Goal: Transaction & Acquisition: Purchase product/service

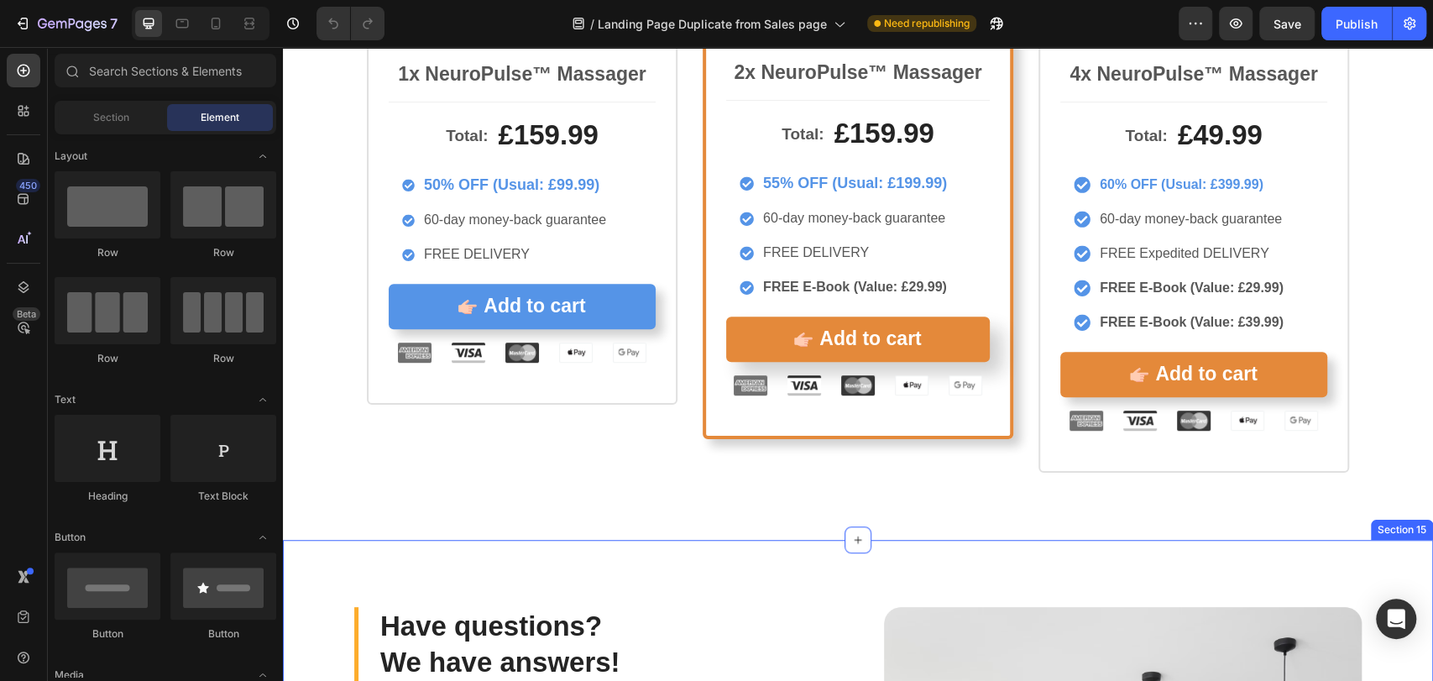
scroll to position [9077, 0]
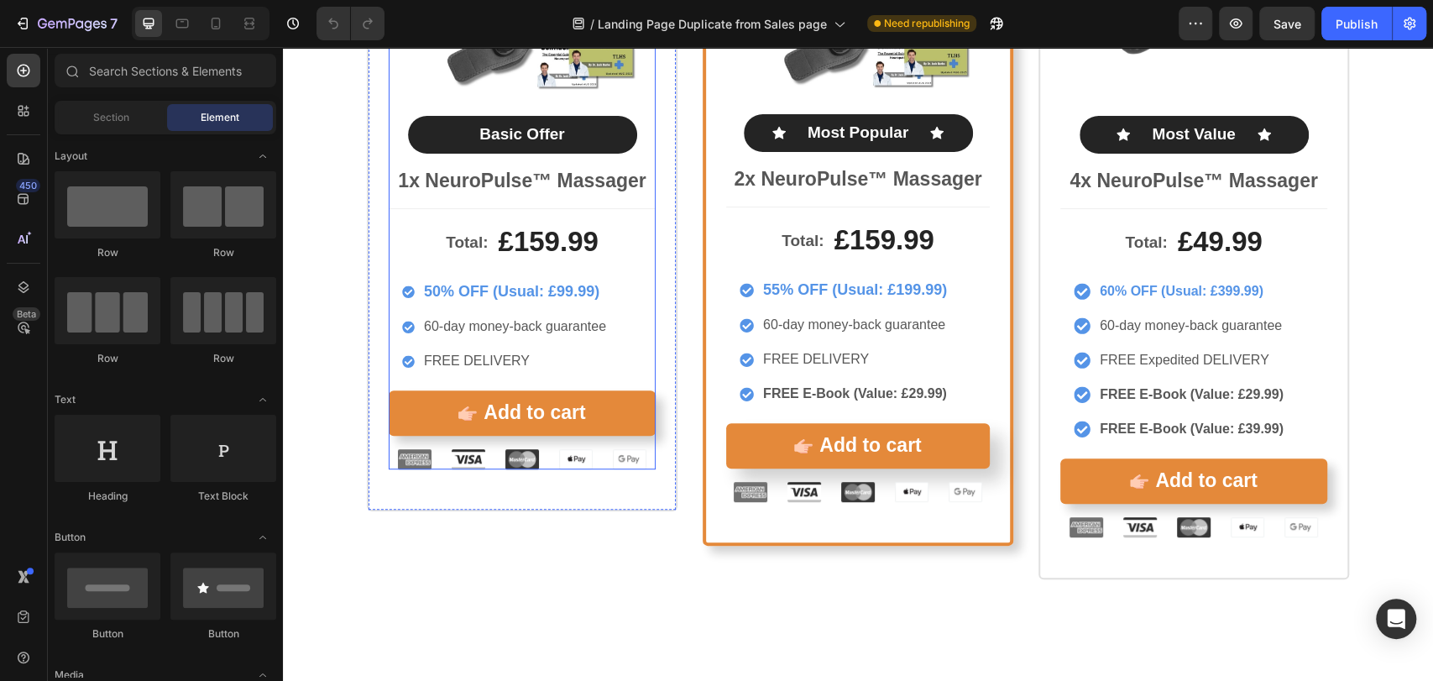
click at [564, 388] on div "Total: Text Block £159.99 Product Price Product Price Row 50% OFF (Usual: £99.9…" at bounding box center [522, 338] width 267 height 261
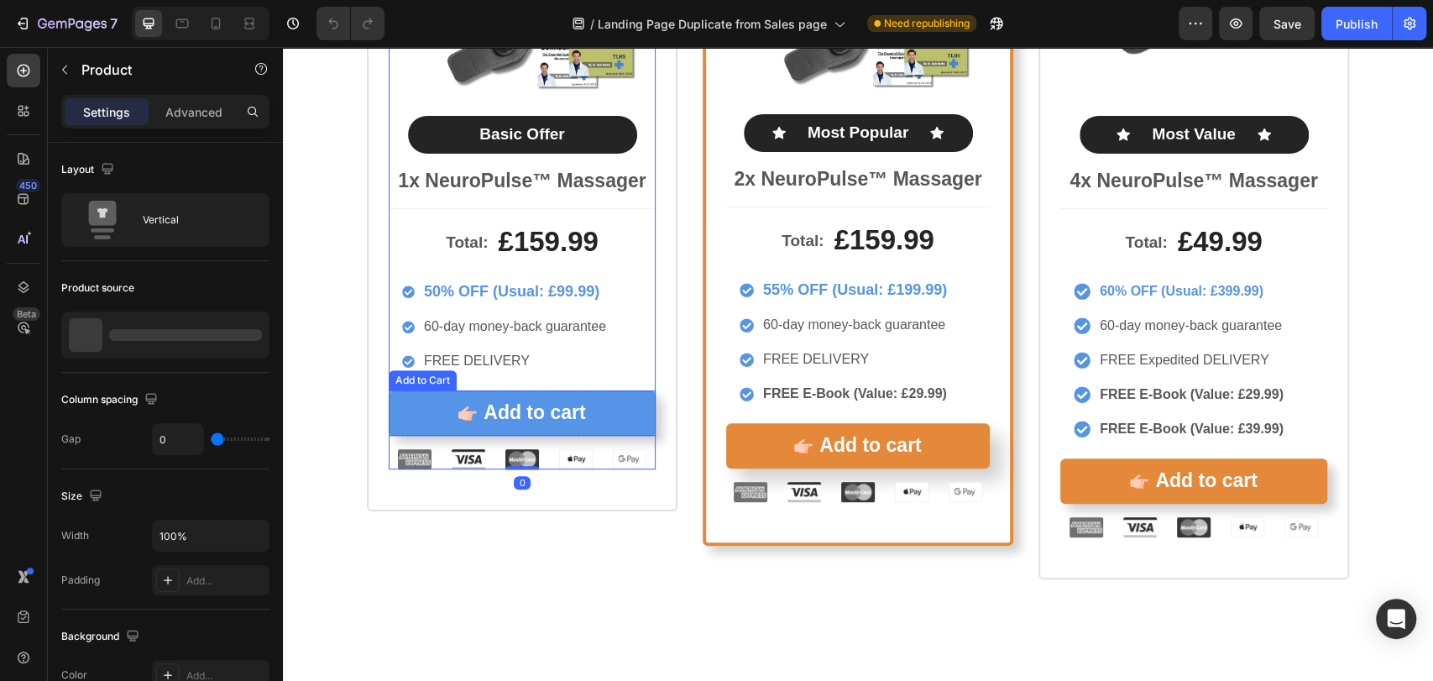
click at [563, 391] on button "Add to cart" at bounding box center [522, 412] width 267 height 45
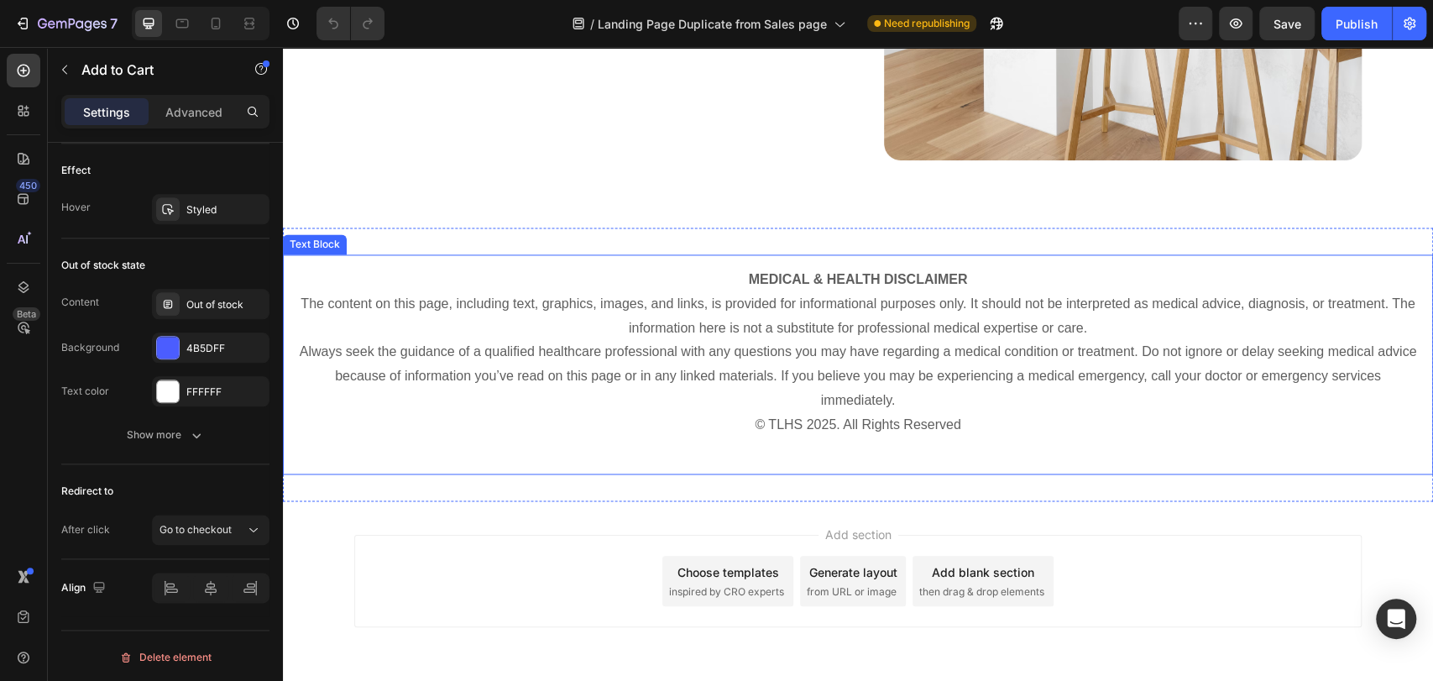
scroll to position [10331, 0]
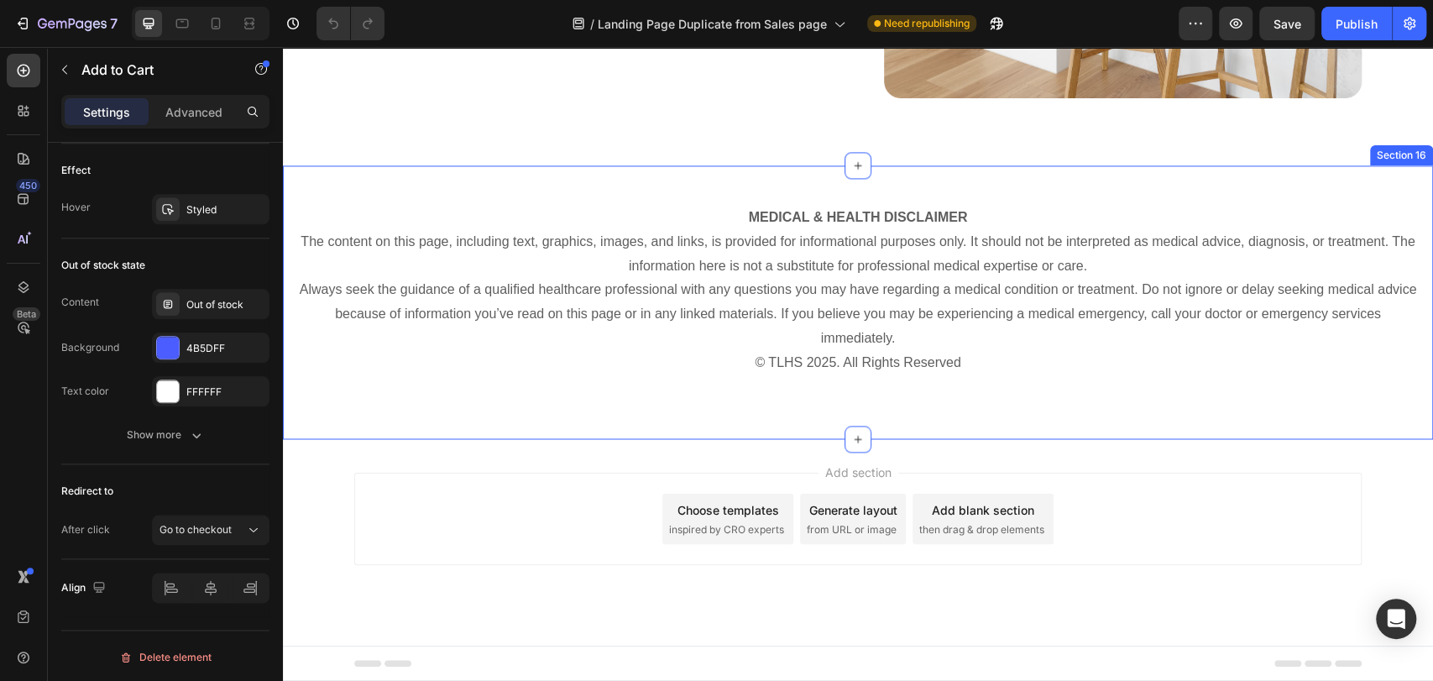
click at [365, 169] on div "MEDICAL & HEALTH DISCLAIMER The content on this page, including text, graphics,…" at bounding box center [858, 302] width 1150 height 274
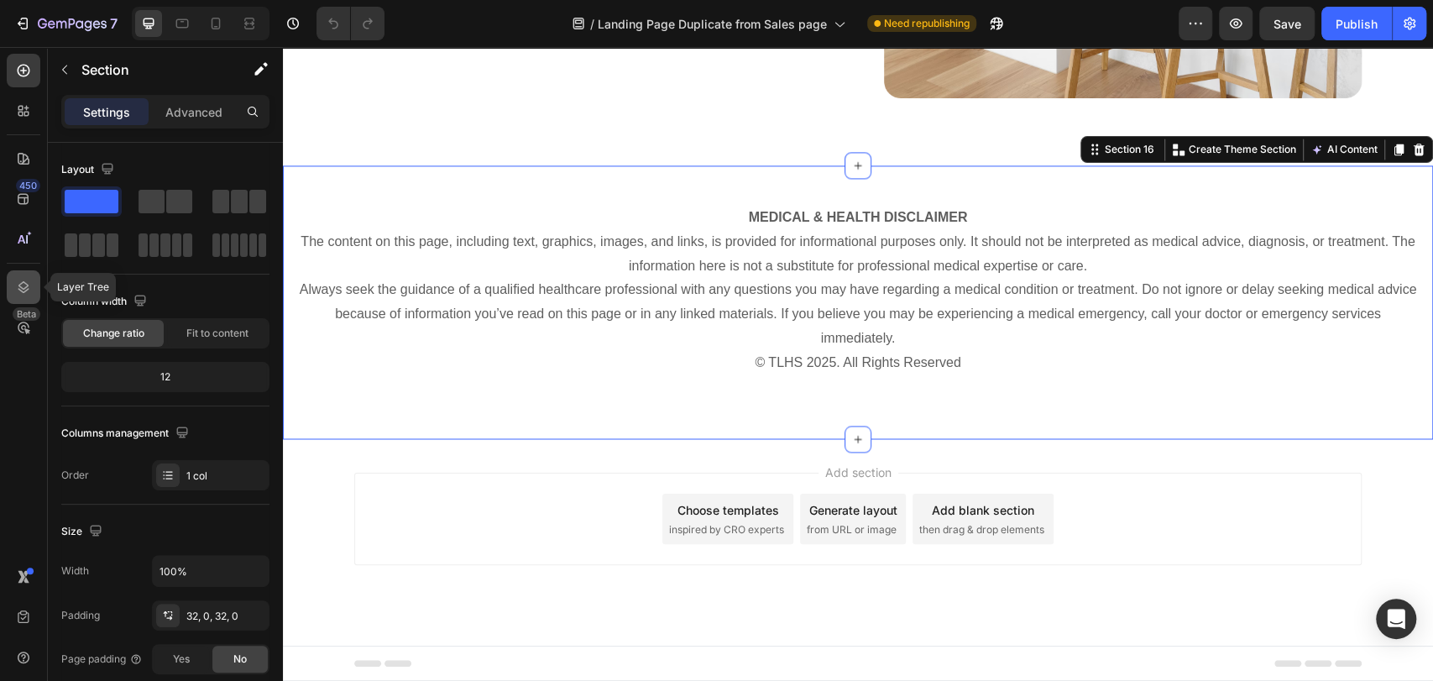
click at [15, 289] on icon at bounding box center [23, 287] width 17 height 17
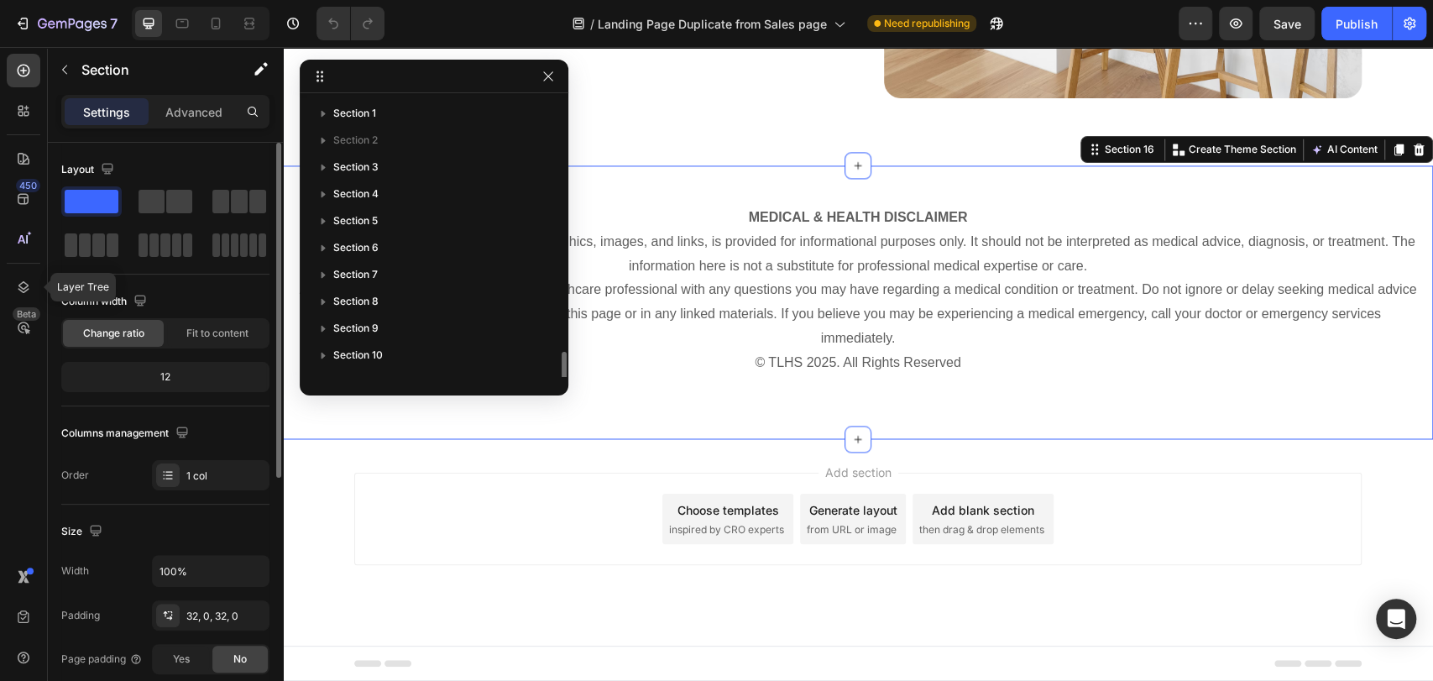
scroll to position [153, 0]
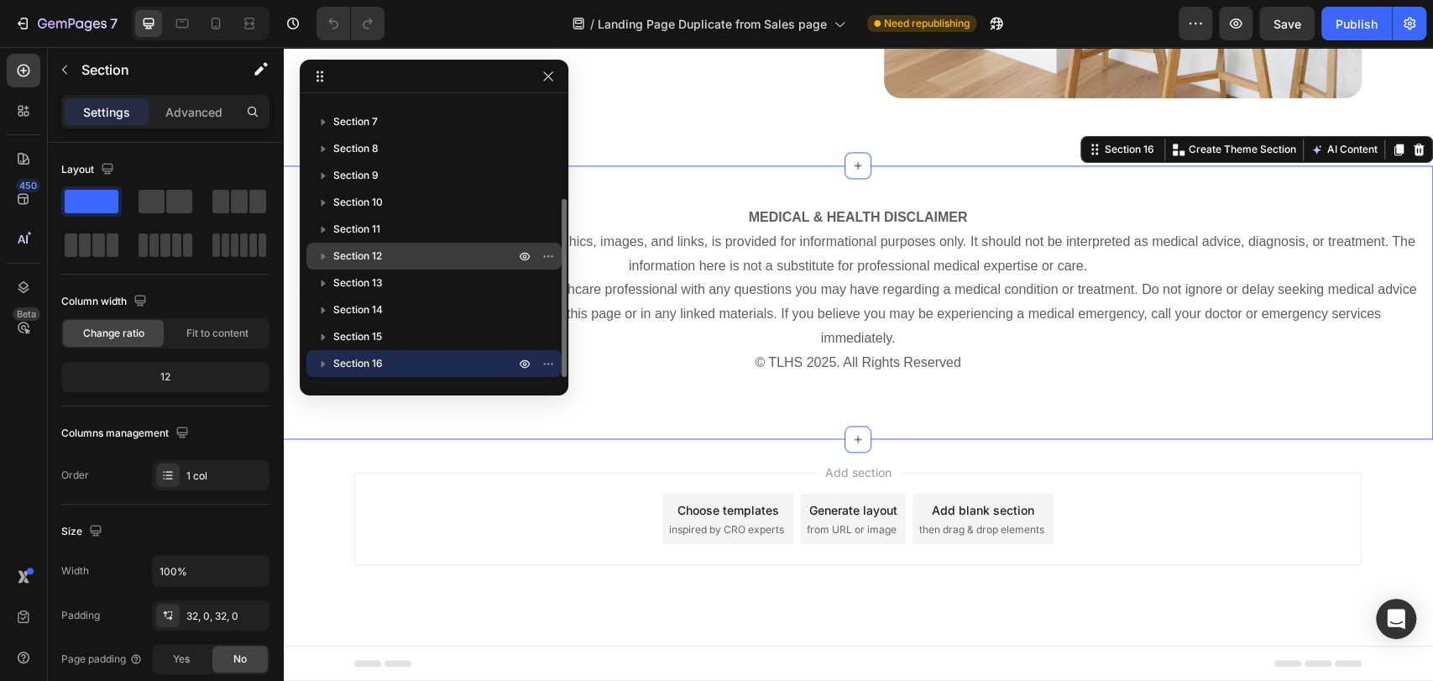
click at [389, 250] on p "Section 12" at bounding box center [425, 256] width 185 height 17
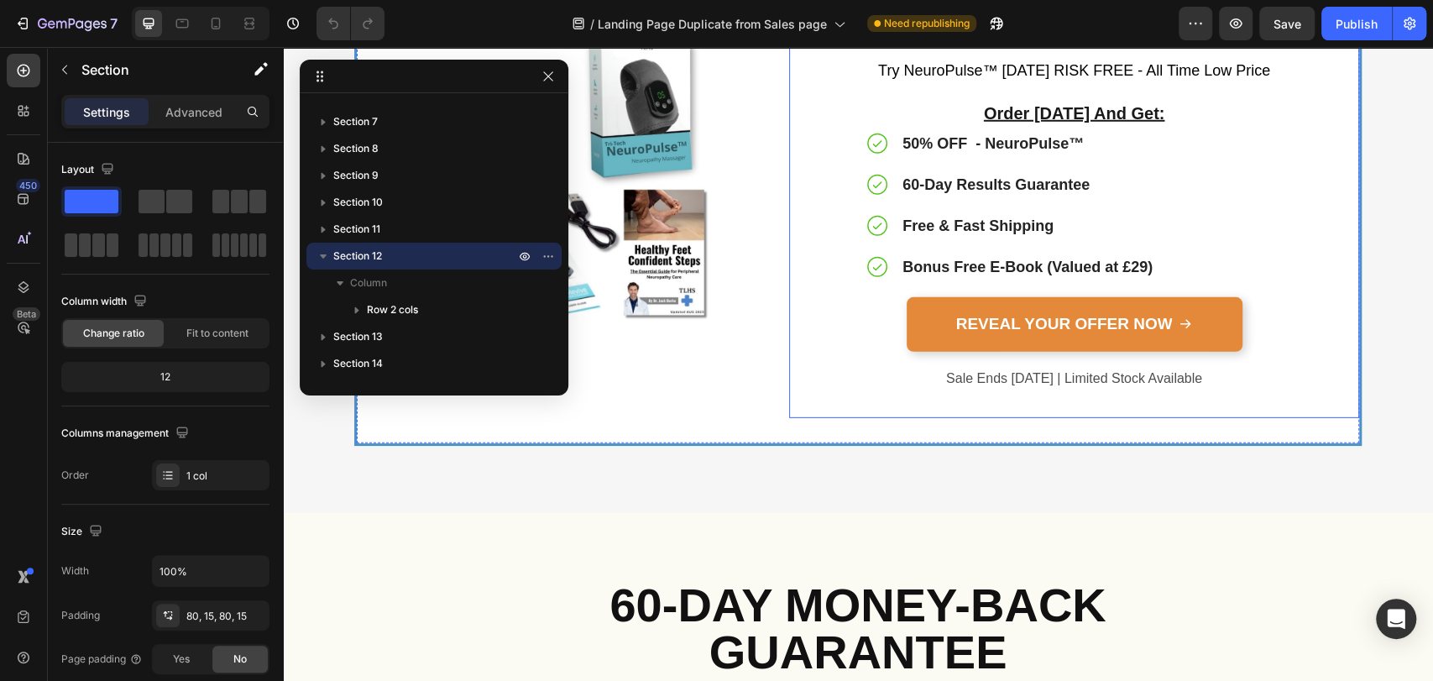
scroll to position [7432, 0]
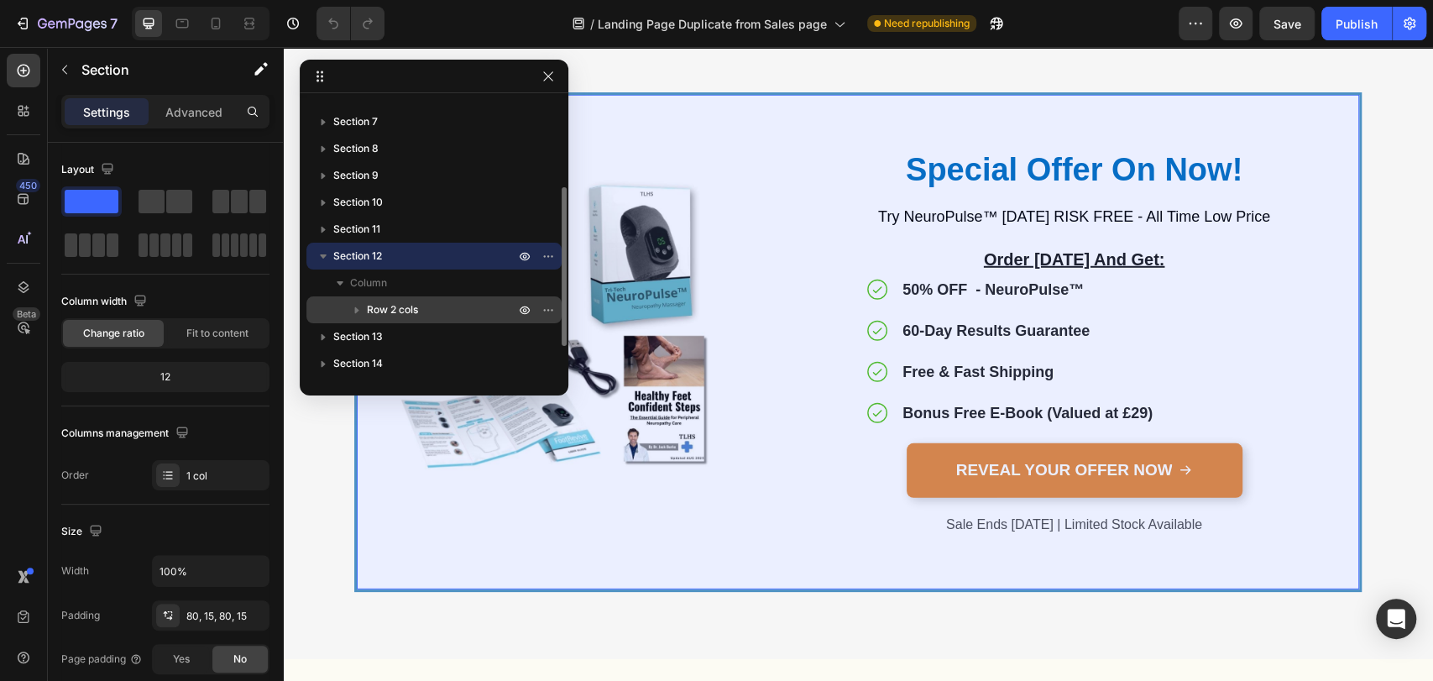
click at [353, 305] on icon "button" at bounding box center [356, 309] width 17 height 17
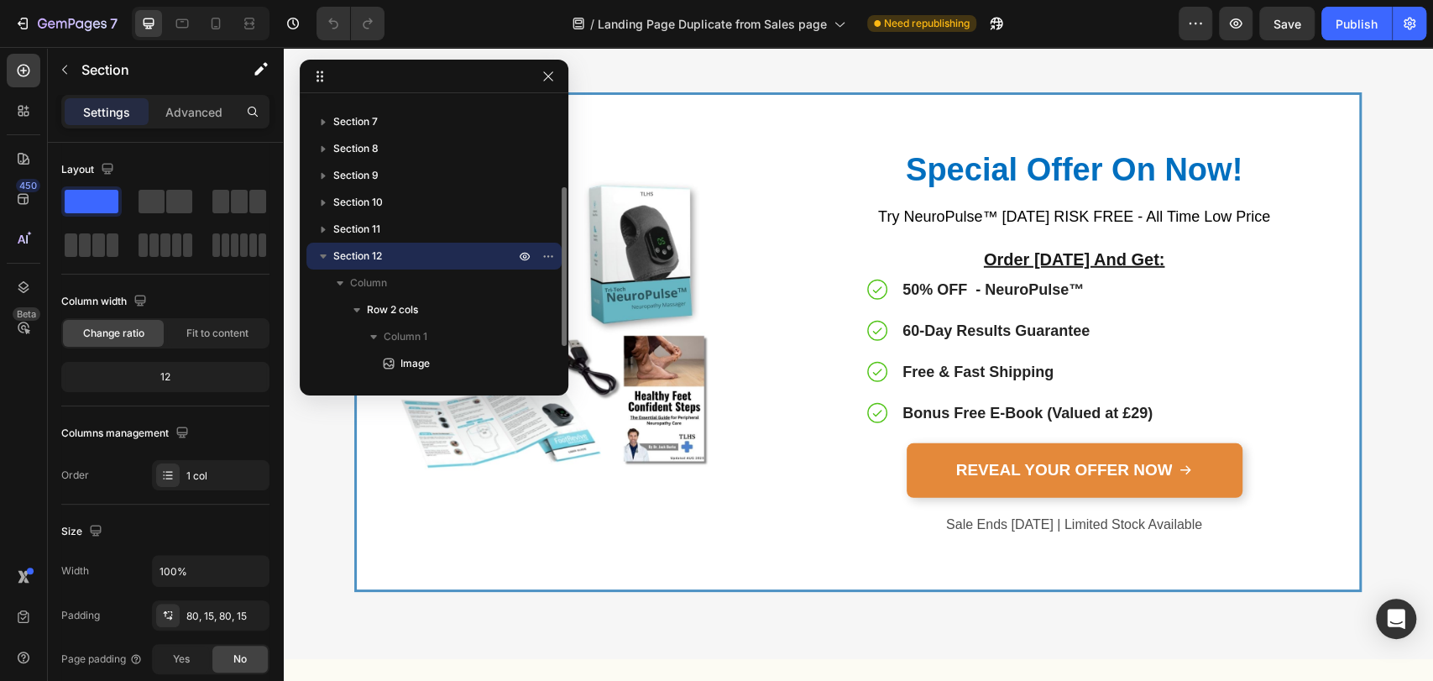
scroll to position [277, 0]
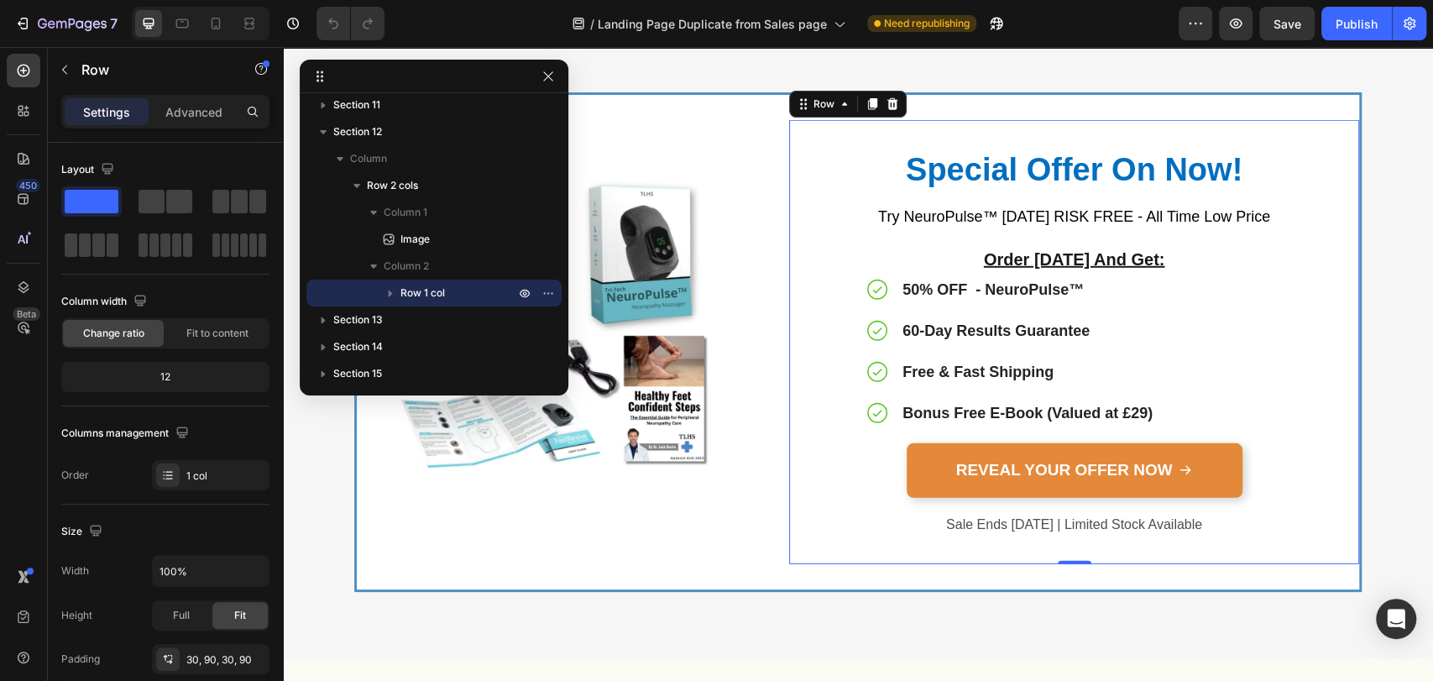
click at [795, 372] on div "Special Offer On Now! Heading Try NeuroPulse™ [DATE] RISK FREE - All Time Low P…" at bounding box center [1074, 342] width 570 height 444
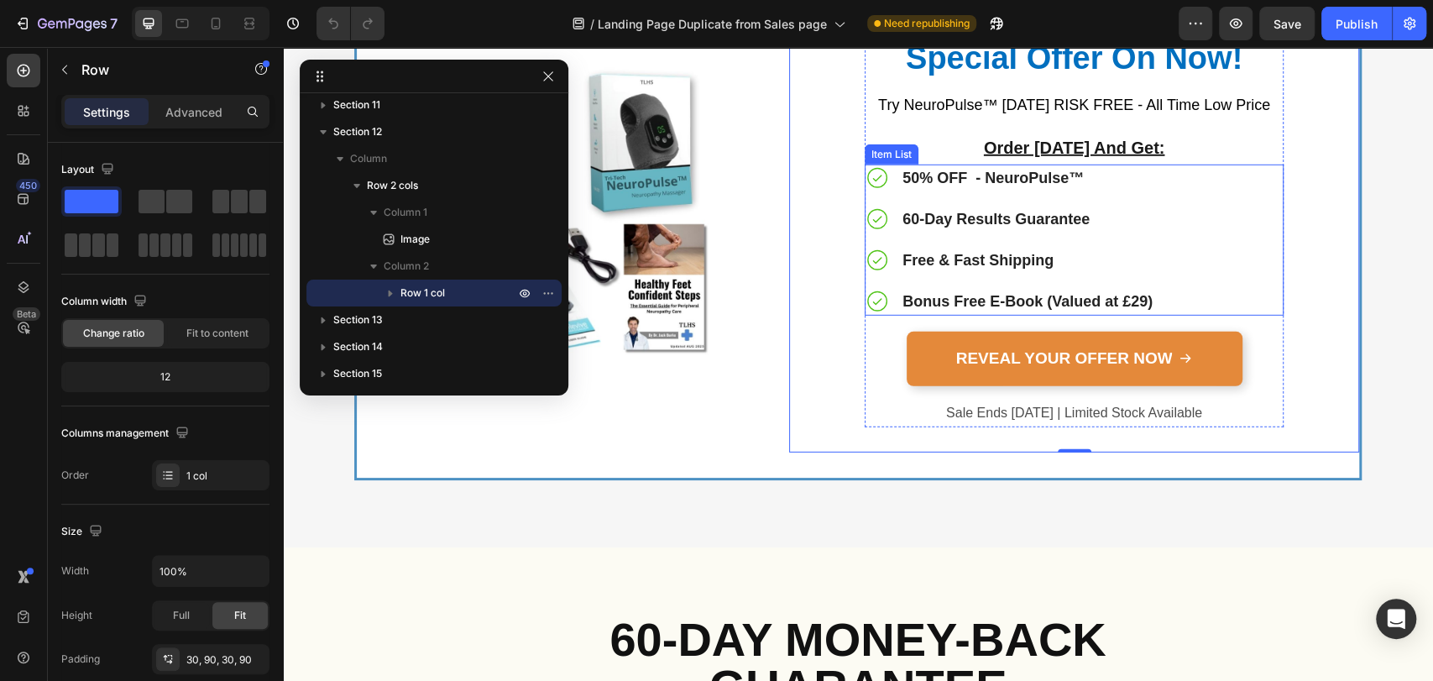
scroll to position [7556, 0]
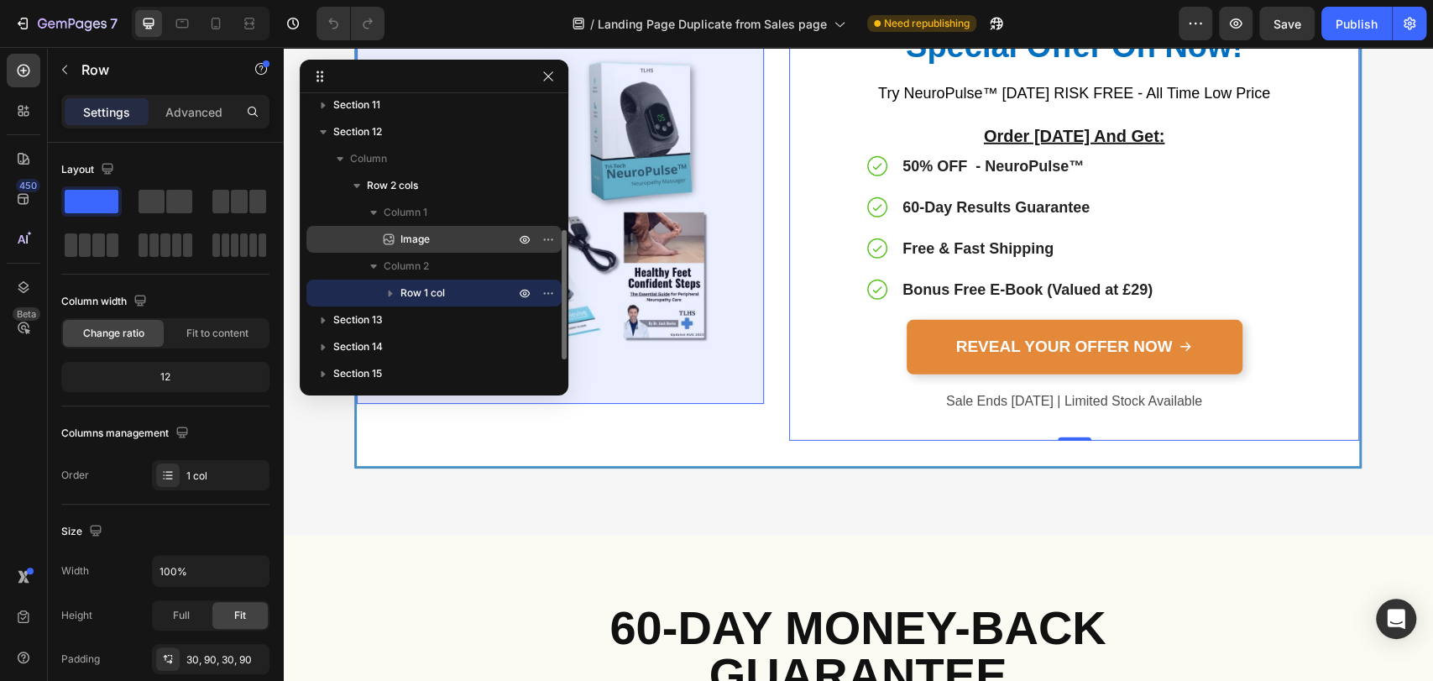
click at [412, 240] on span "Image" at bounding box center [414, 239] width 29 height 17
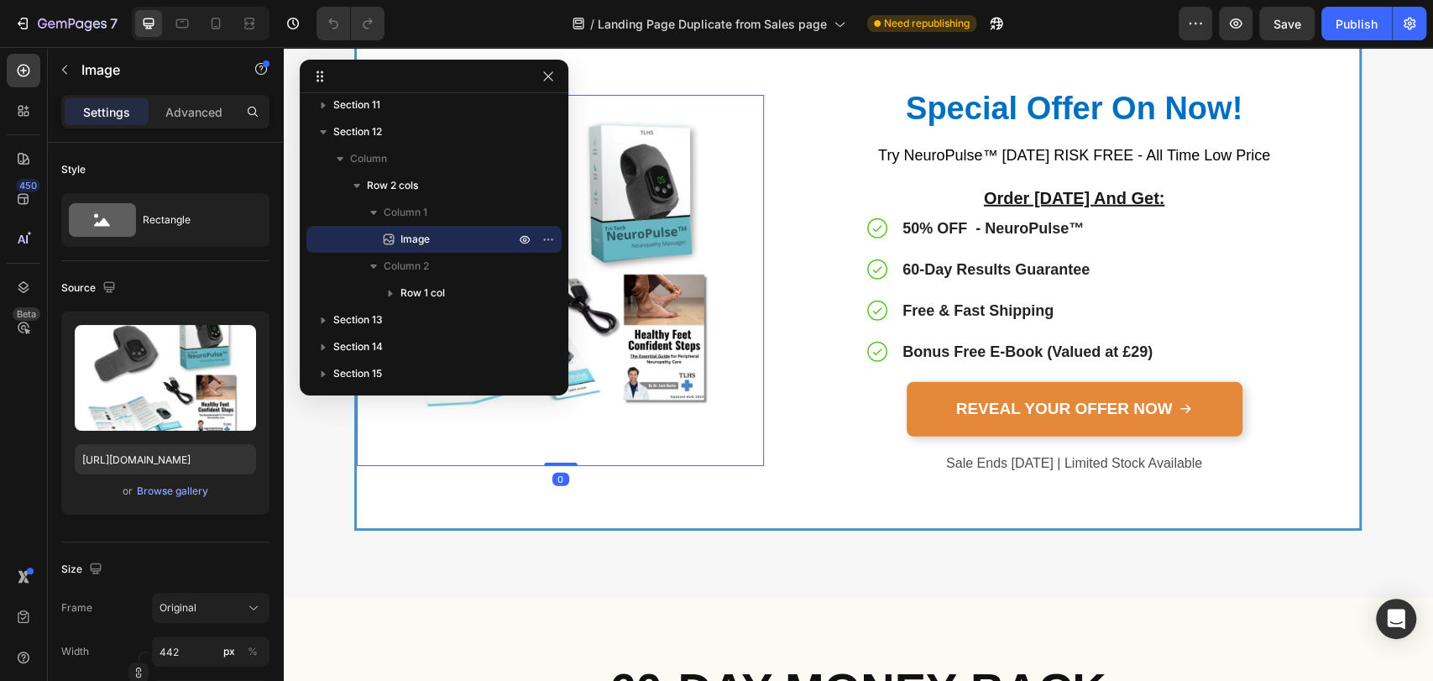
scroll to position [7432, 0]
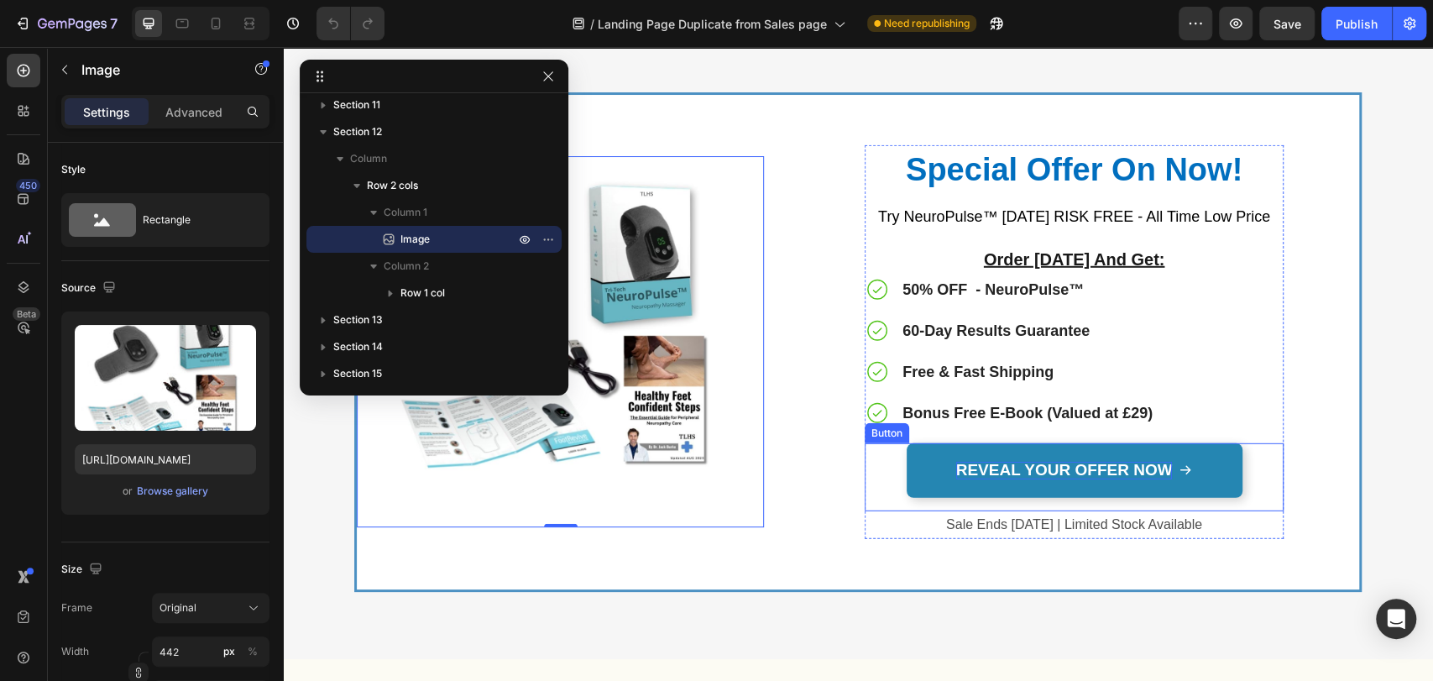
click at [975, 468] on span "REVEAL YOUR OFFER NOW" at bounding box center [1064, 470] width 217 height 18
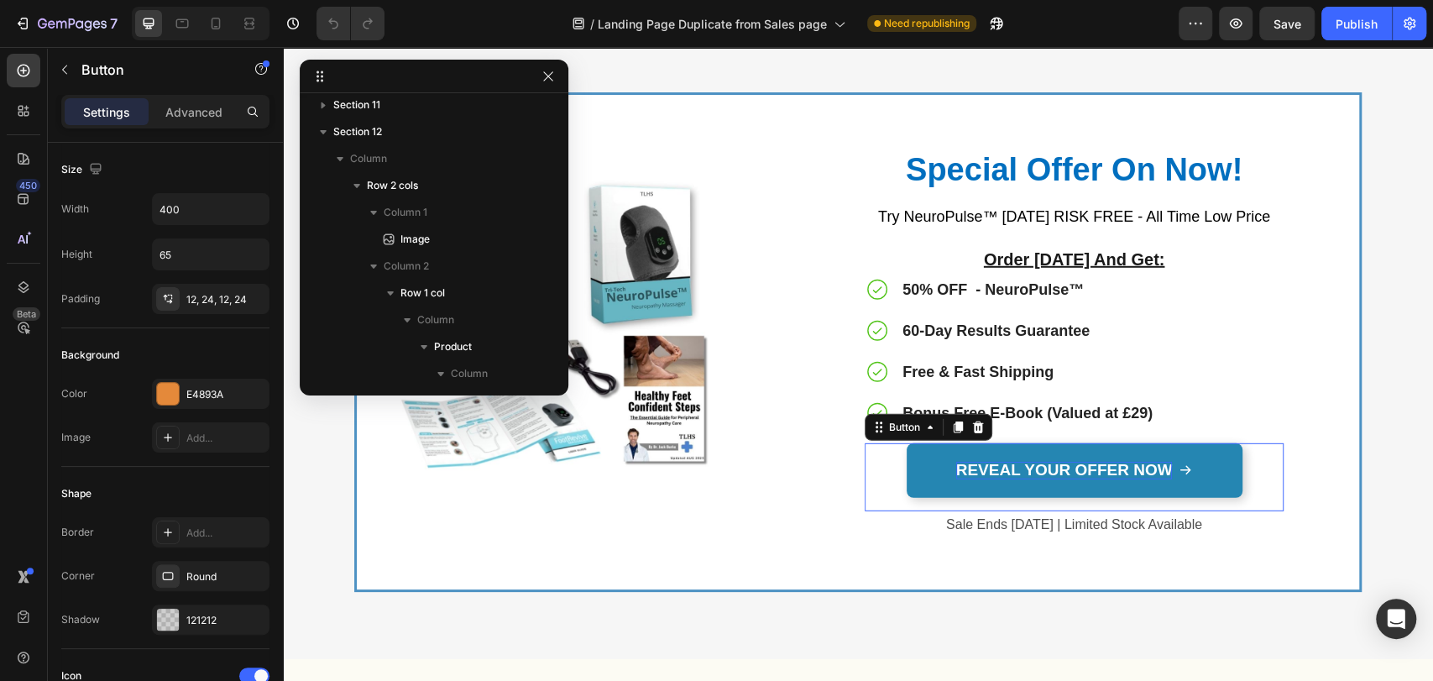
scroll to position [556, 0]
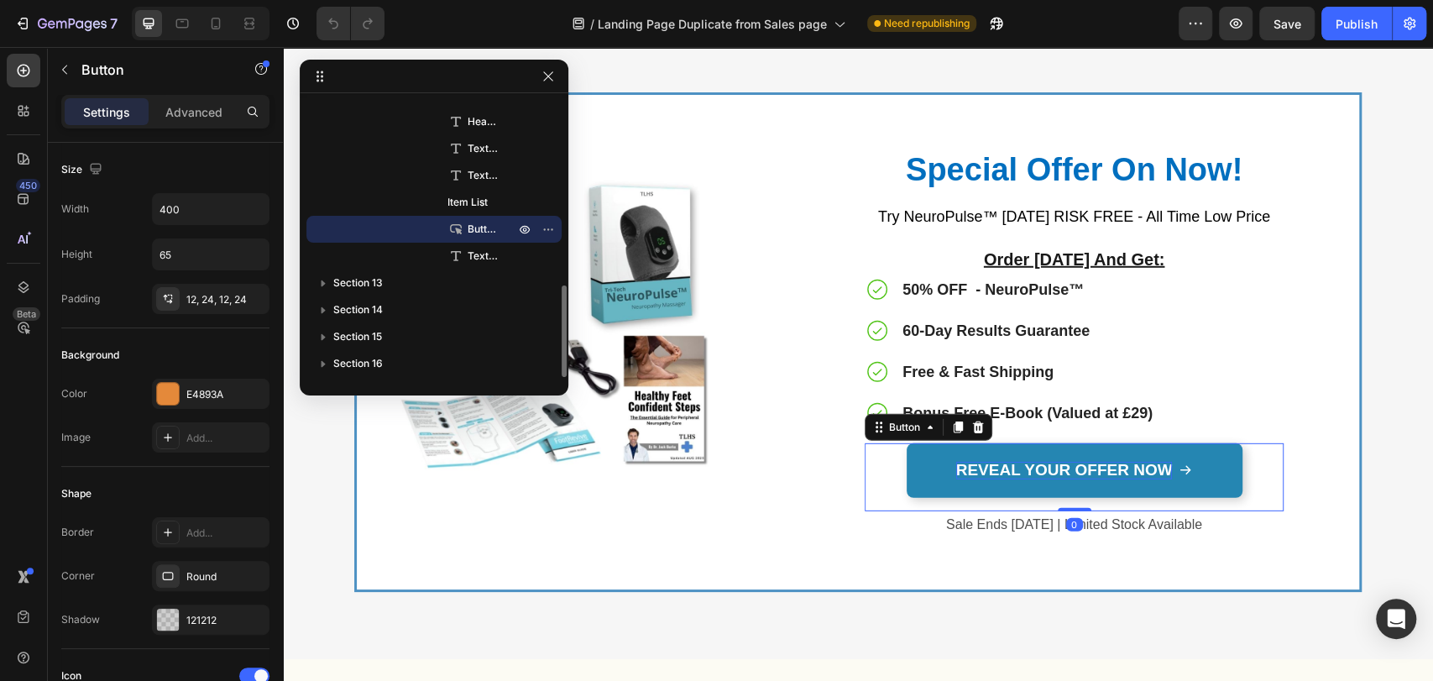
click at [984, 470] on span "REVEAL YOUR OFFER NOW" at bounding box center [1064, 470] width 217 height 18
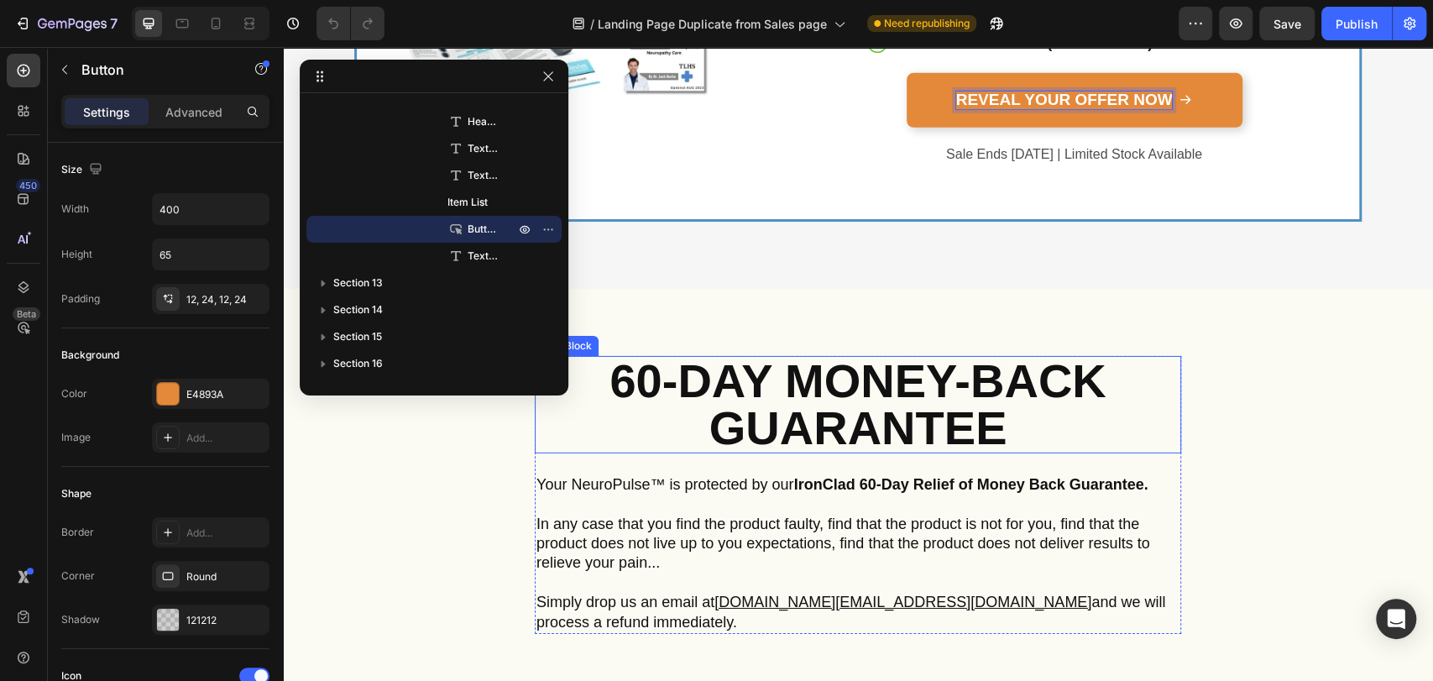
scroll to position [7805, 0]
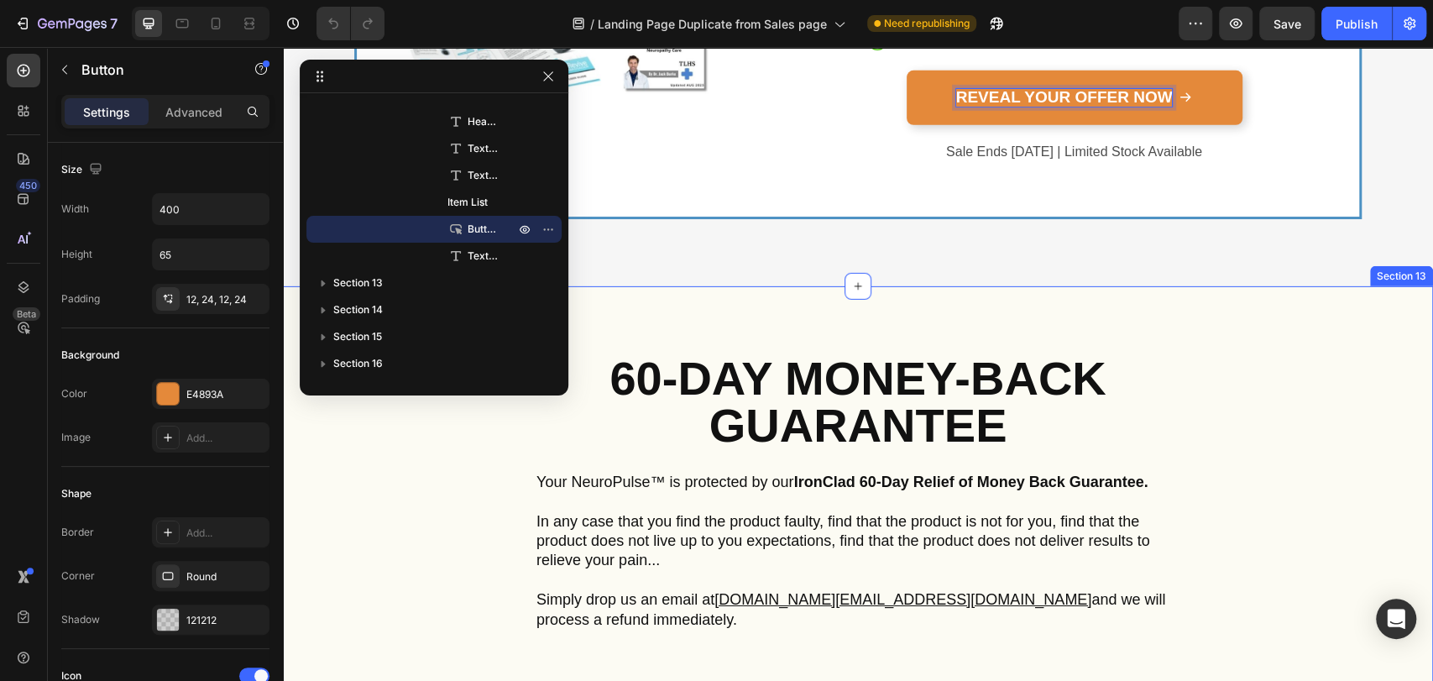
click at [1162, 300] on div "60-day Money-Back Guarantee Text Block Your NeuroPulse™ is protected by our Iro…" at bounding box center [858, 492] width 1150 height 412
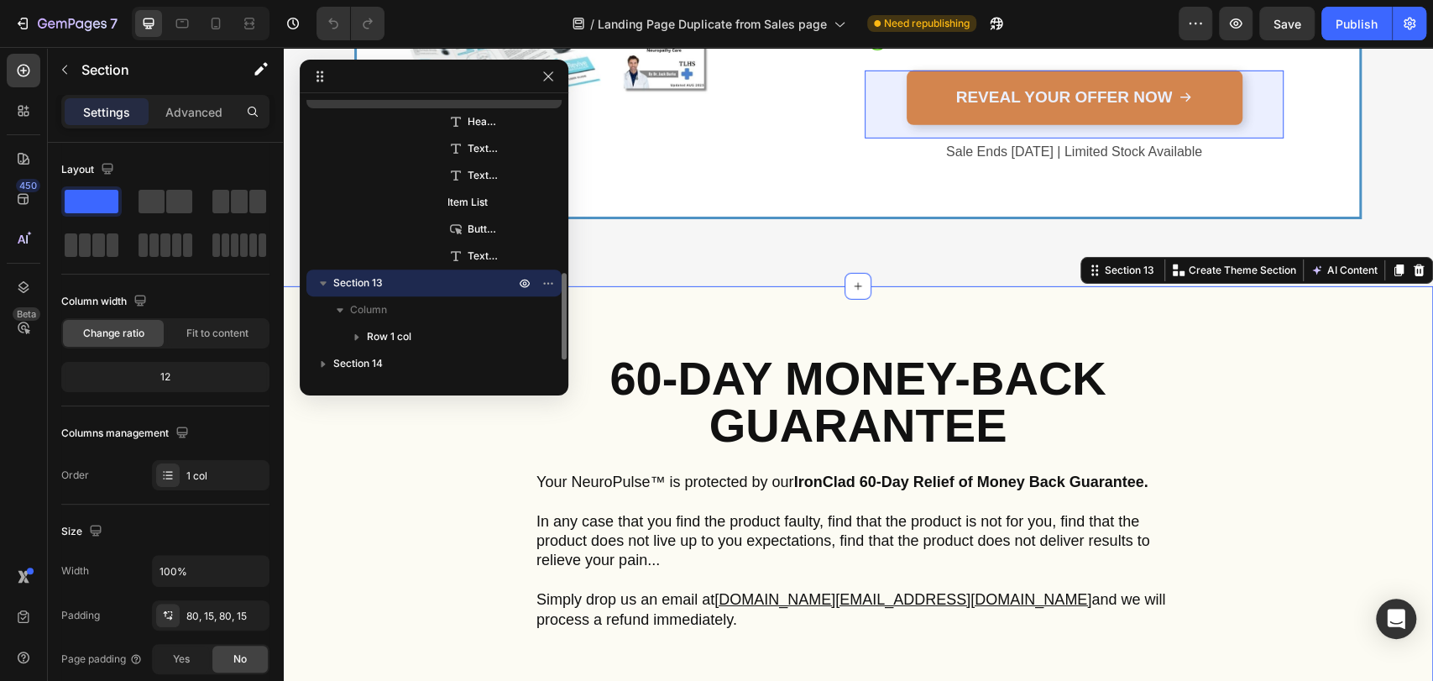
scroll to position [431, 0]
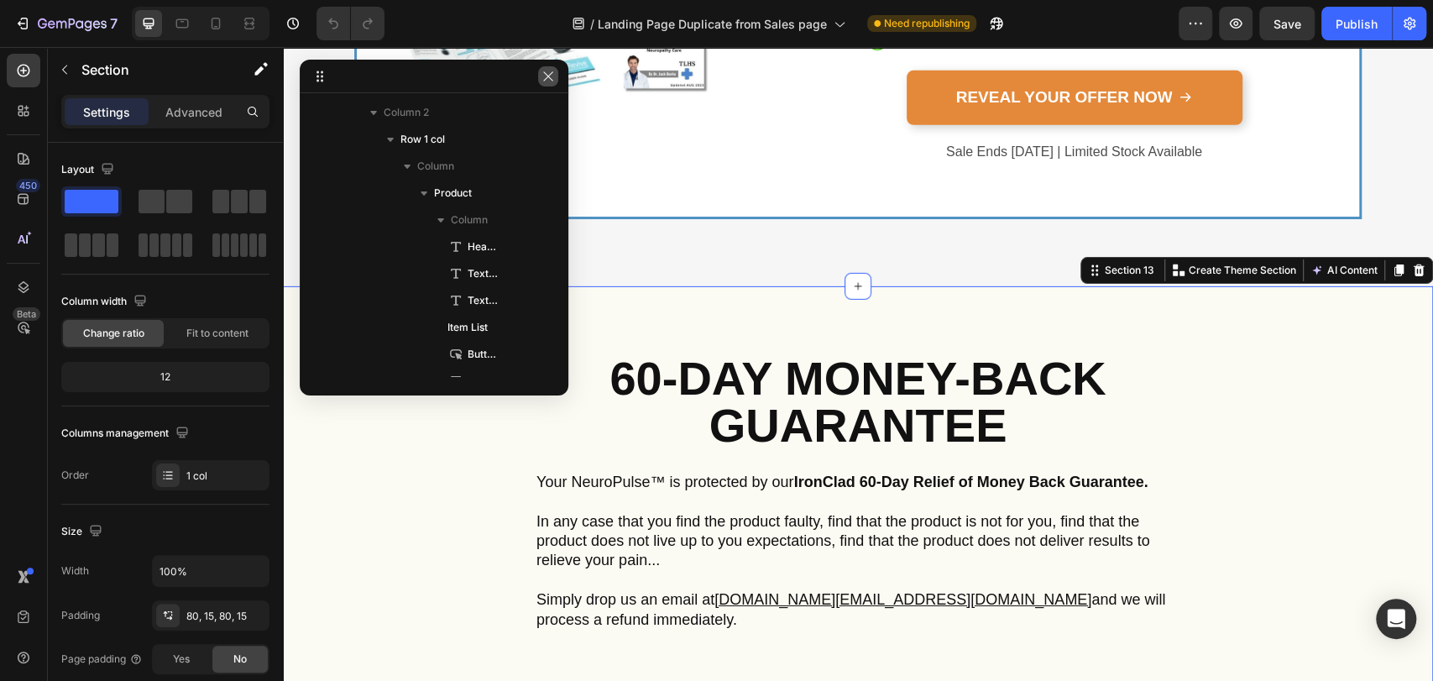
click at [555, 76] on button "button" at bounding box center [548, 76] width 20 height 20
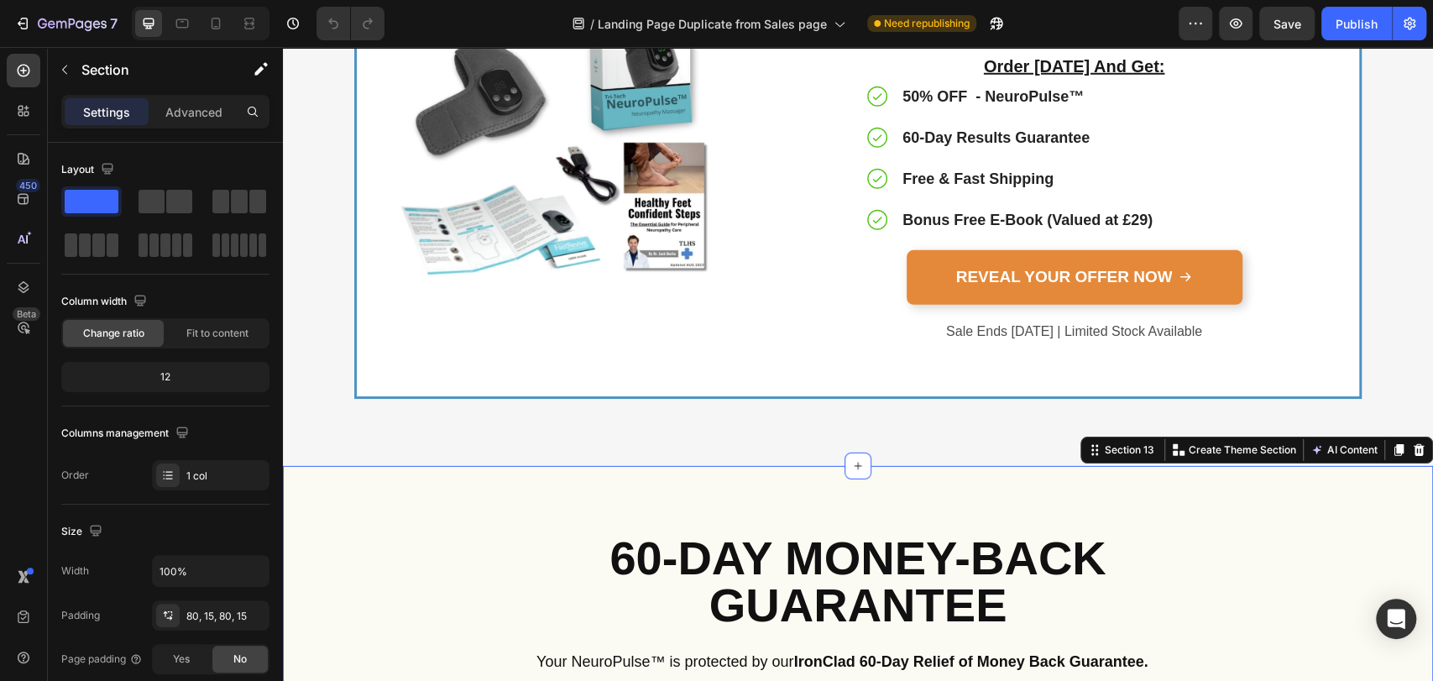
scroll to position [7432, 0]
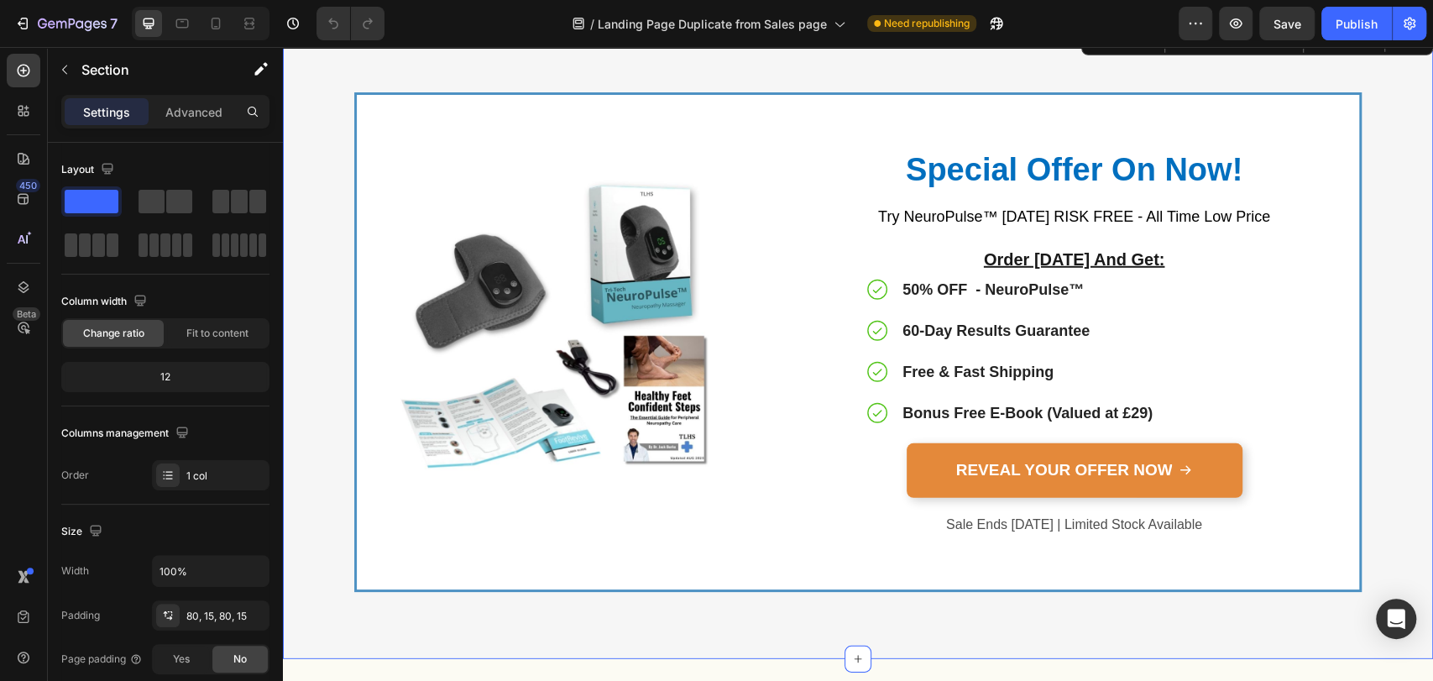
click at [694, 653] on div "Image Special Offer On Now! Heading Try NeuroPulse™ [DATE] RISK FREE - All Time…" at bounding box center [858, 342] width 1150 height 634
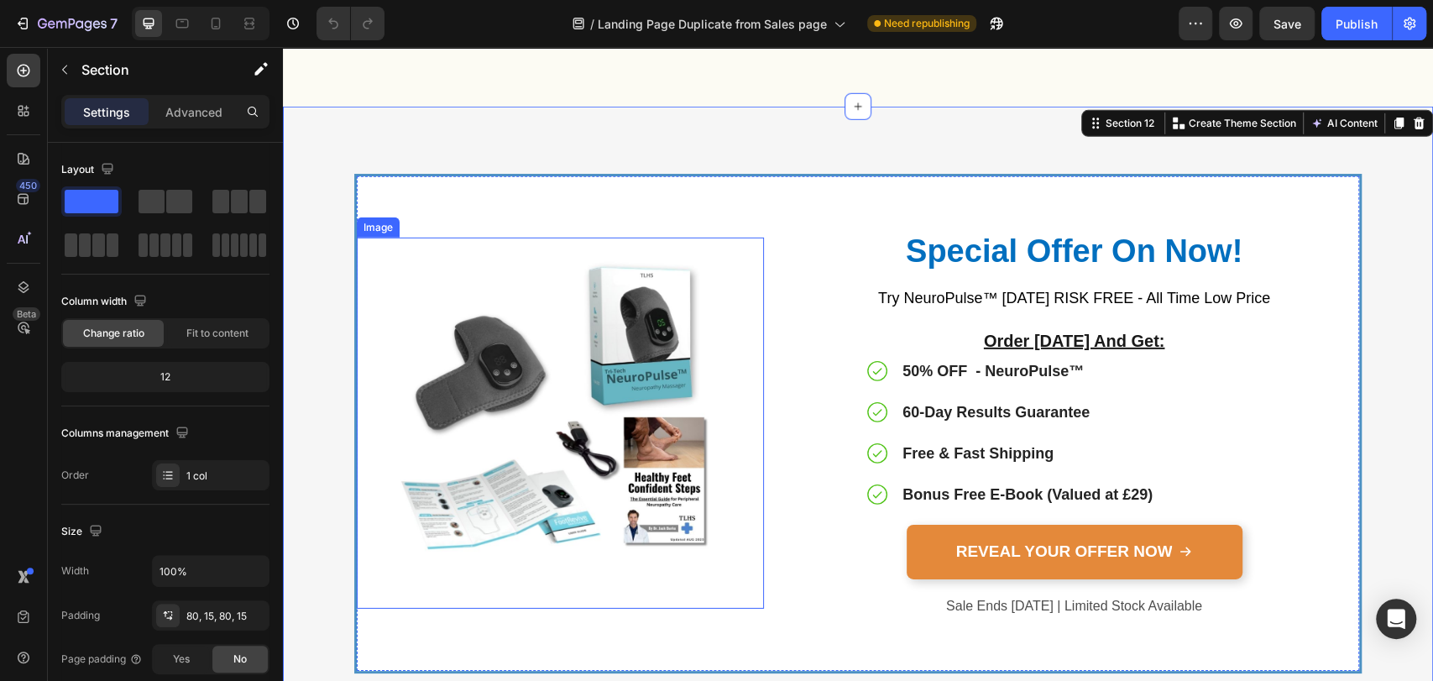
scroll to position [7681, 0]
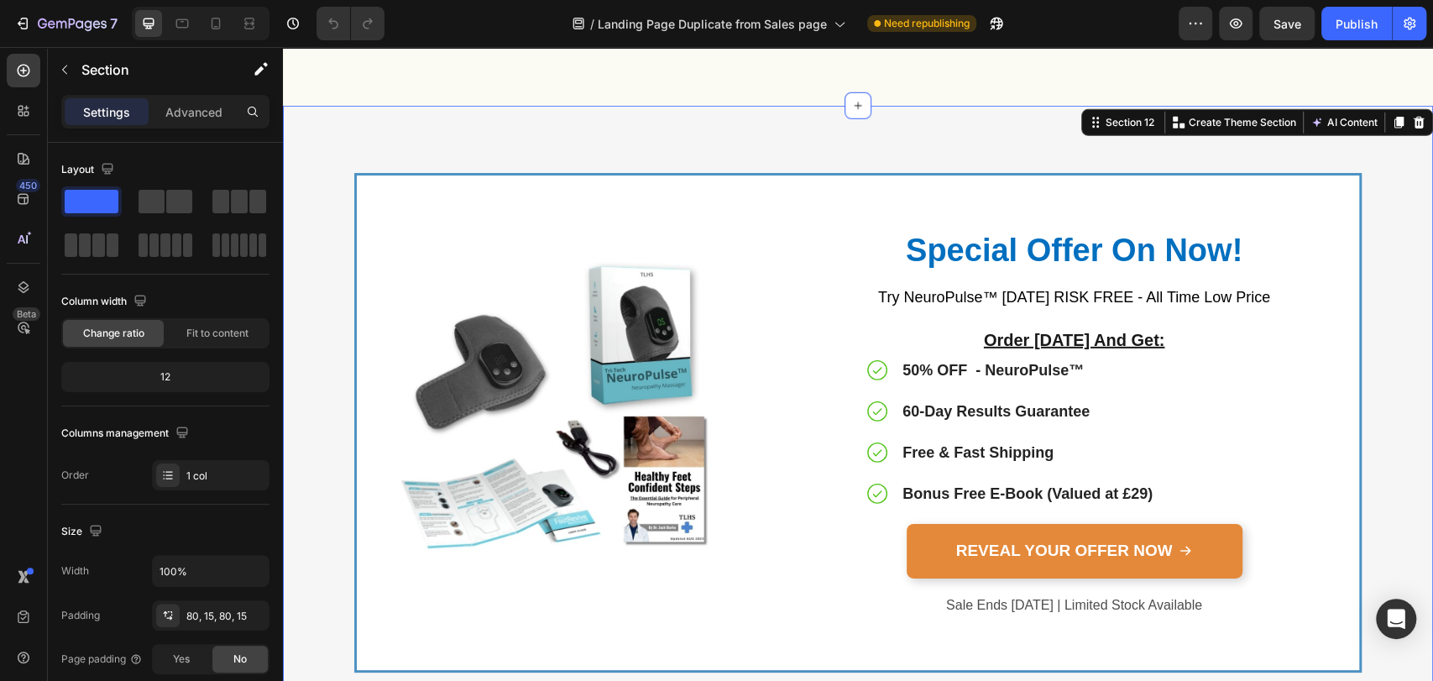
click at [1381, 189] on div "Image Special Offer On Now! Heading Try NeuroPulse™ [DATE] RISK FREE - All Time…" at bounding box center [857, 422] width 1125 height 499
click at [714, 126] on div "Image Special Offer On Now! Heading Try NeuroPulse™ [DATE] RISK FREE - All Time…" at bounding box center [858, 423] width 1150 height 634
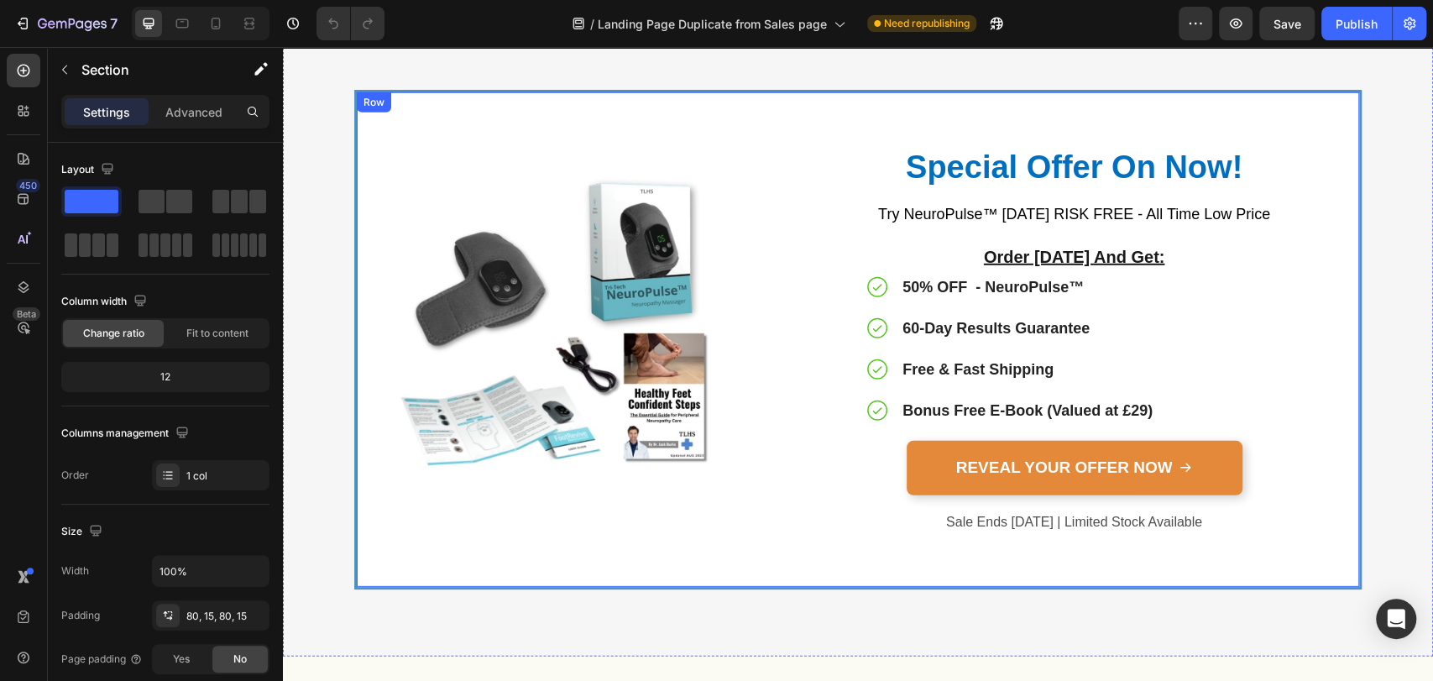
scroll to position [7432, 0]
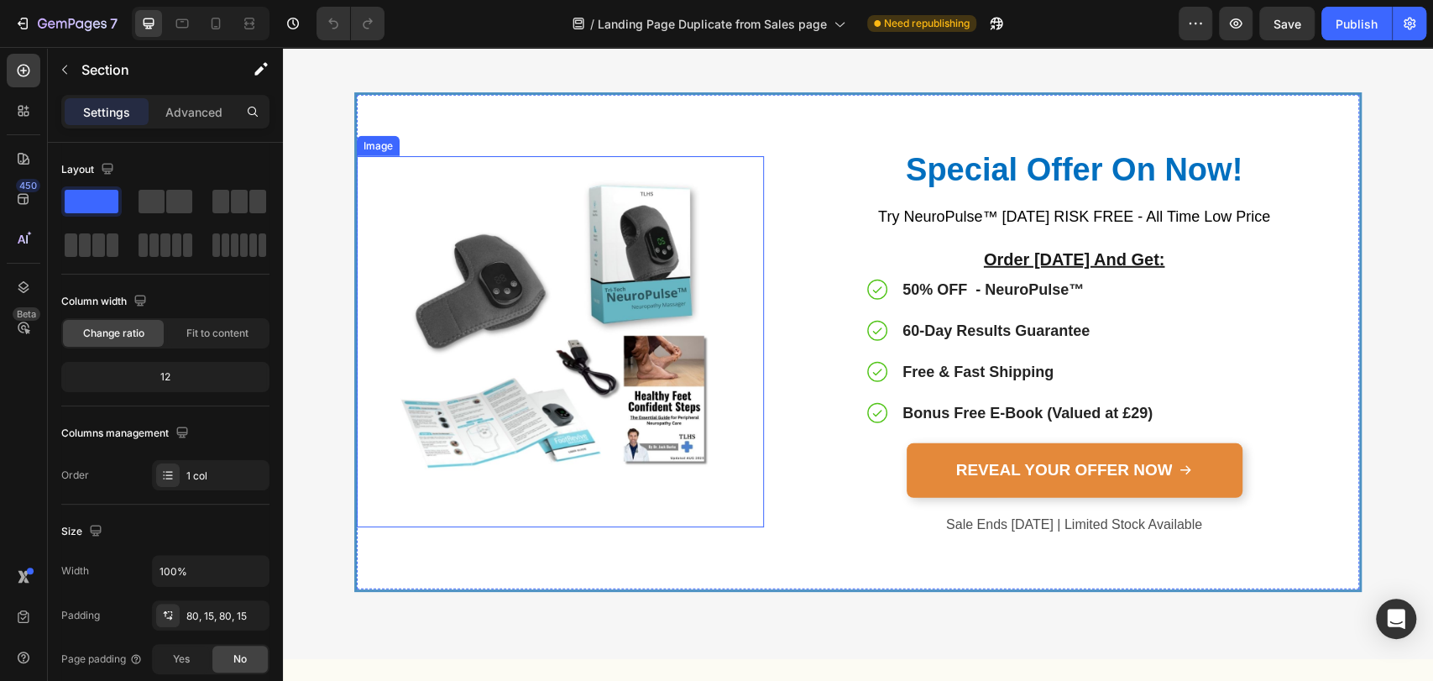
click at [751, 432] on div at bounding box center [560, 341] width 407 height 371
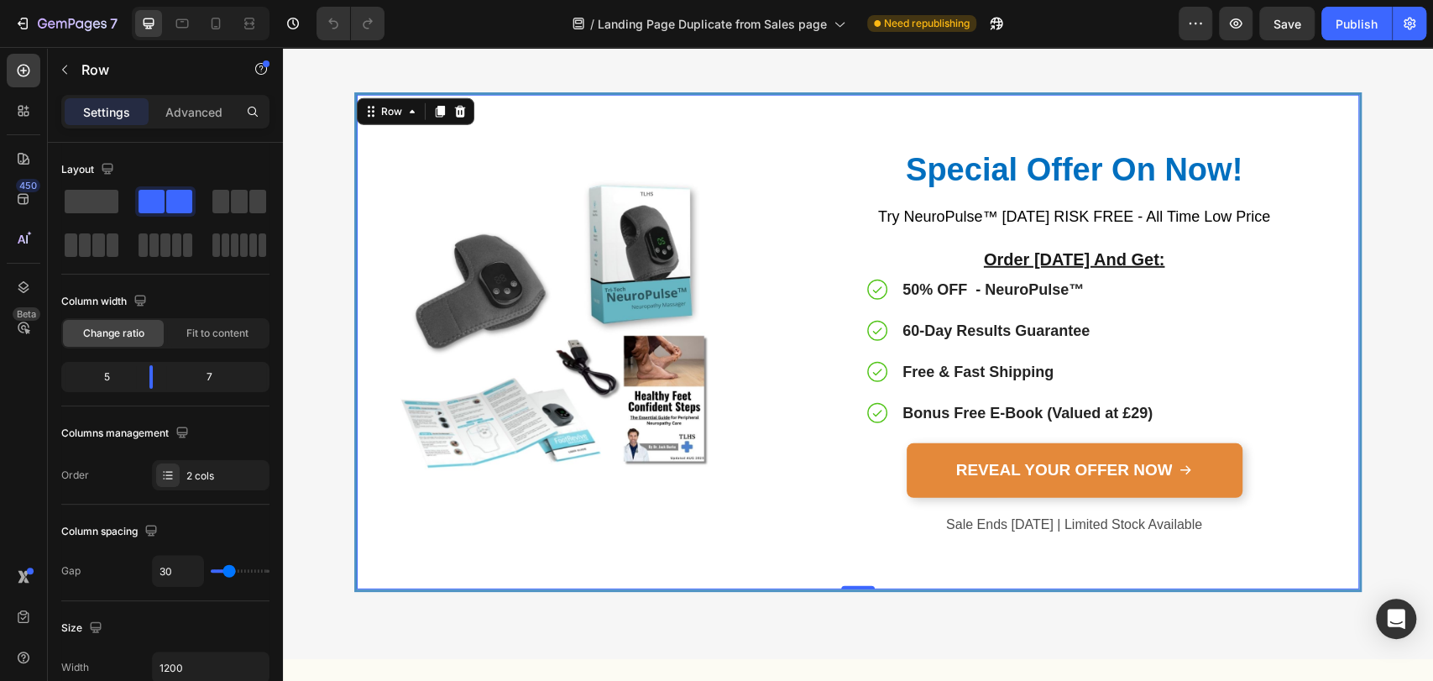
click at [819, 98] on div "Image Special Offer On Now! Heading Try NeuroPulse™ [DATE] RISK FREE - All Time…" at bounding box center [857, 341] width 1007 height 499
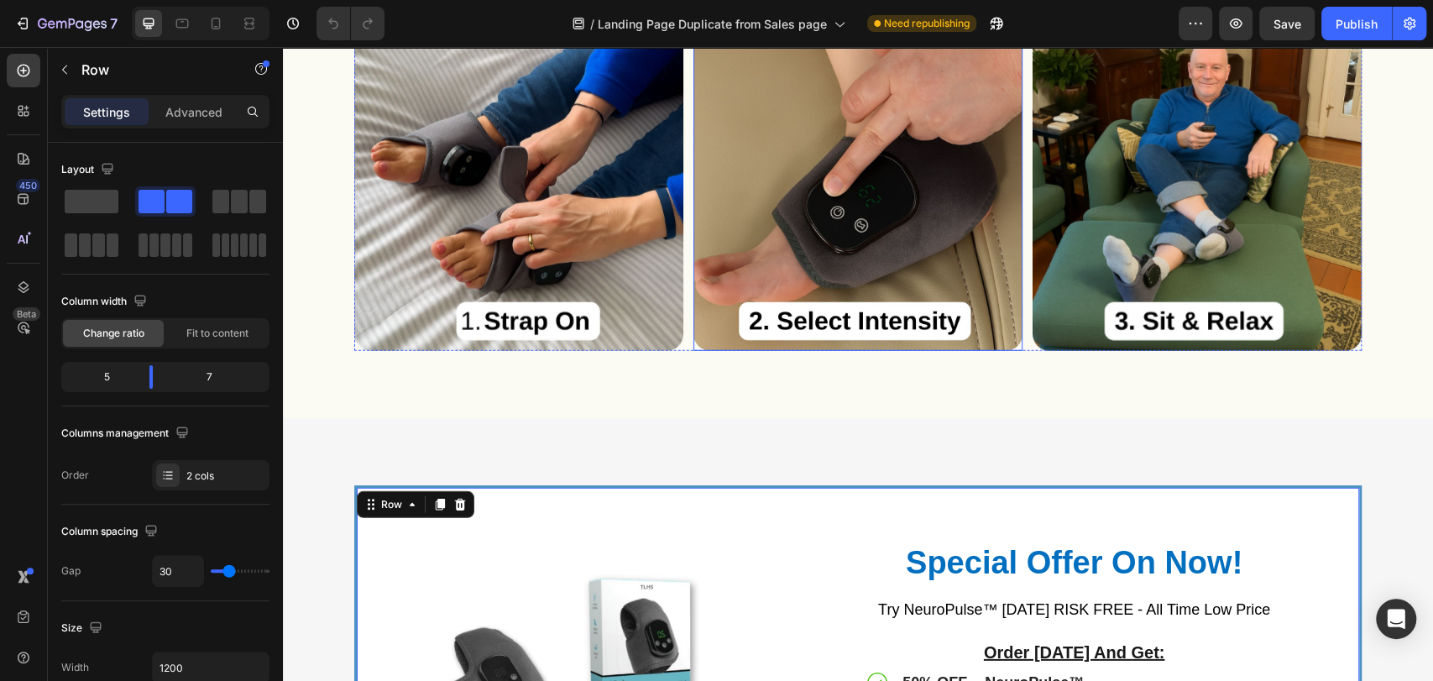
scroll to position [7556, 0]
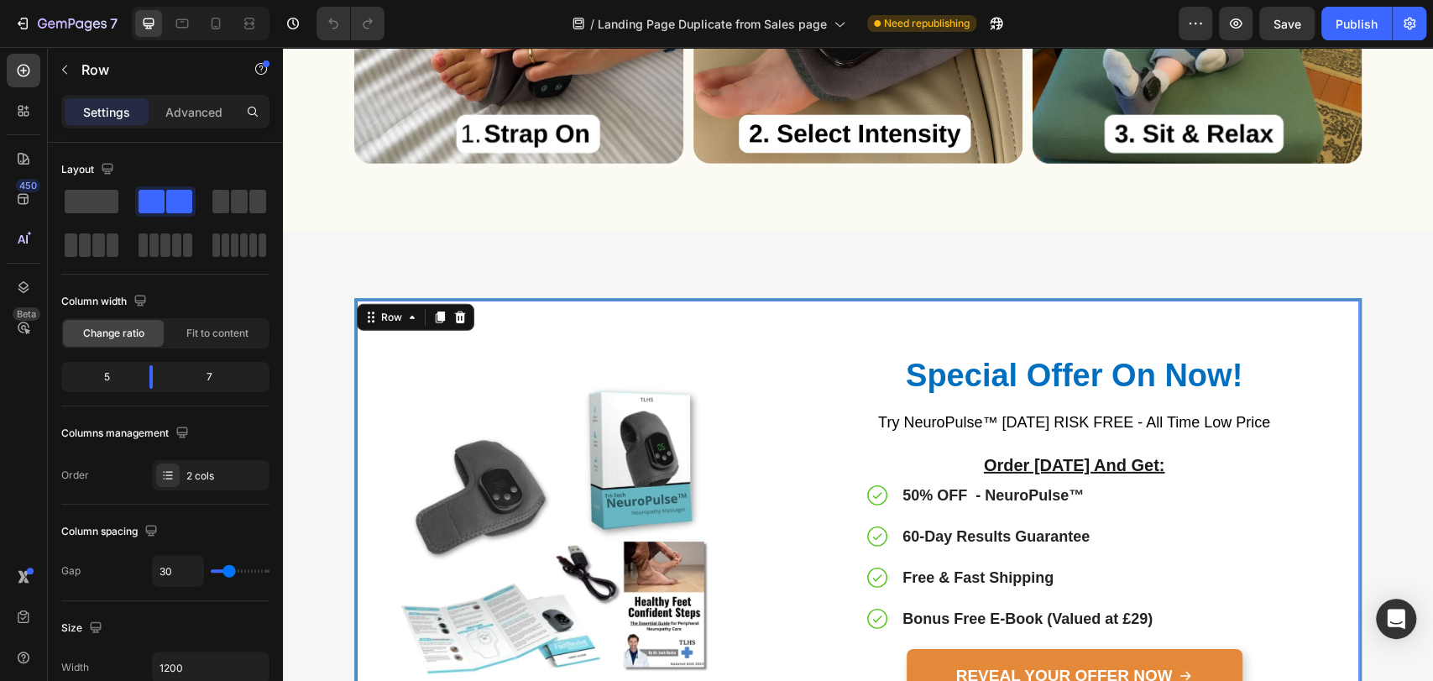
click at [797, 298] on div "Image Special Offer On Now! Heading Try NeuroPulse™ [DATE] RISK FREE - All Time…" at bounding box center [857, 547] width 1007 height 499
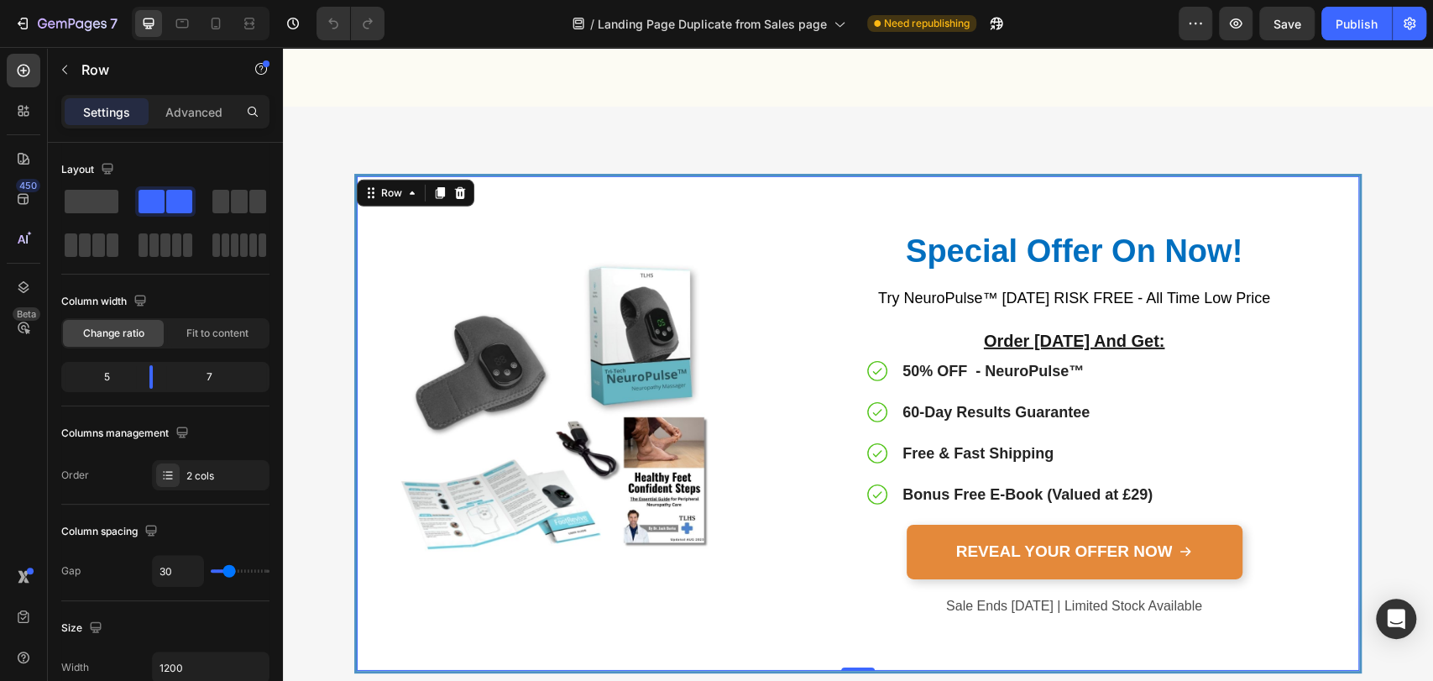
scroll to position [7681, 0]
click at [830, 176] on div "Image Special Offer On Now! Heading Try NeuroPulse™ [DATE] RISK FREE - All Time…" at bounding box center [857, 422] width 1007 height 499
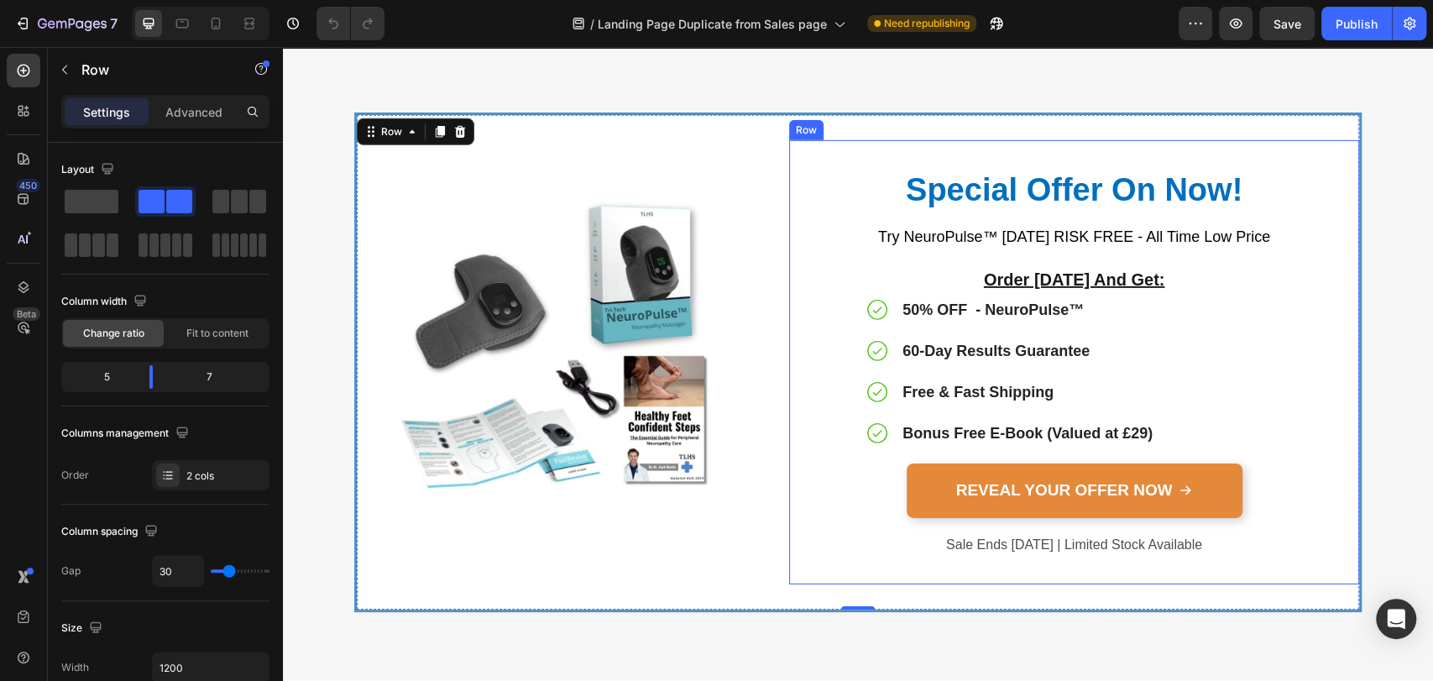
scroll to position [7805, 0]
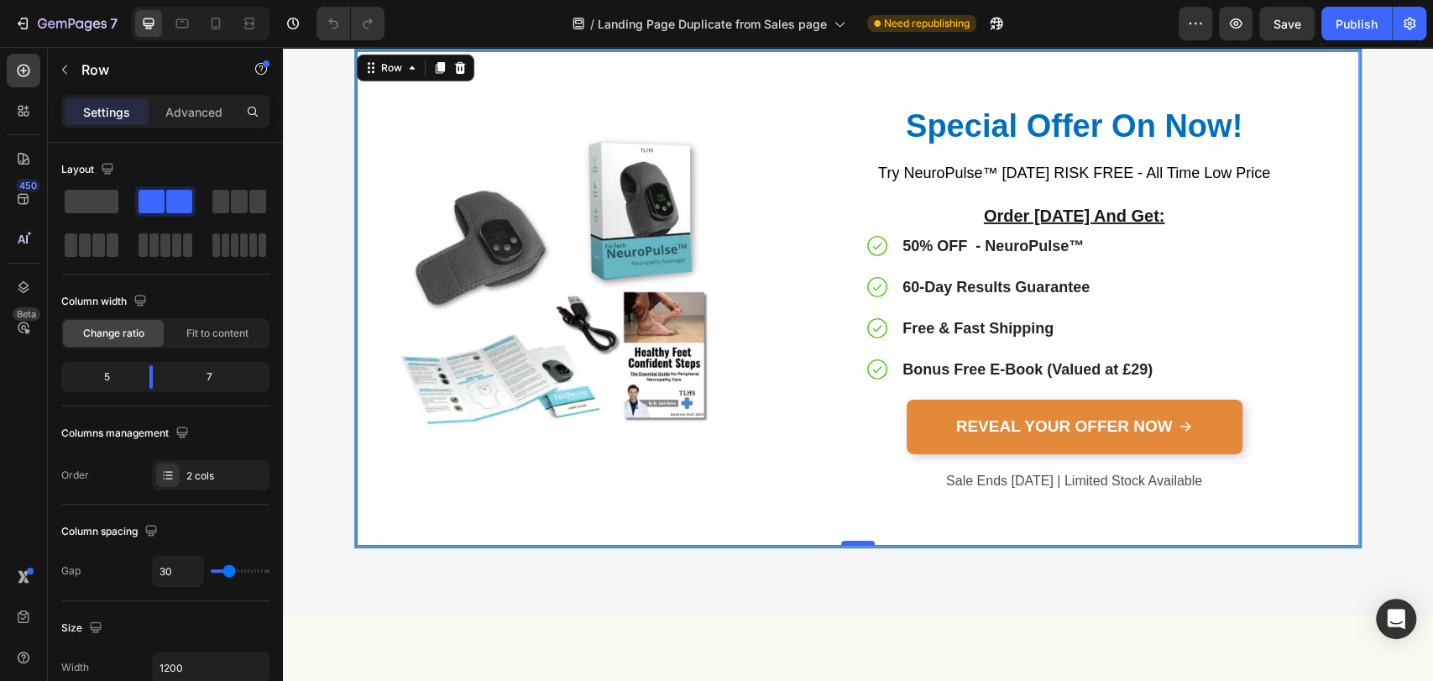
click at [856, 541] on div at bounding box center [858, 543] width 34 height 5
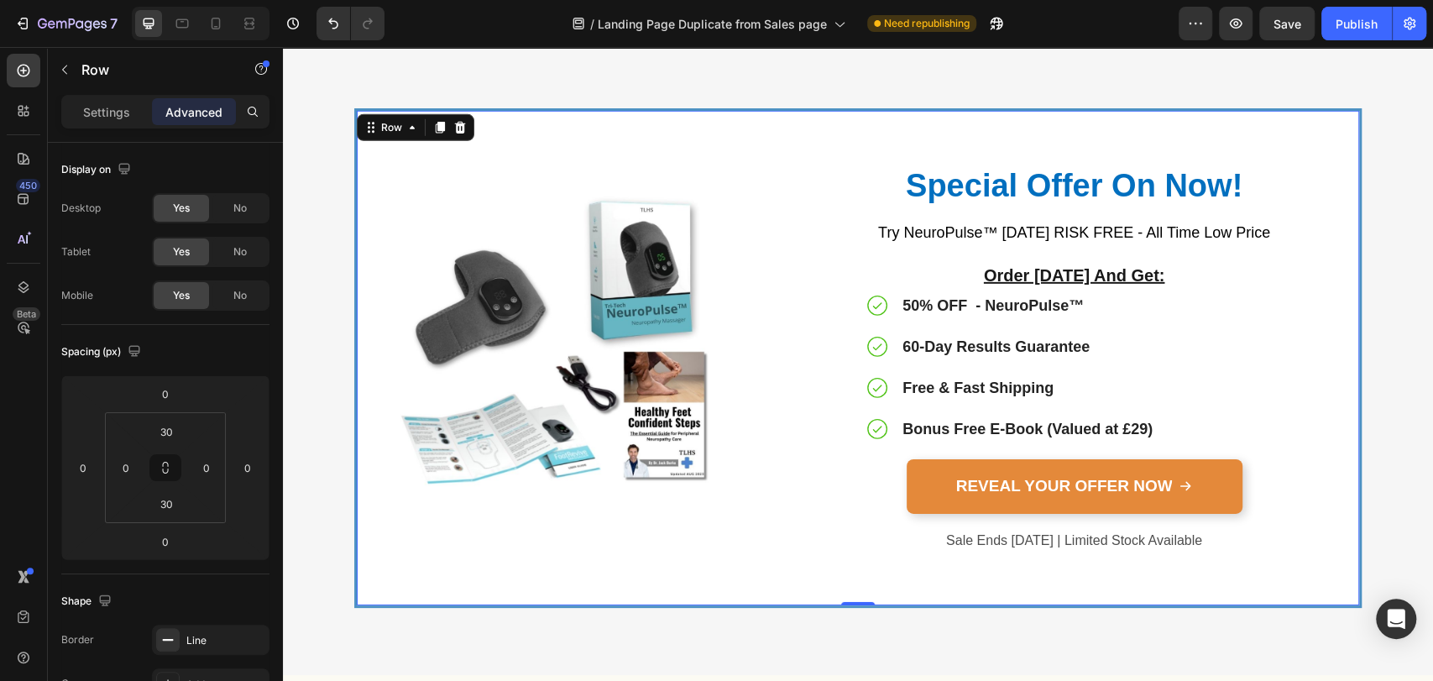
scroll to position [7681, 0]
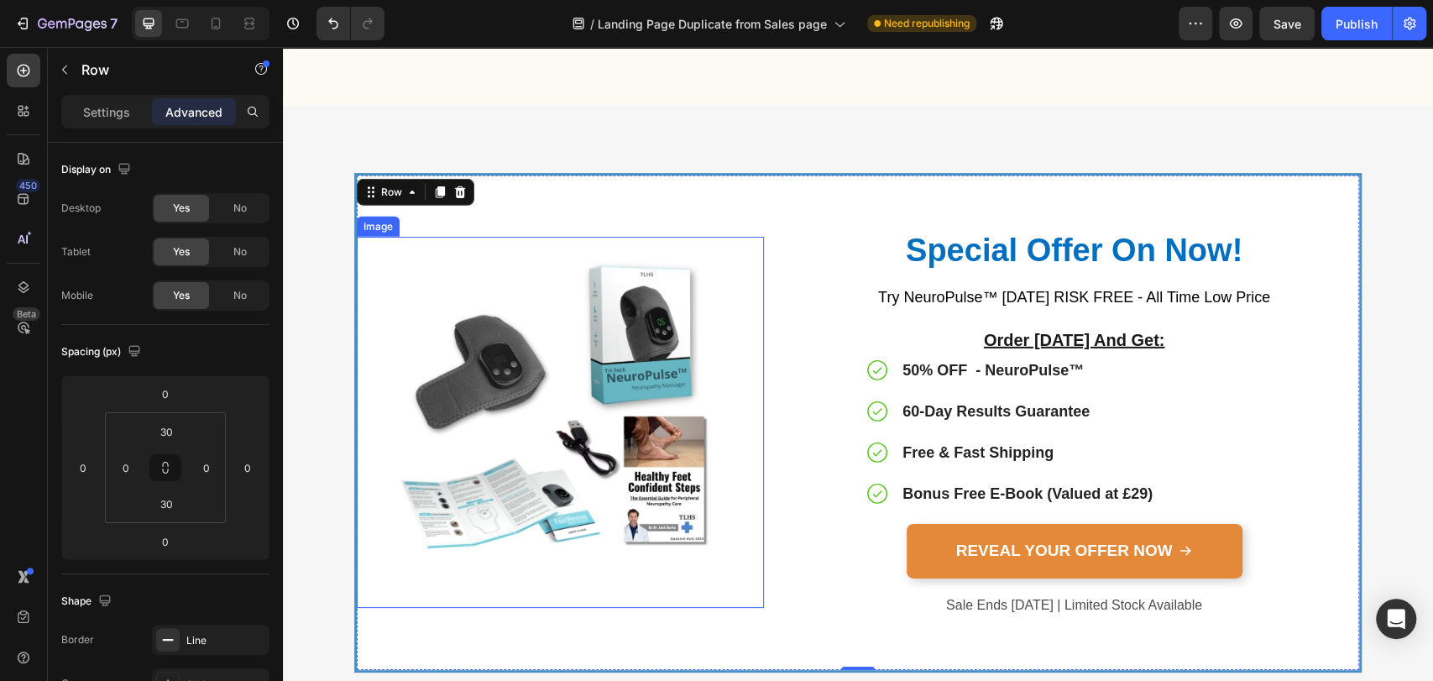
click at [738, 311] on img at bounding box center [560, 422] width 371 height 371
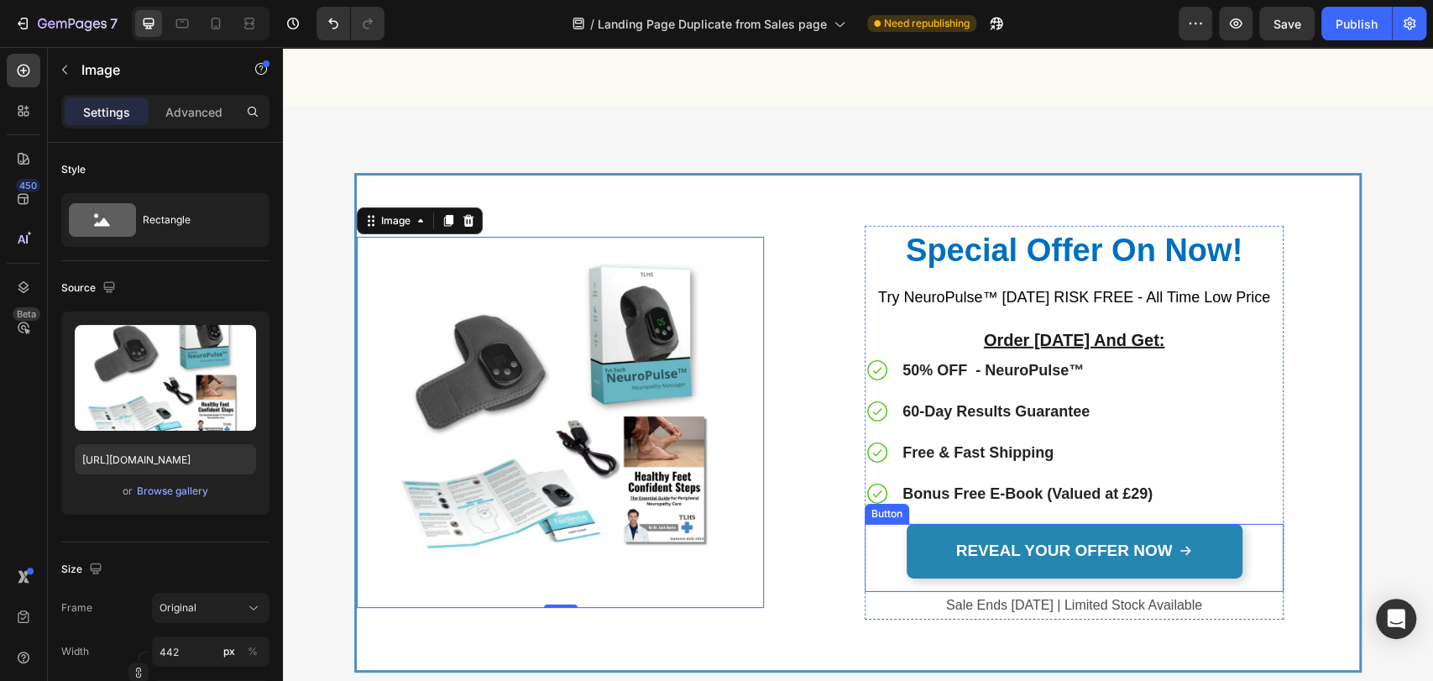
click at [1062, 532] on link "REVEAL YOUR OFFER NOW" at bounding box center [1074, 551] width 336 height 55
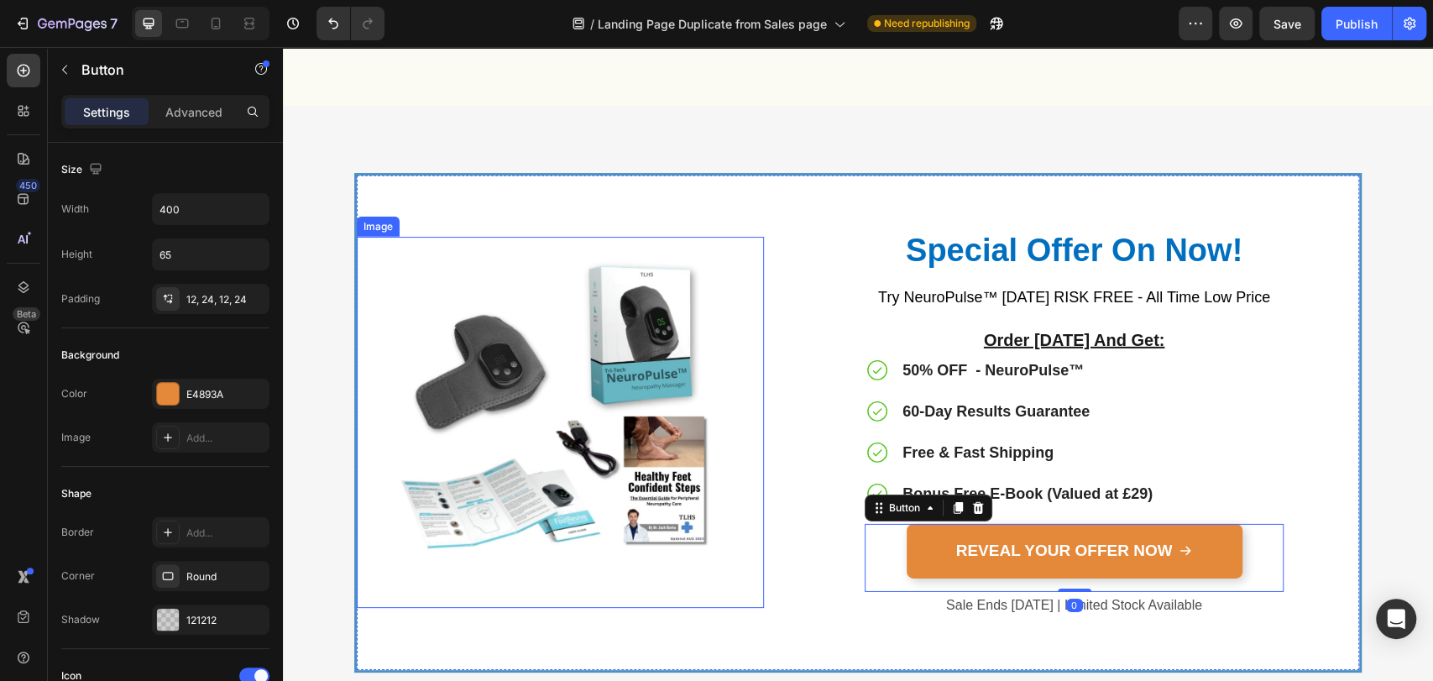
click at [776, 397] on div "Image Special Offer On Now! Heading Try NeuroPulse™ [DATE] RISK FREE - All Time…" at bounding box center [857, 422] width 1007 height 499
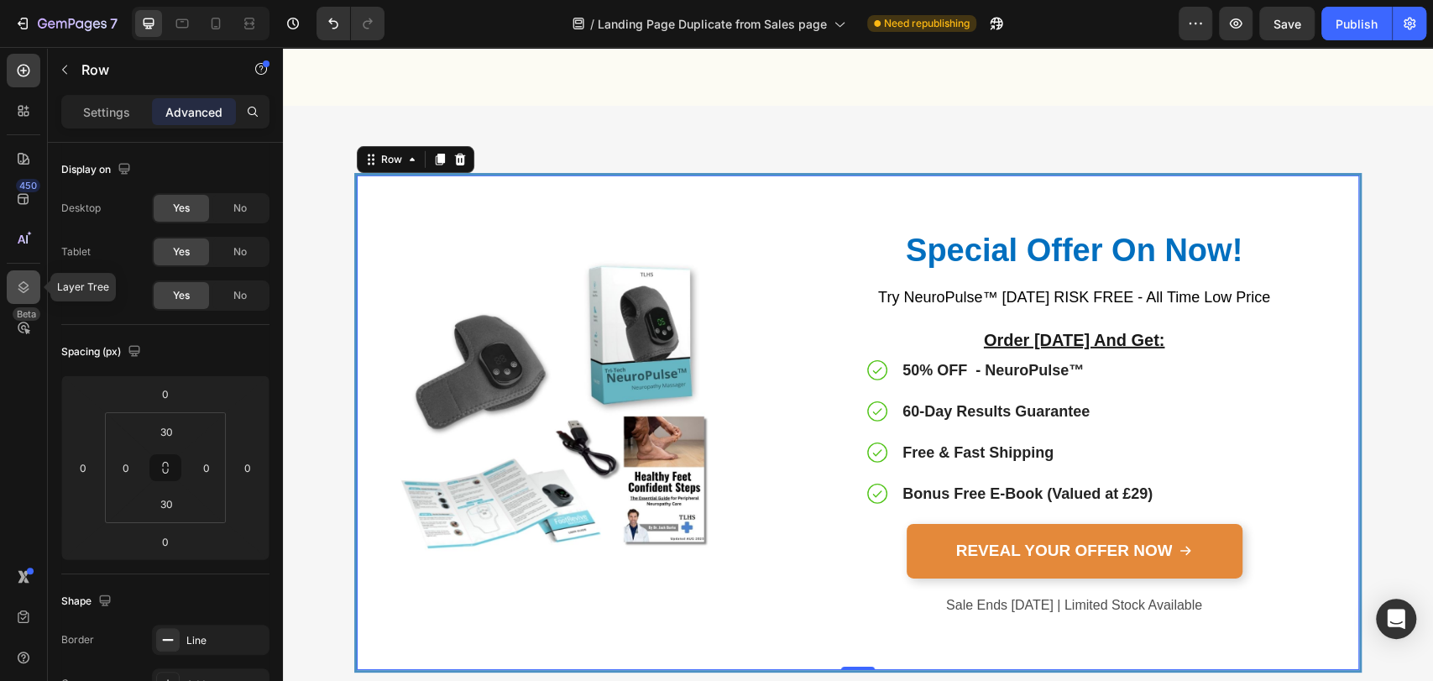
click at [26, 286] on icon at bounding box center [23, 287] width 11 height 12
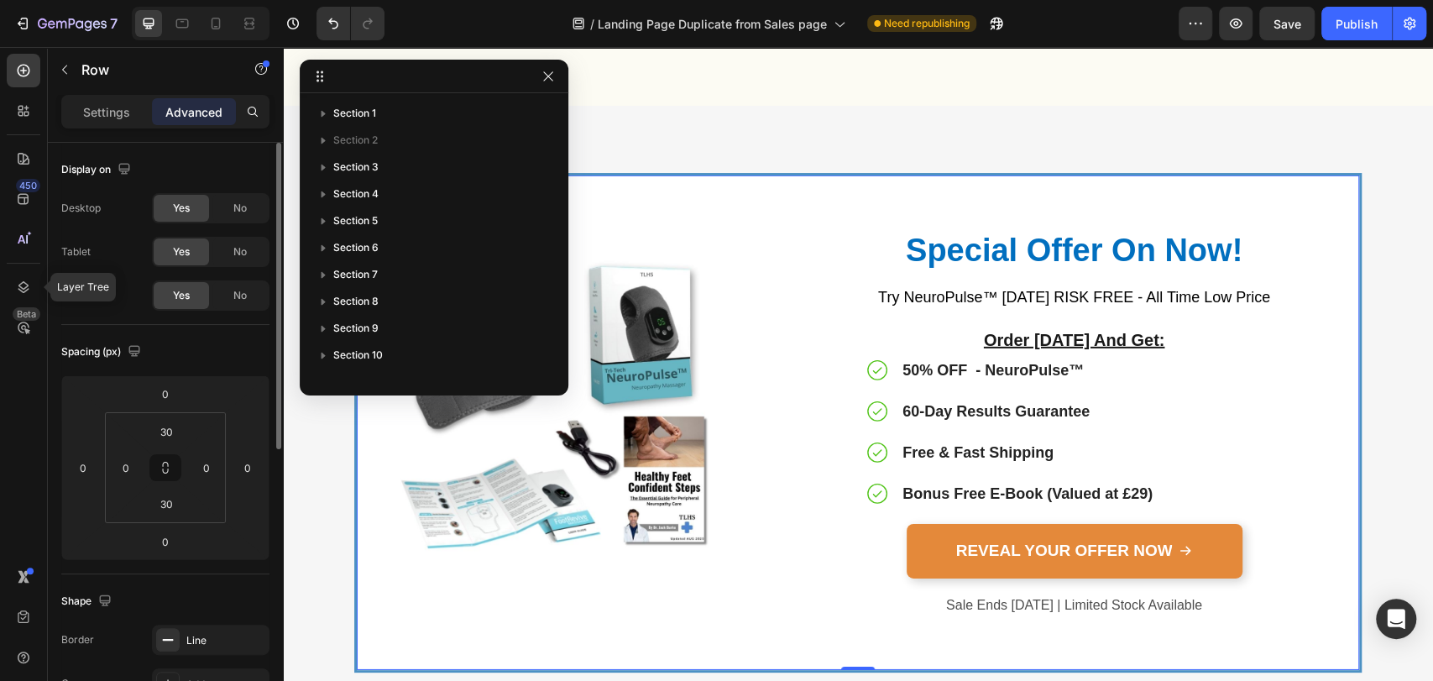
scroll to position [206, 0]
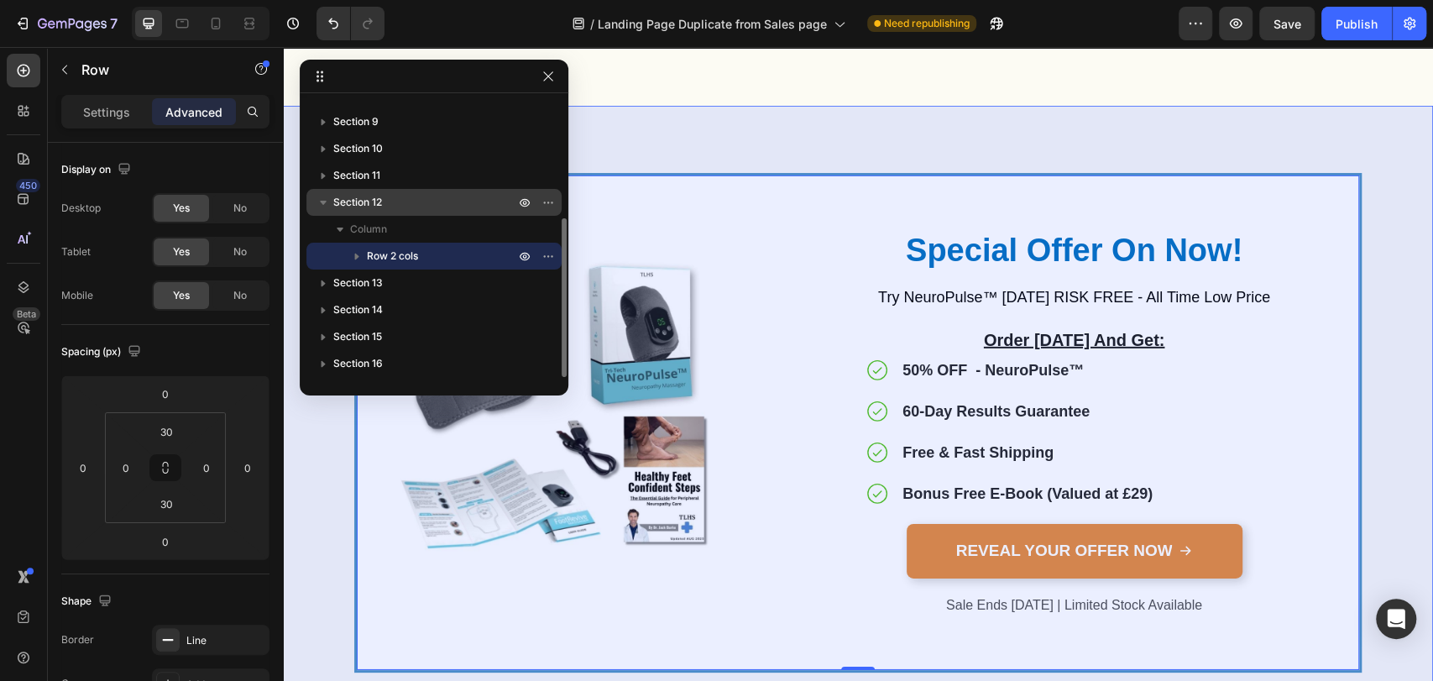
click at [323, 203] on icon "button" at bounding box center [323, 203] width 7 height 4
click at [322, 204] on icon "button" at bounding box center [323, 202] width 17 height 17
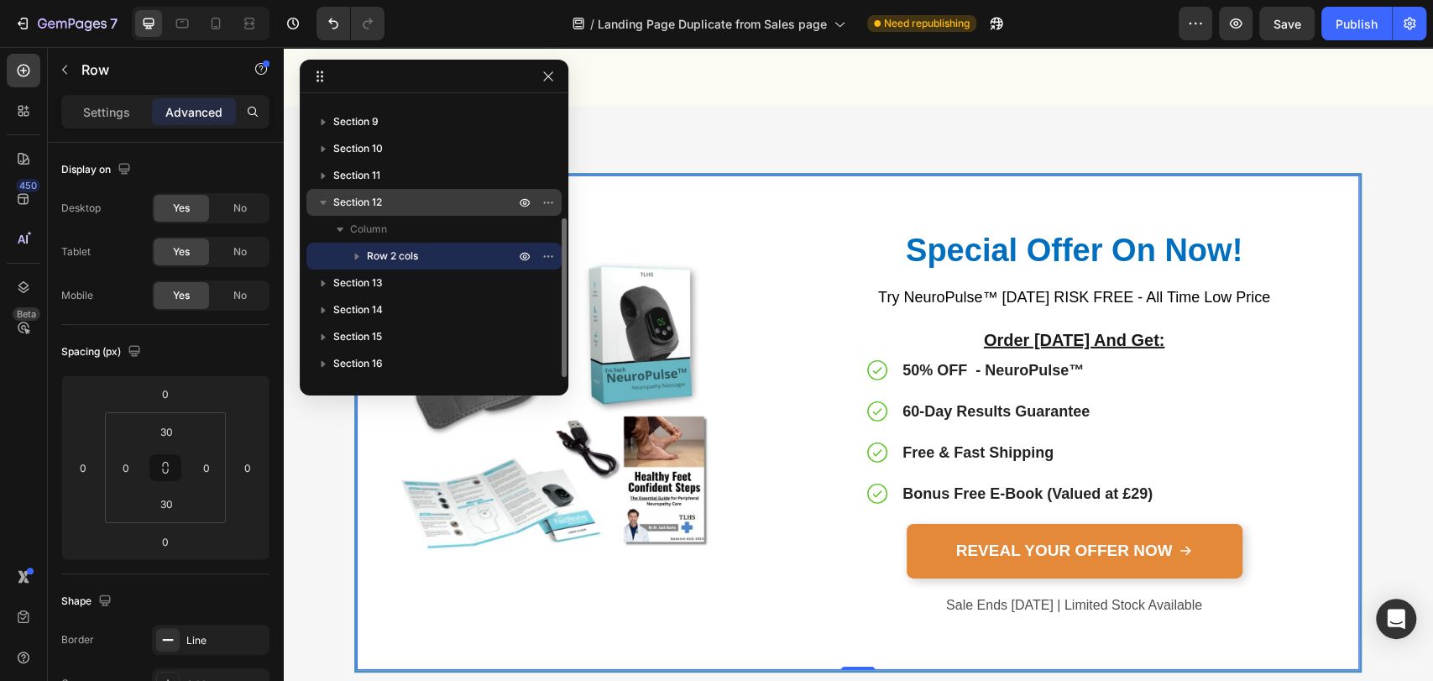
click at [355, 252] on icon "button" at bounding box center [356, 256] width 17 height 17
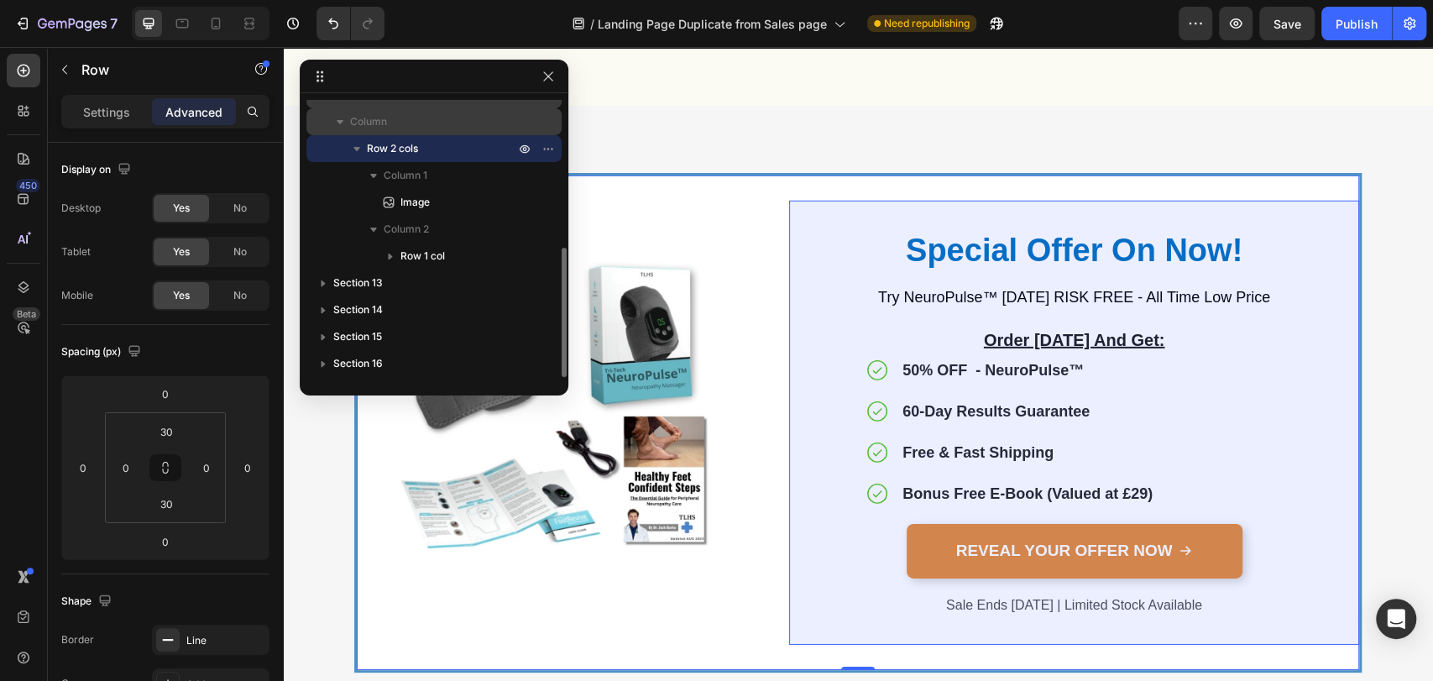
scroll to position [189, 0]
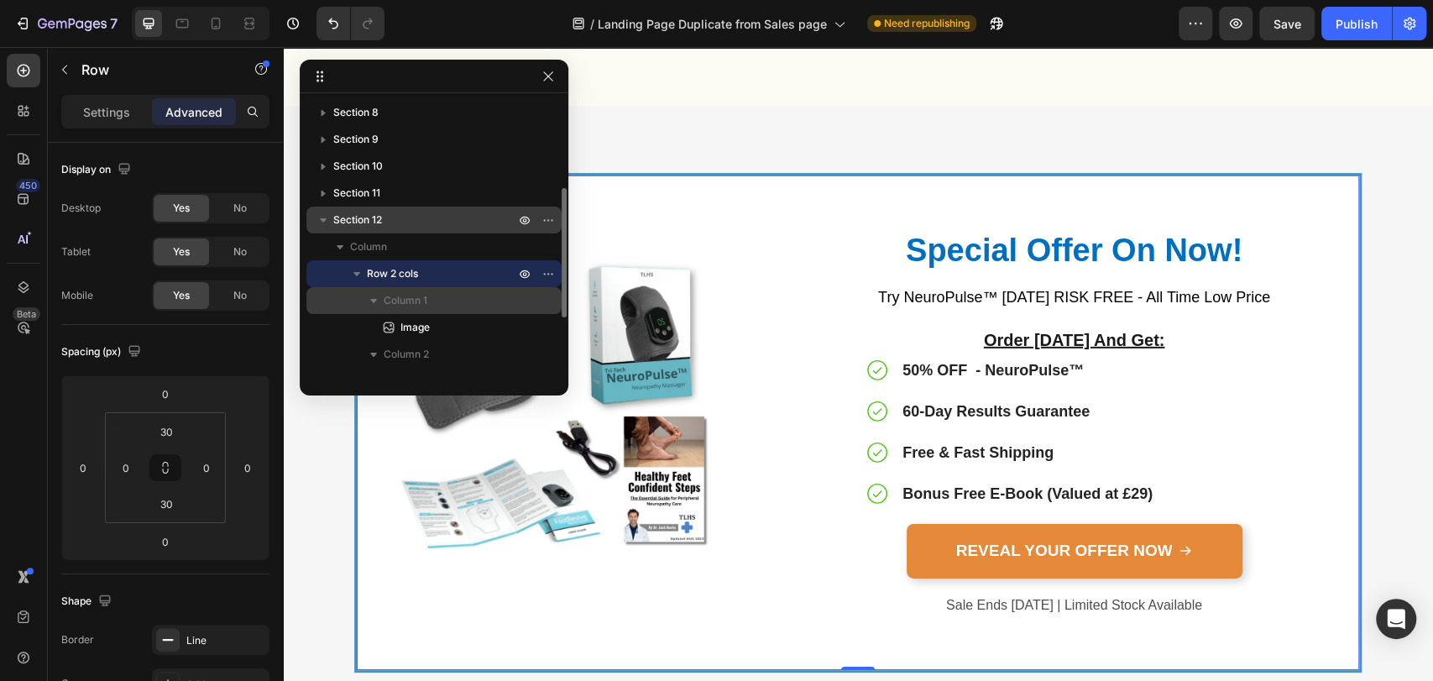
click at [374, 299] on icon "button" at bounding box center [373, 301] width 7 height 4
click at [356, 273] on icon "button" at bounding box center [356, 274] width 7 height 4
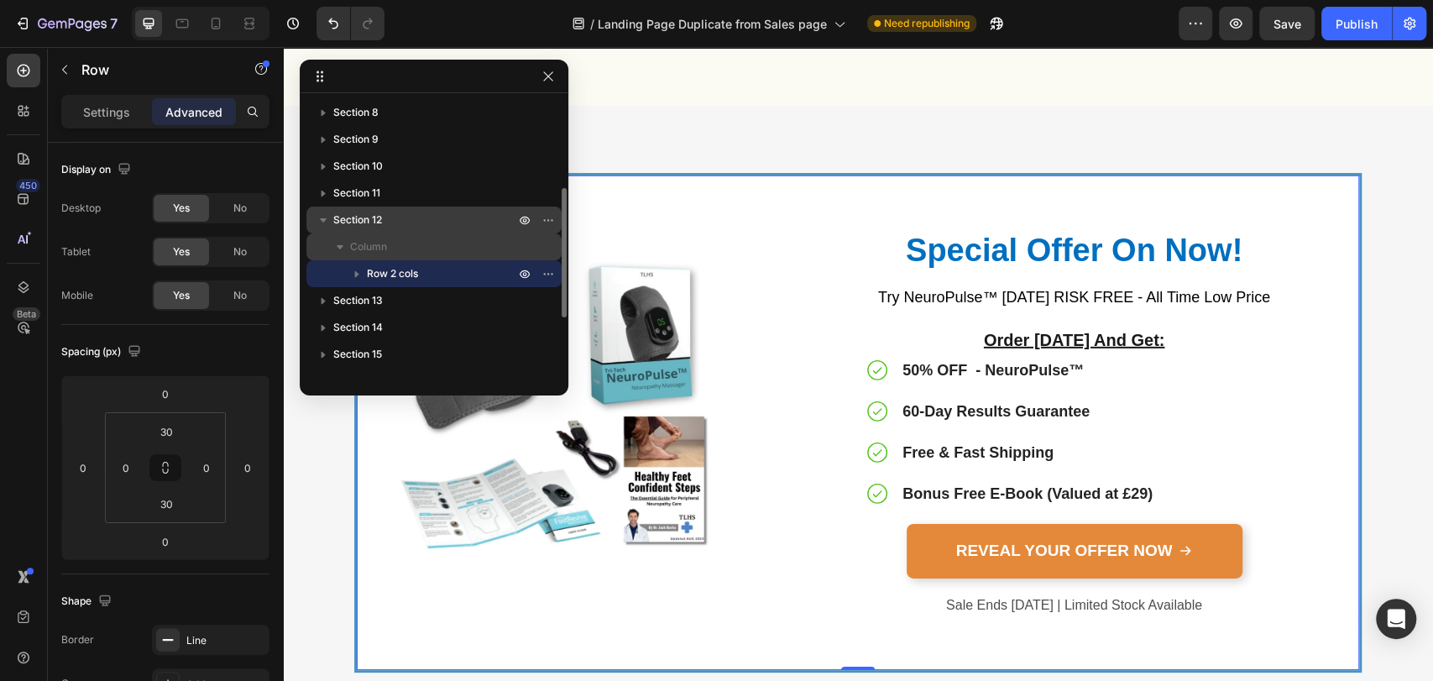
click at [336, 249] on icon "button" at bounding box center [340, 246] width 17 height 17
click at [339, 250] on icon "button" at bounding box center [340, 247] width 17 height 17
click at [358, 274] on icon "button" at bounding box center [356, 274] width 17 height 17
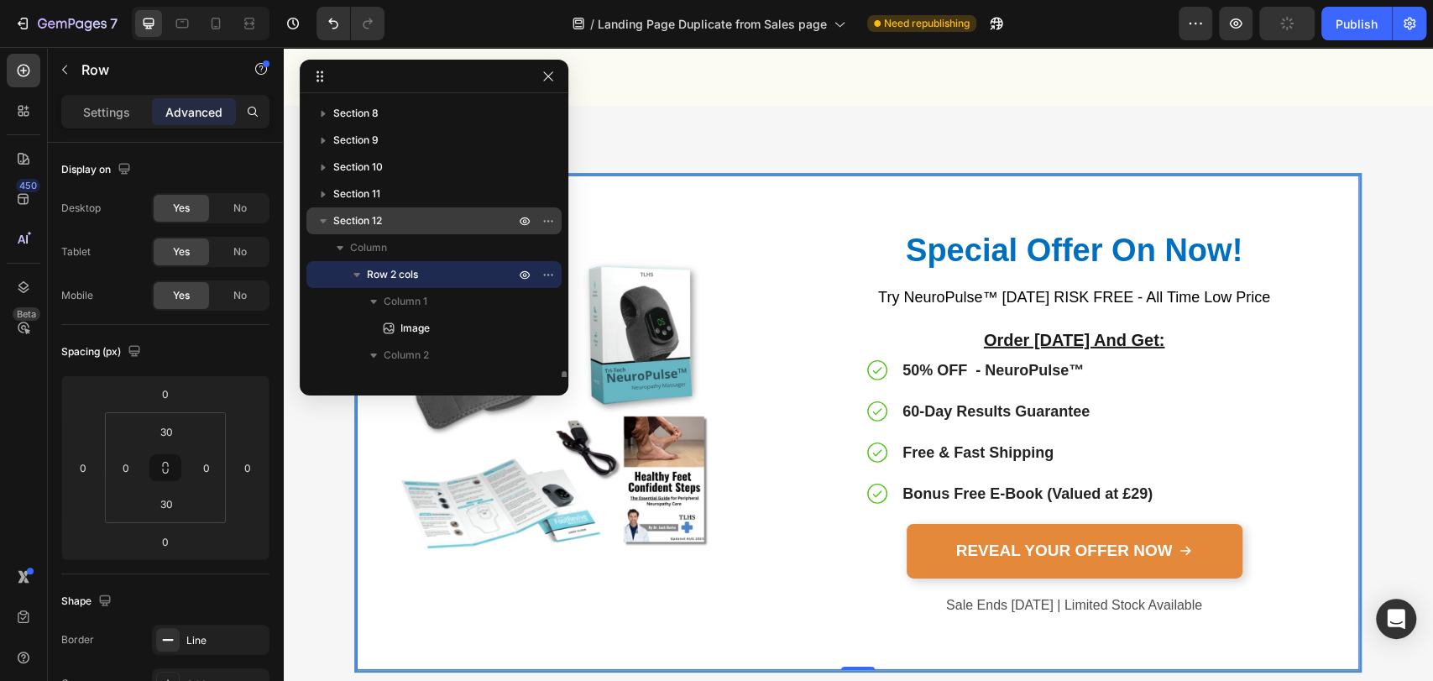
scroll to position [312, 0]
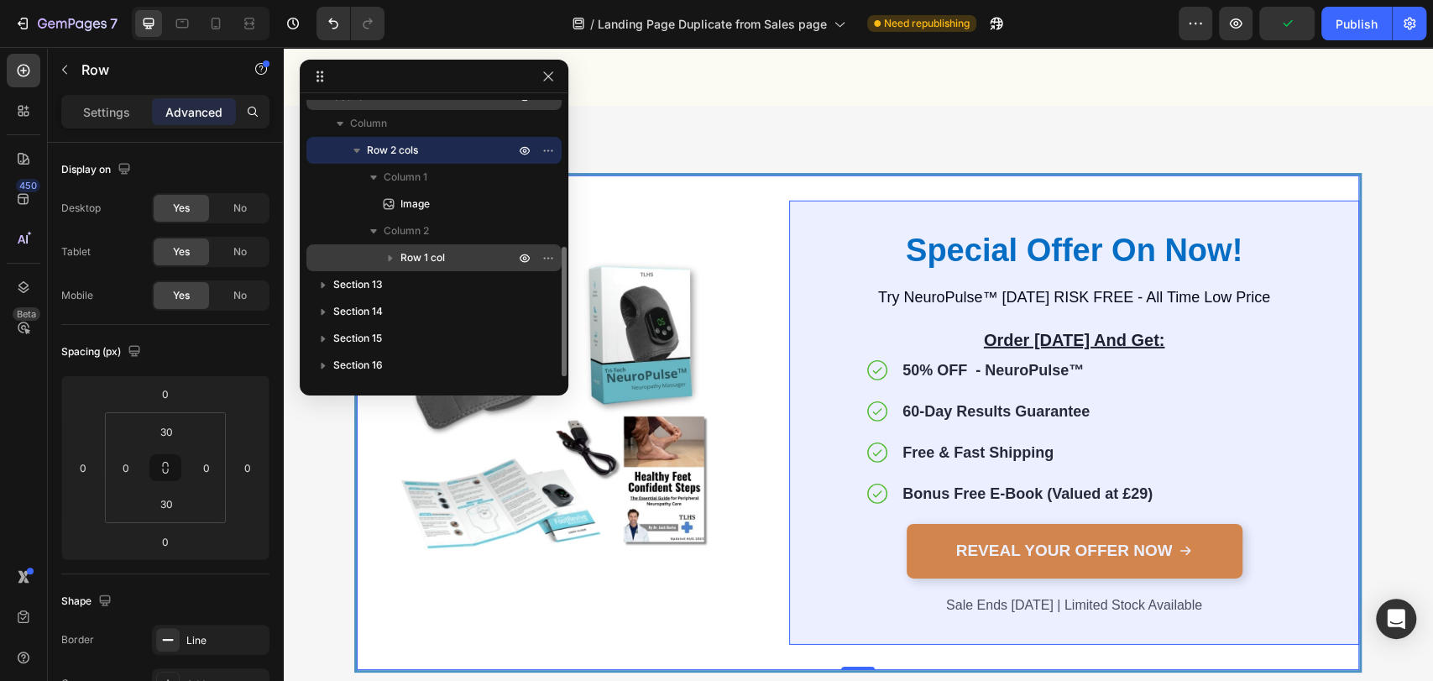
click at [386, 256] on icon "button" at bounding box center [390, 257] width 17 height 17
click at [391, 259] on icon "button" at bounding box center [390, 257] width 17 height 17
click at [392, 260] on icon "button" at bounding box center [390, 257] width 17 height 17
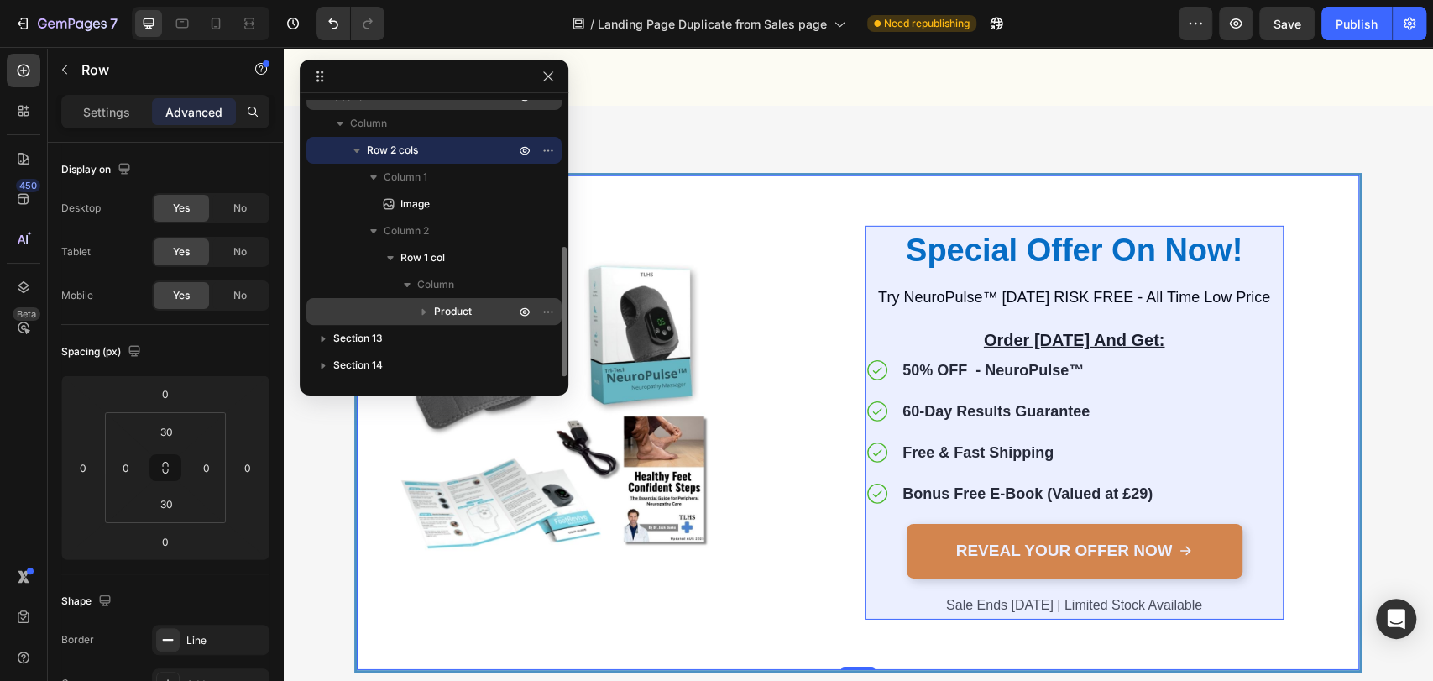
click at [429, 313] on icon "button" at bounding box center [423, 311] width 17 height 17
click at [455, 311] on span "Product" at bounding box center [453, 311] width 38 height 17
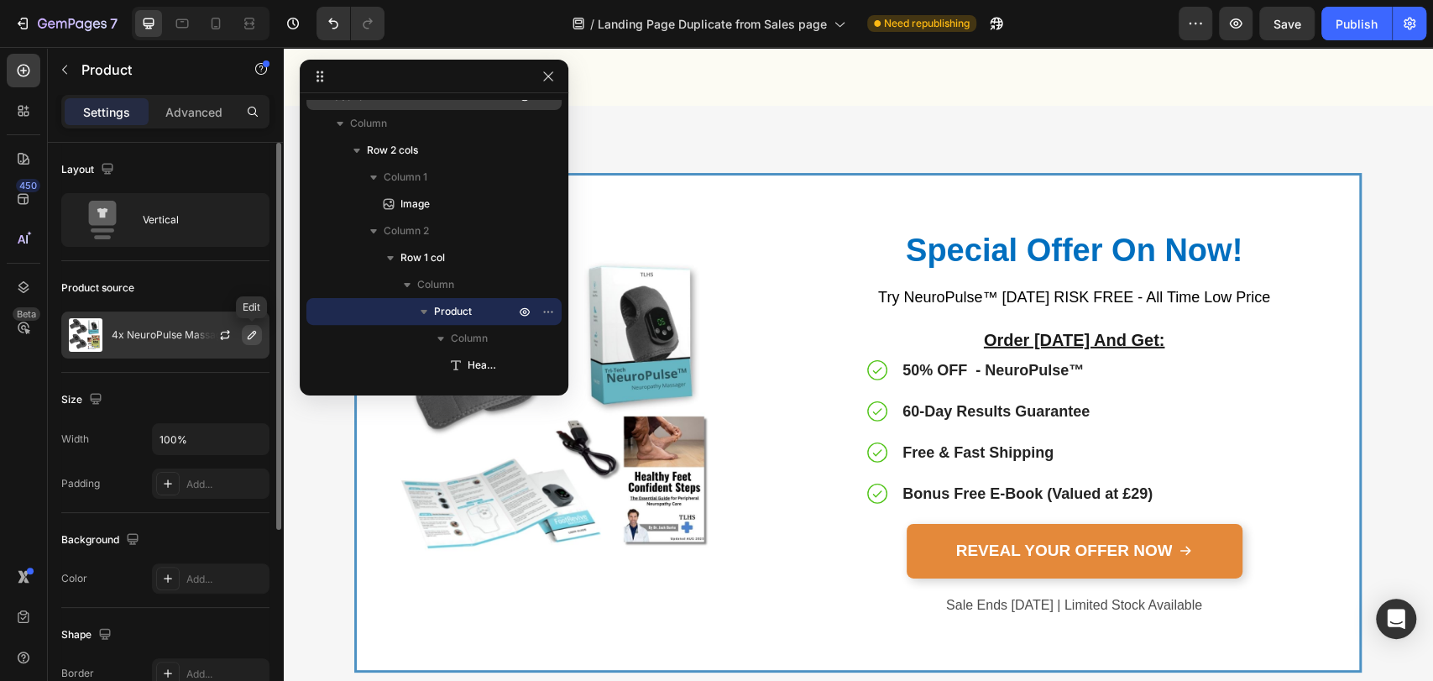
click at [249, 336] on icon "button" at bounding box center [251, 334] width 13 height 13
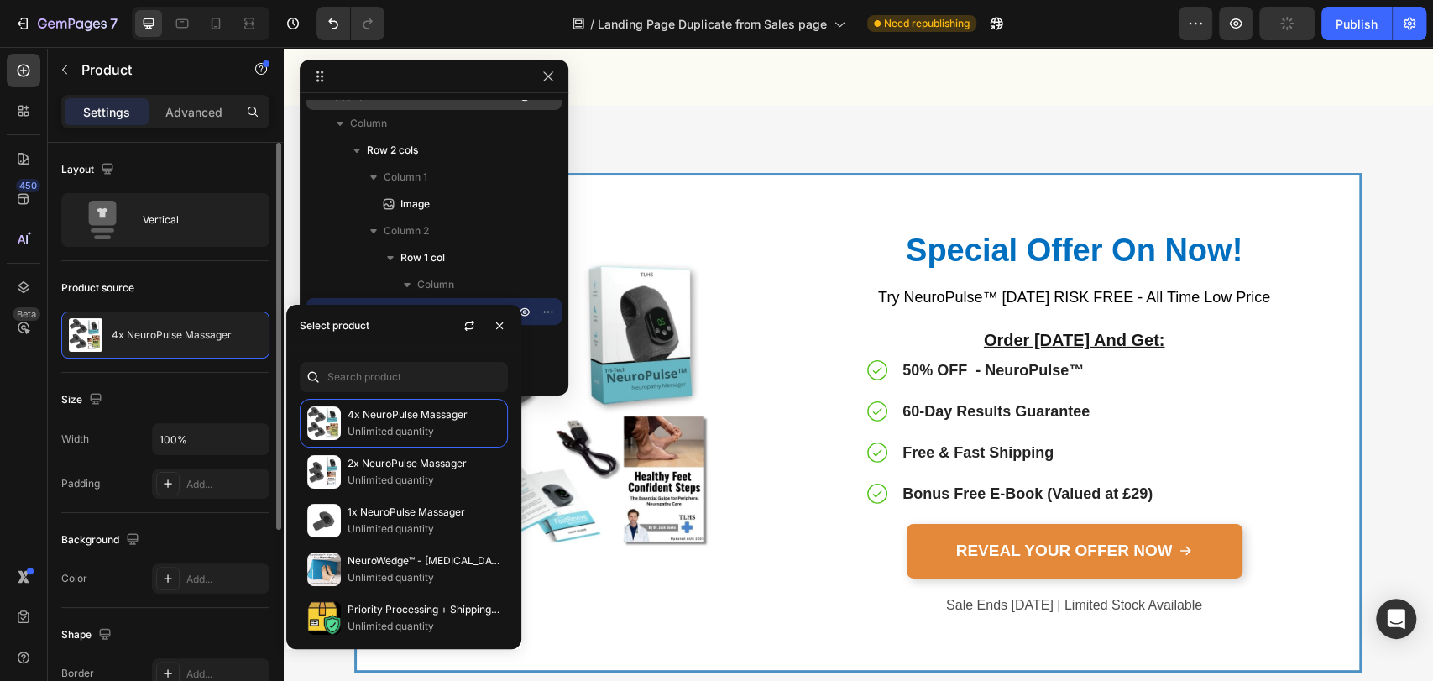
drag, startPoint x: 414, startPoint y: 567, endPoint x: 218, endPoint y: 379, distance: 271.3
click at [218, 379] on div "Size Width 100% Padding Add..." at bounding box center [165, 443] width 208 height 140
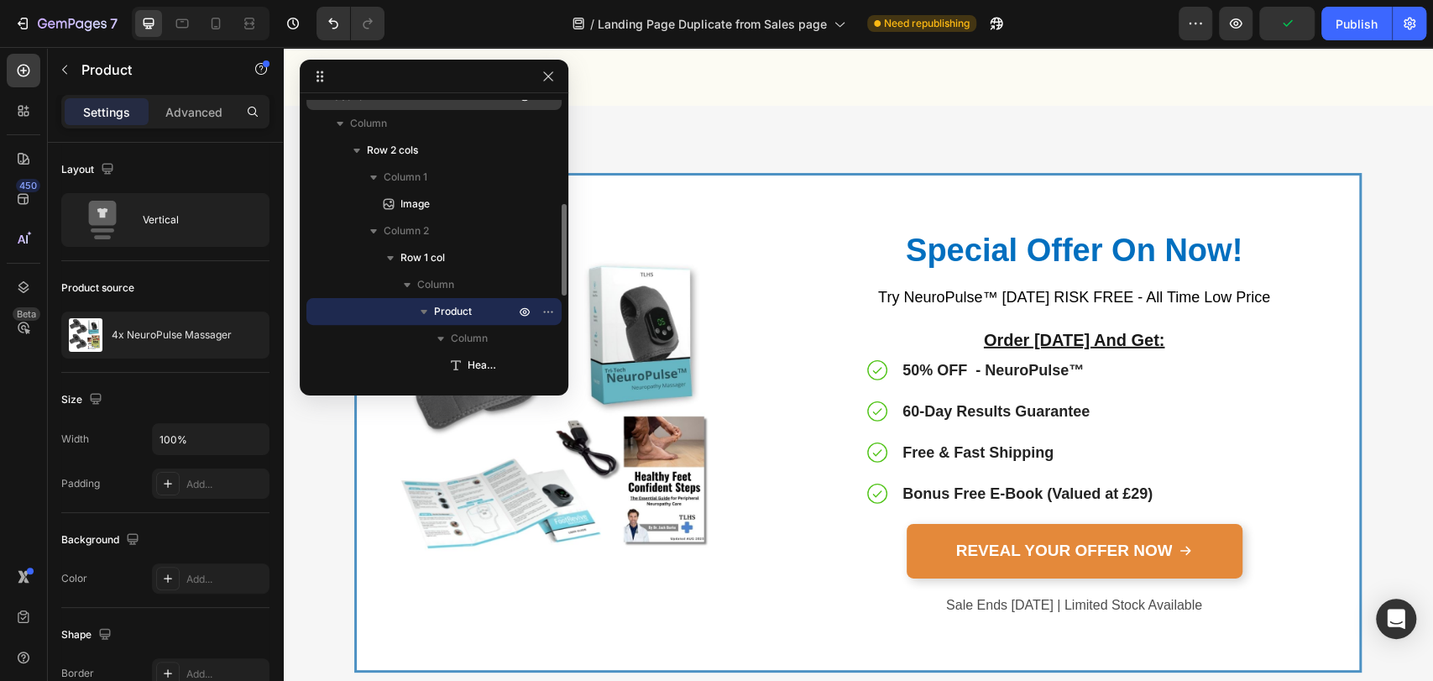
click at [425, 312] on icon "button" at bounding box center [423, 311] width 17 height 17
click at [423, 309] on icon "button" at bounding box center [423, 311] width 17 height 17
click at [425, 306] on icon "button" at bounding box center [423, 311] width 17 height 17
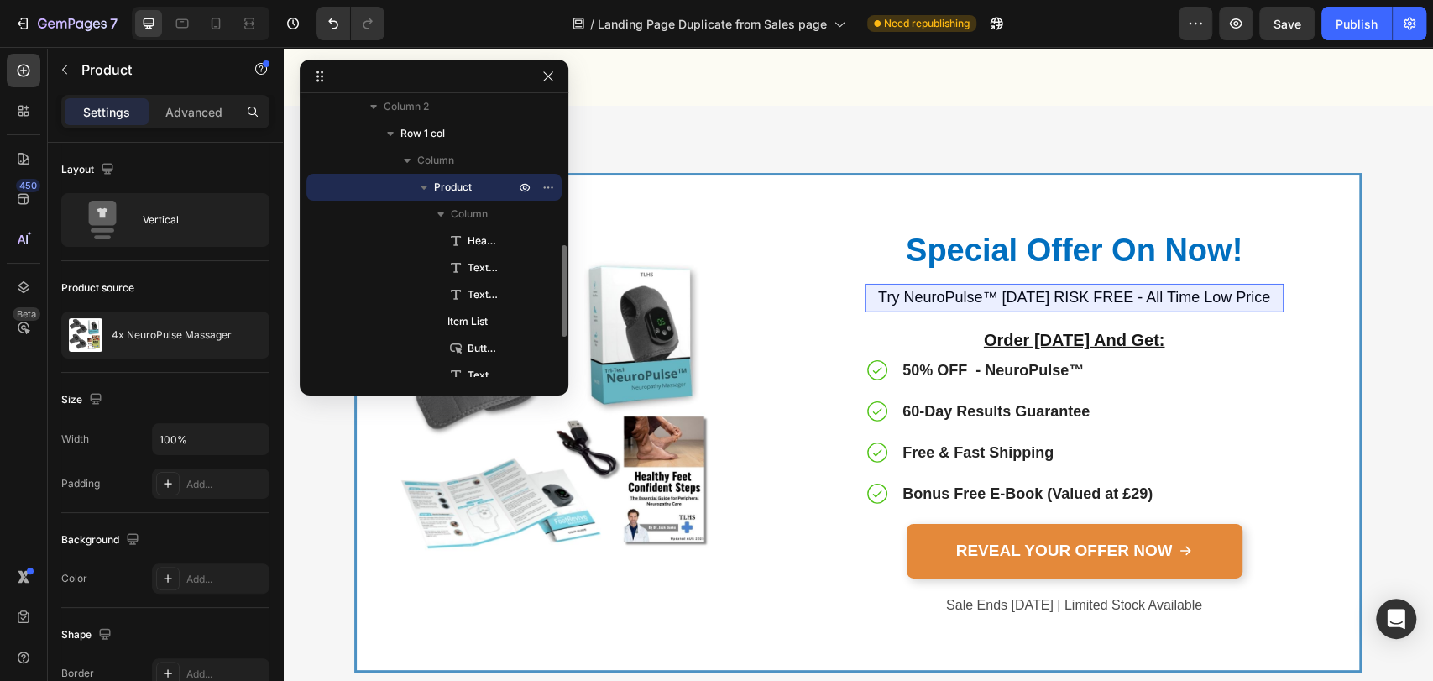
scroll to position [556, 0]
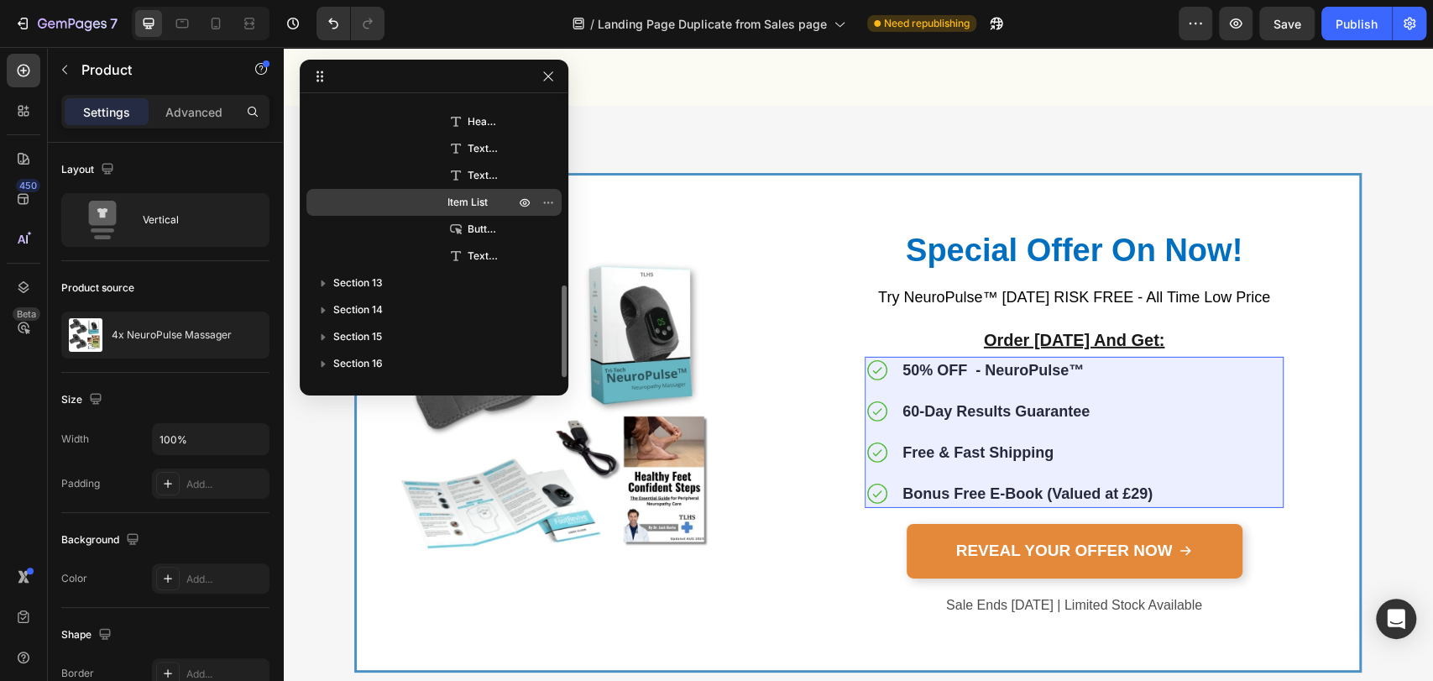
click at [481, 206] on span "Item List" at bounding box center [467, 202] width 40 height 17
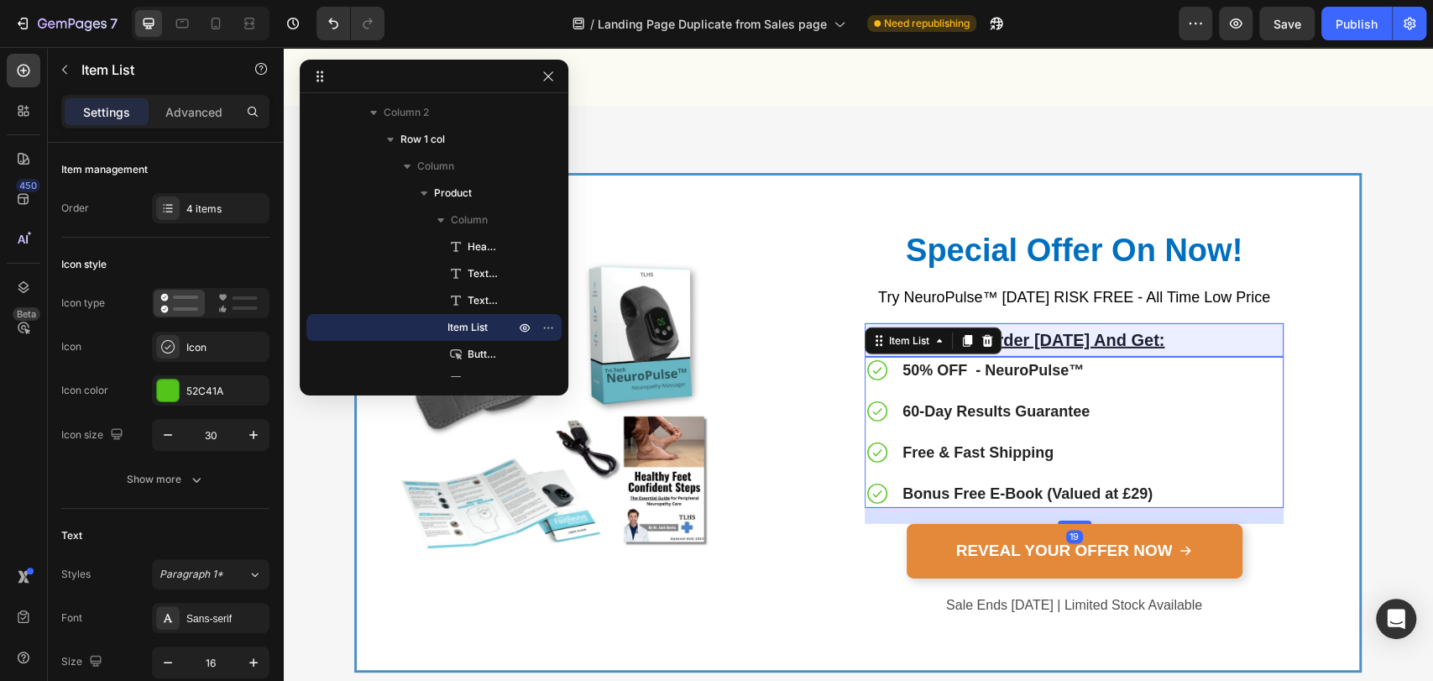
scroll to position [306, 0]
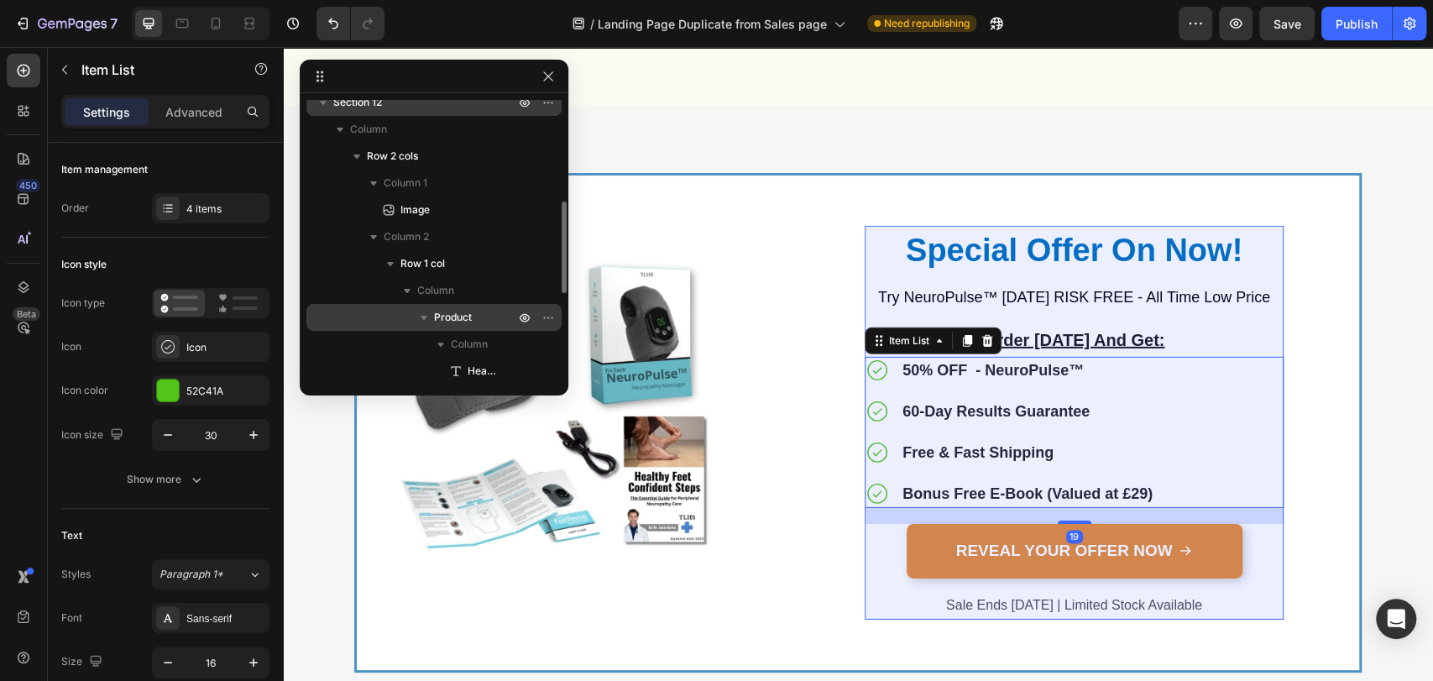
click at [442, 311] on span "Product" at bounding box center [453, 317] width 38 height 17
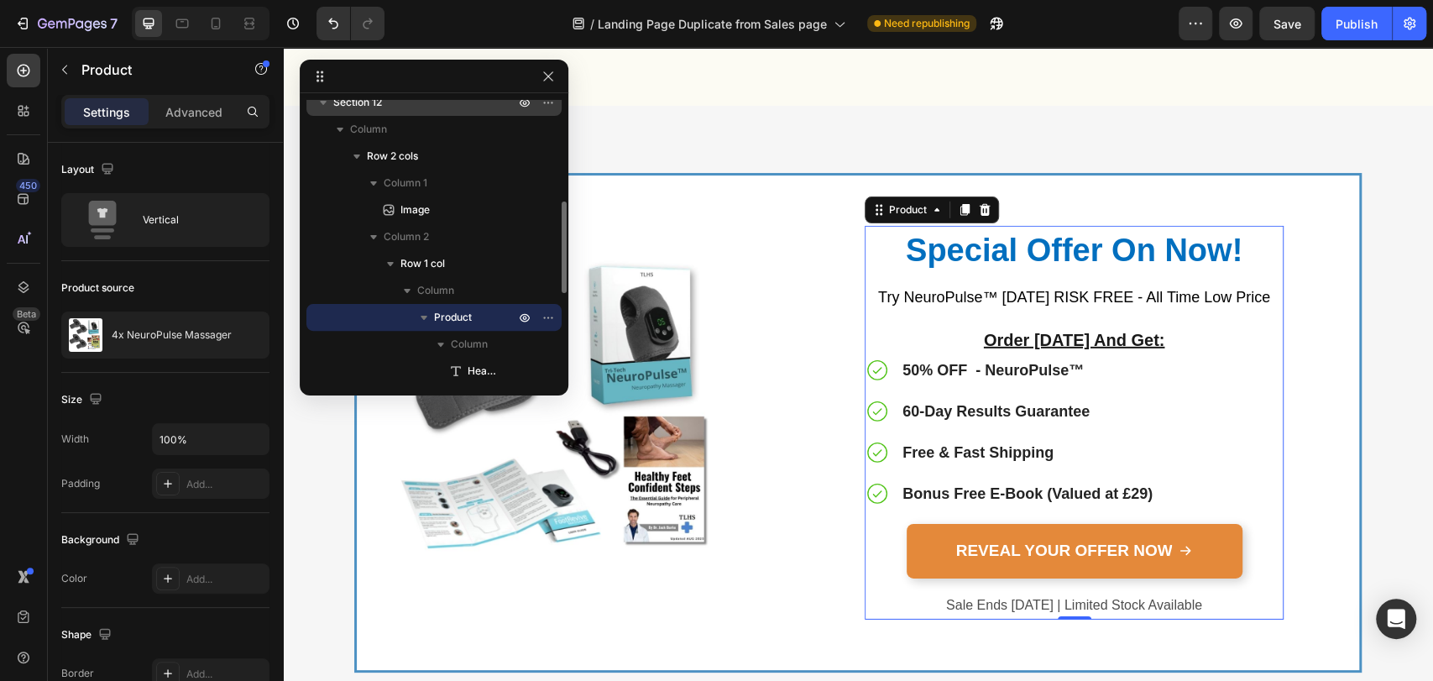
click at [428, 315] on icon "button" at bounding box center [423, 317] width 17 height 17
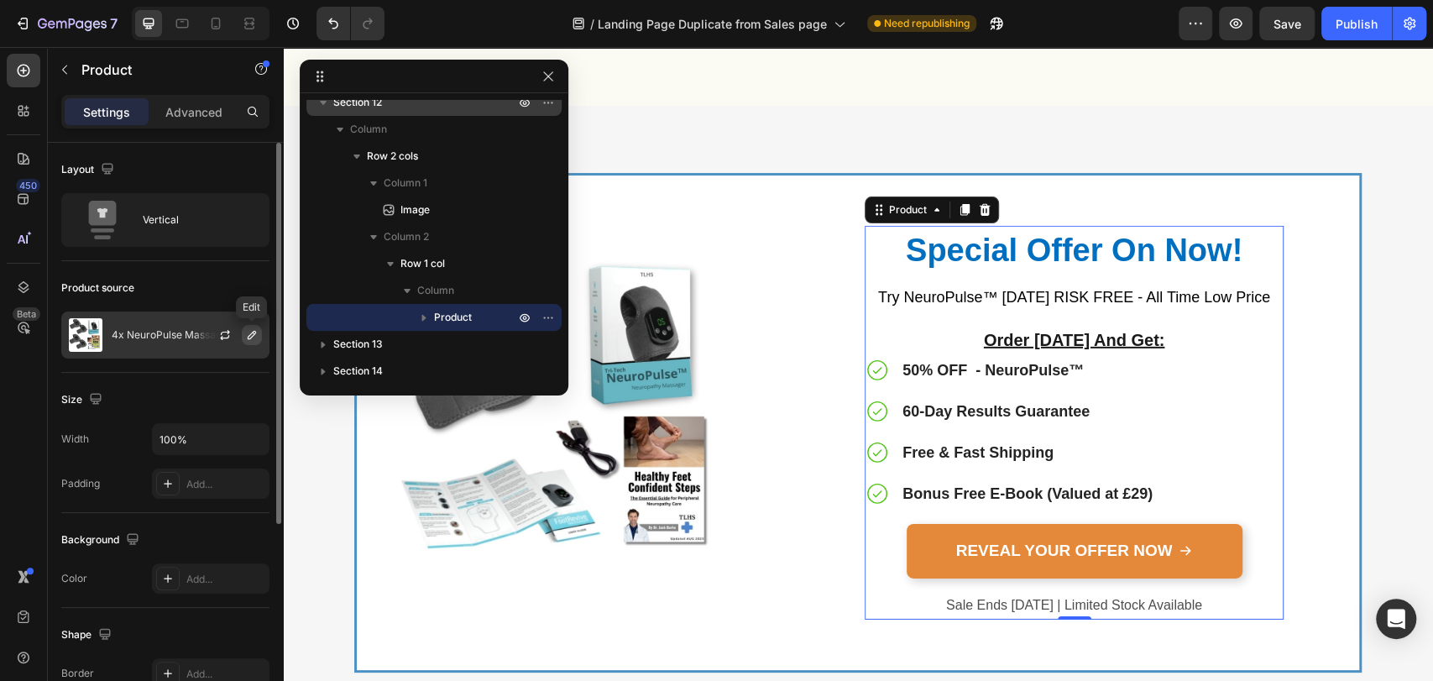
click at [254, 334] on icon "button" at bounding box center [252, 335] width 8 height 8
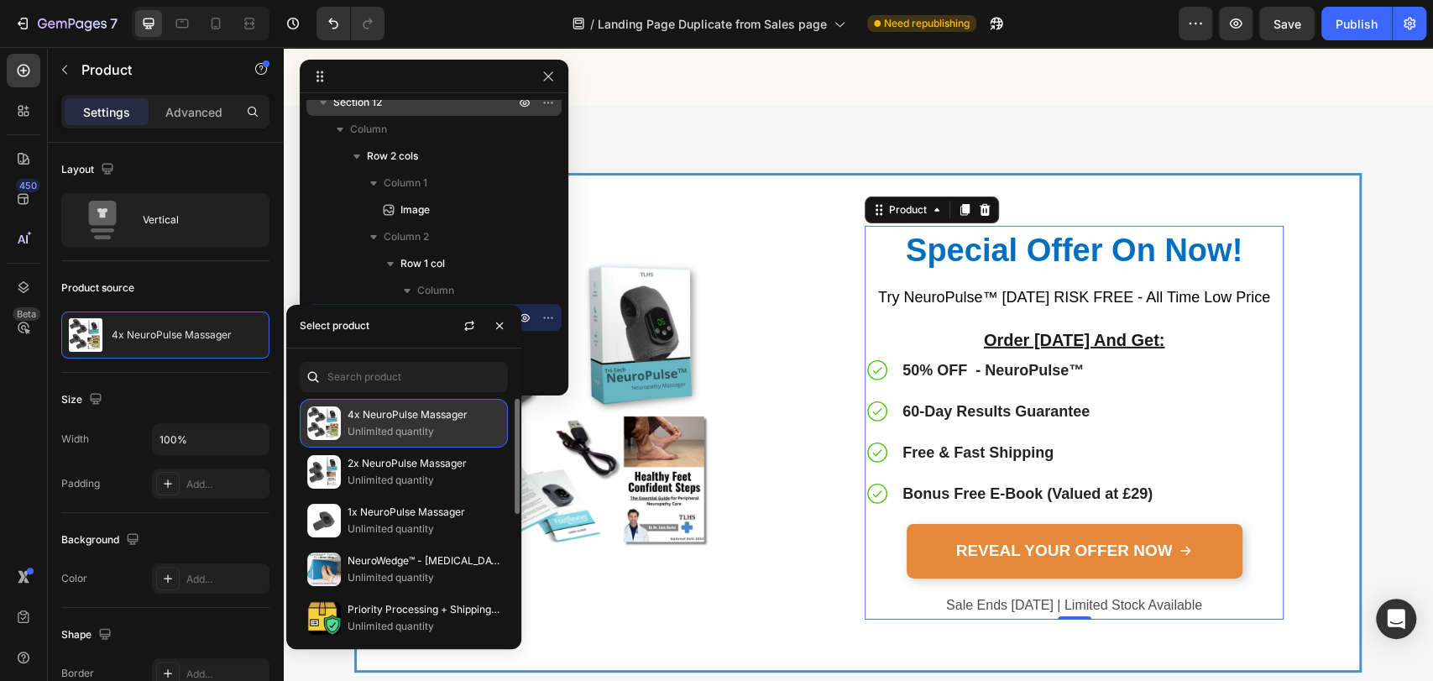
click at [393, 428] on p "Unlimited quantity" at bounding box center [423, 431] width 153 height 17
click at [512, 348] on div "4x NeuroPulse Massager Unlimited quantity 2x NeuroPulse Massager Unlimited quan…" at bounding box center [403, 498] width 235 height 300
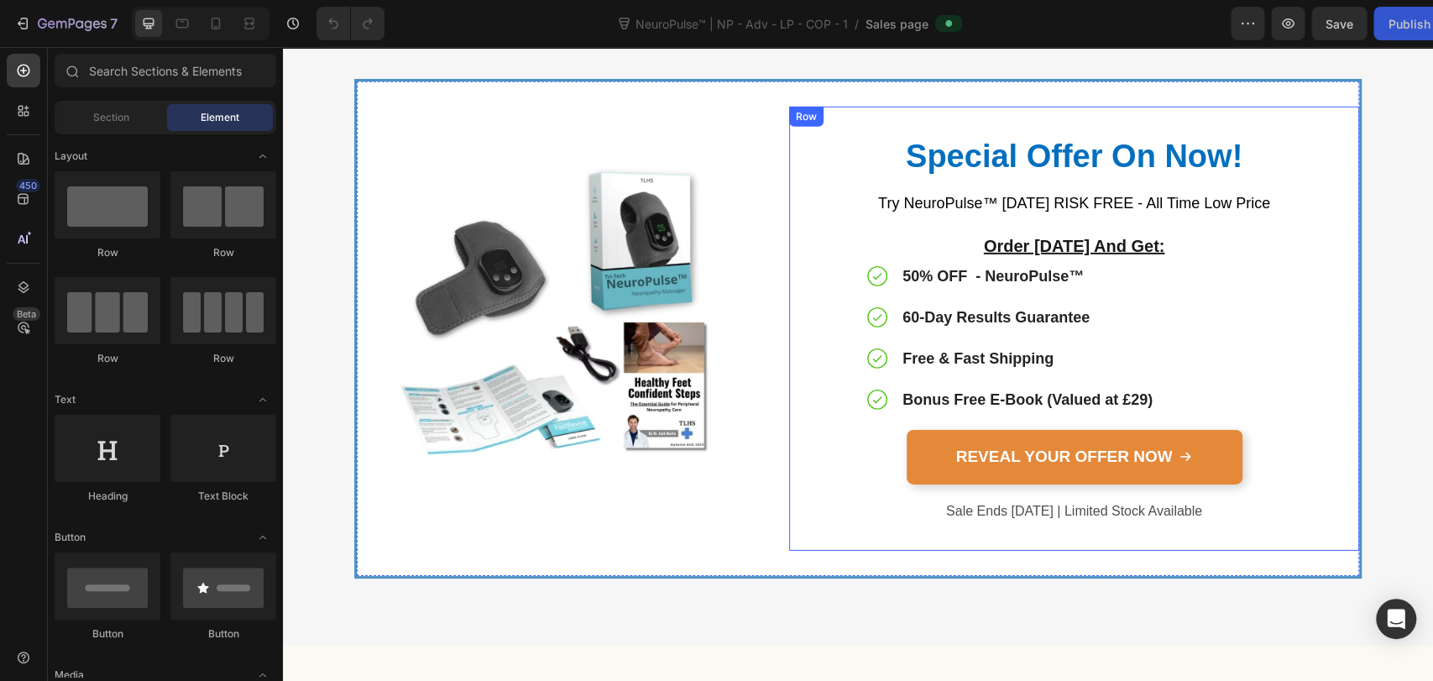
scroll to position [7708, 0]
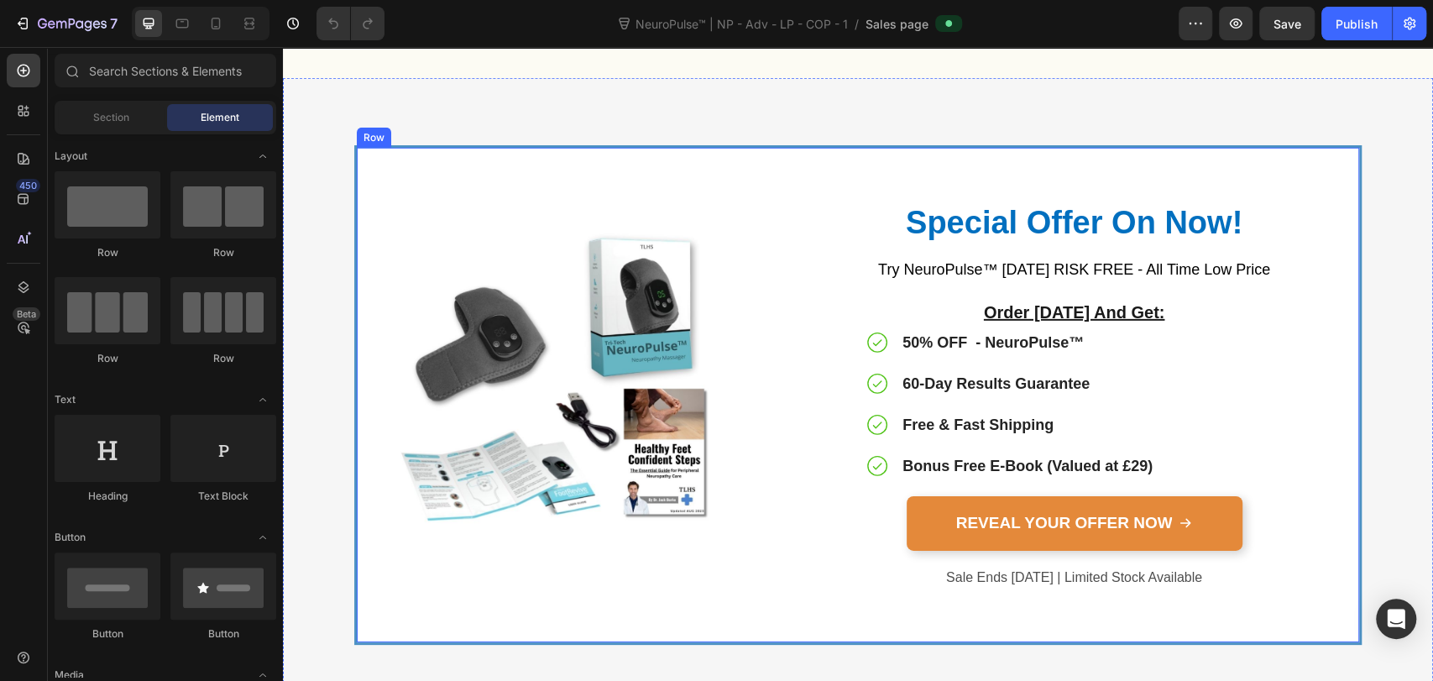
click at [767, 157] on div "Image Special Offer On Now! Heading Try NeuroPulse™ [DATE] RISK FREE - All Time…" at bounding box center [857, 394] width 1007 height 499
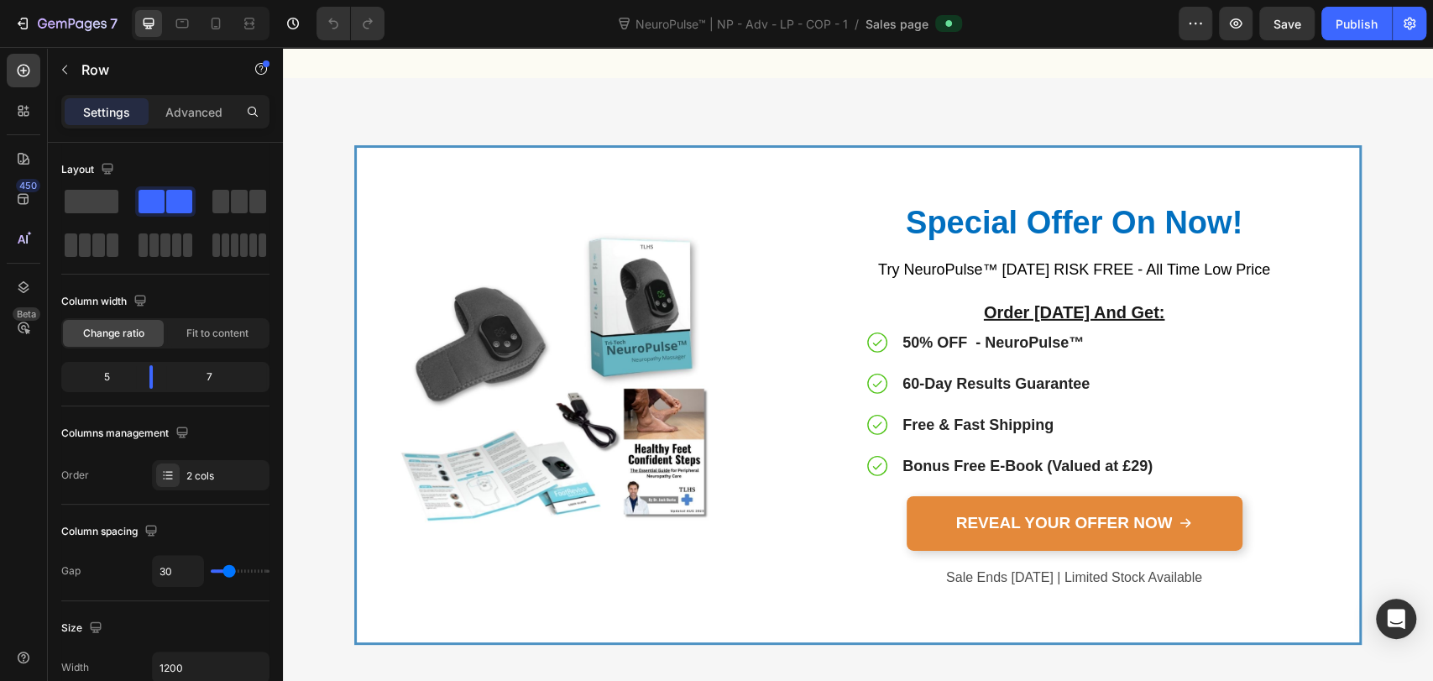
click at [733, 146] on div "Image Special Offer On Now! Heading Try NeuroPulse™ [DATE] RISK FREE - All Time…" at bounding box center [857, 394] width 1007 height 499
click at [922, 258] on p "Try NeuroPulse™ [DATE] RISK FREE - All Time Low Price" at bounding box center [1073, 270] width 415 height 25
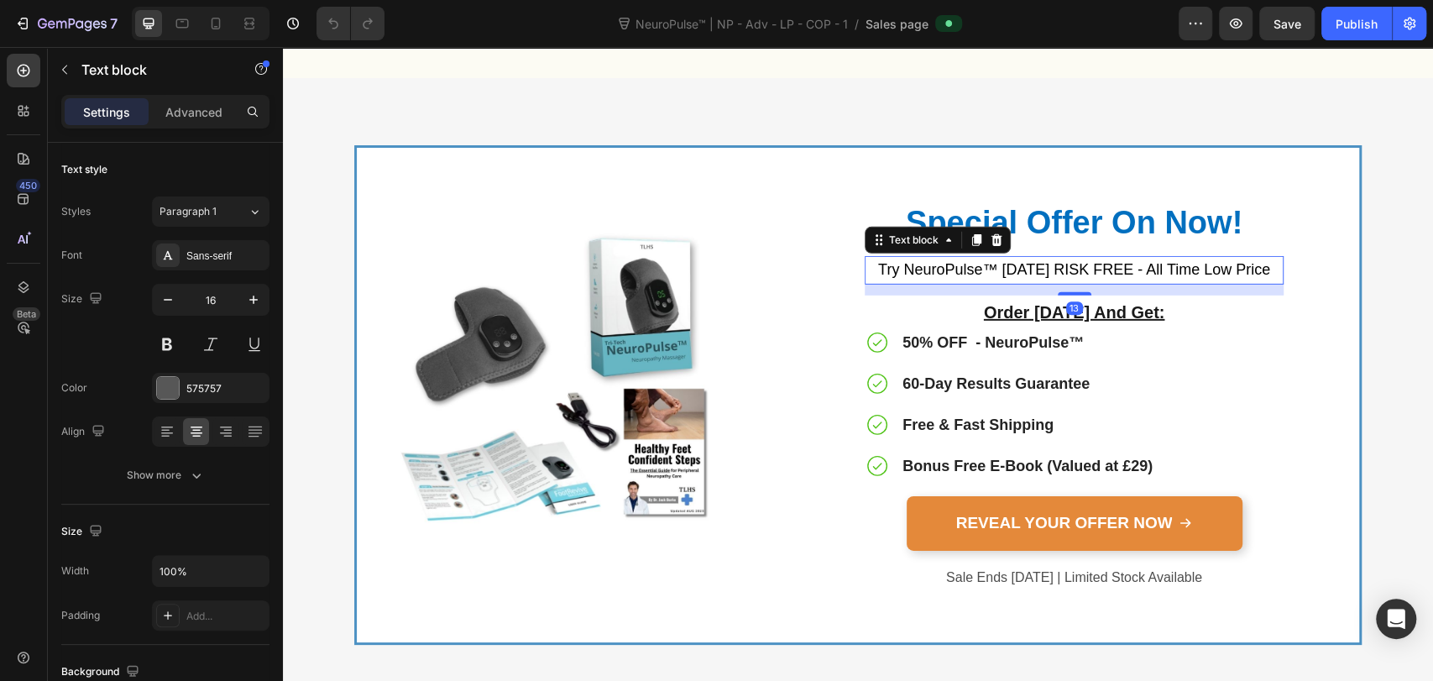
click at [957, 332] on p "50% OFF - NeuroPulse™" at bounding box center [1027, 343] width 250 height 23
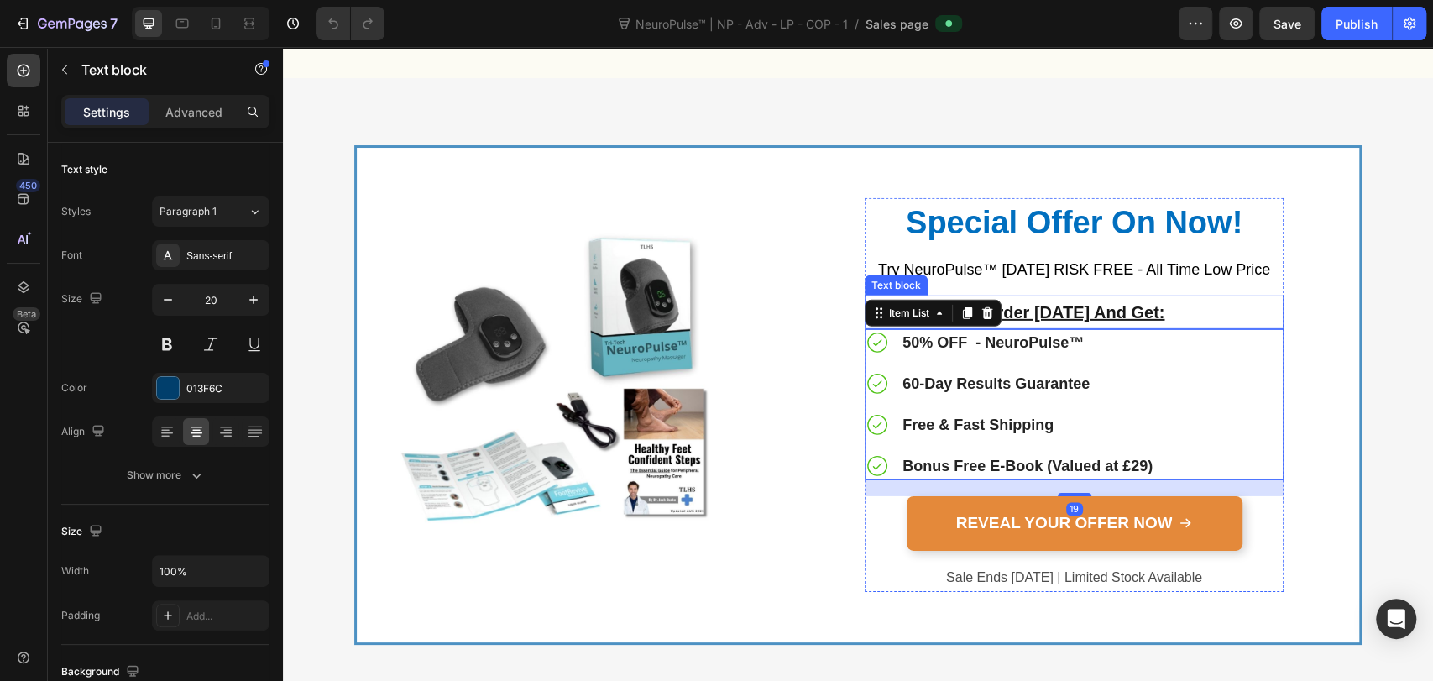
click at [1019, 303] on u "Order [DATE] And Get:" at bounding box center [1074, 312] width 181 height 18
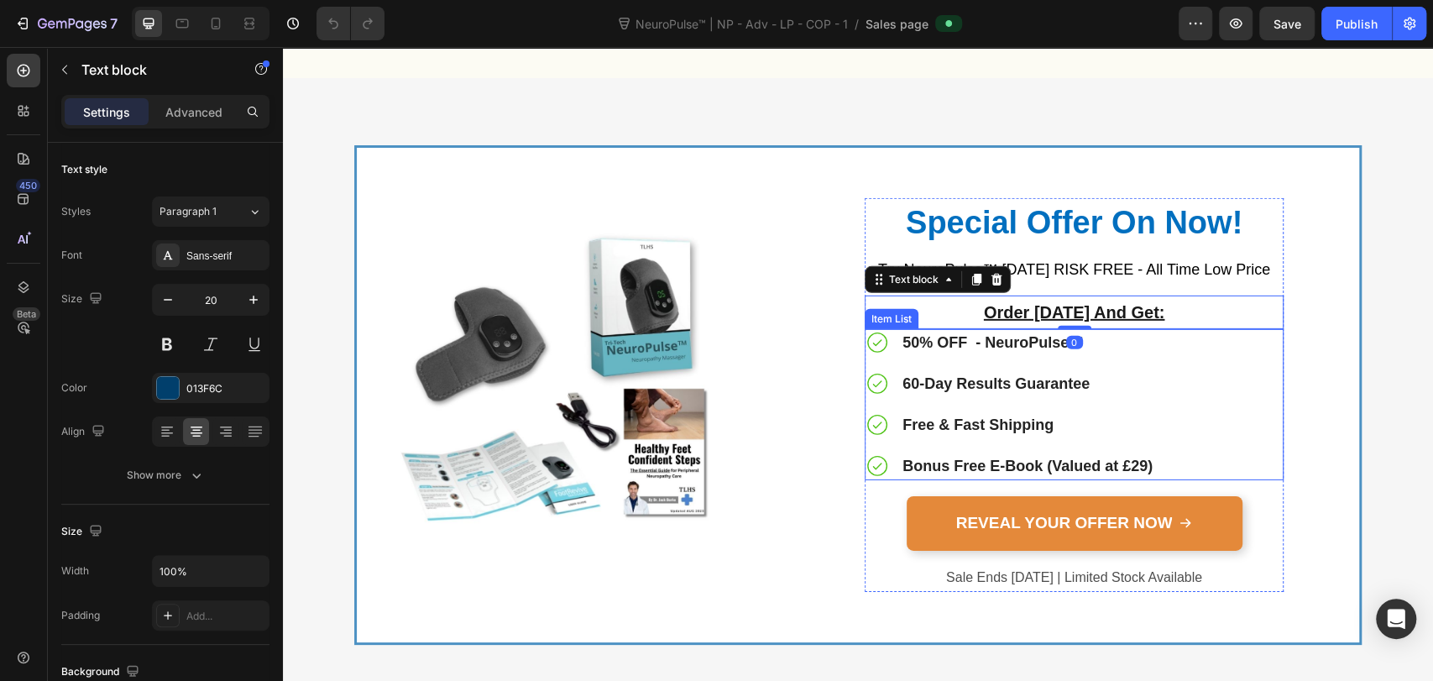
click at [954, 336] on strong "50% OFF - NeuroPulse™" at bounding box center [992, 342] width 181 height 17
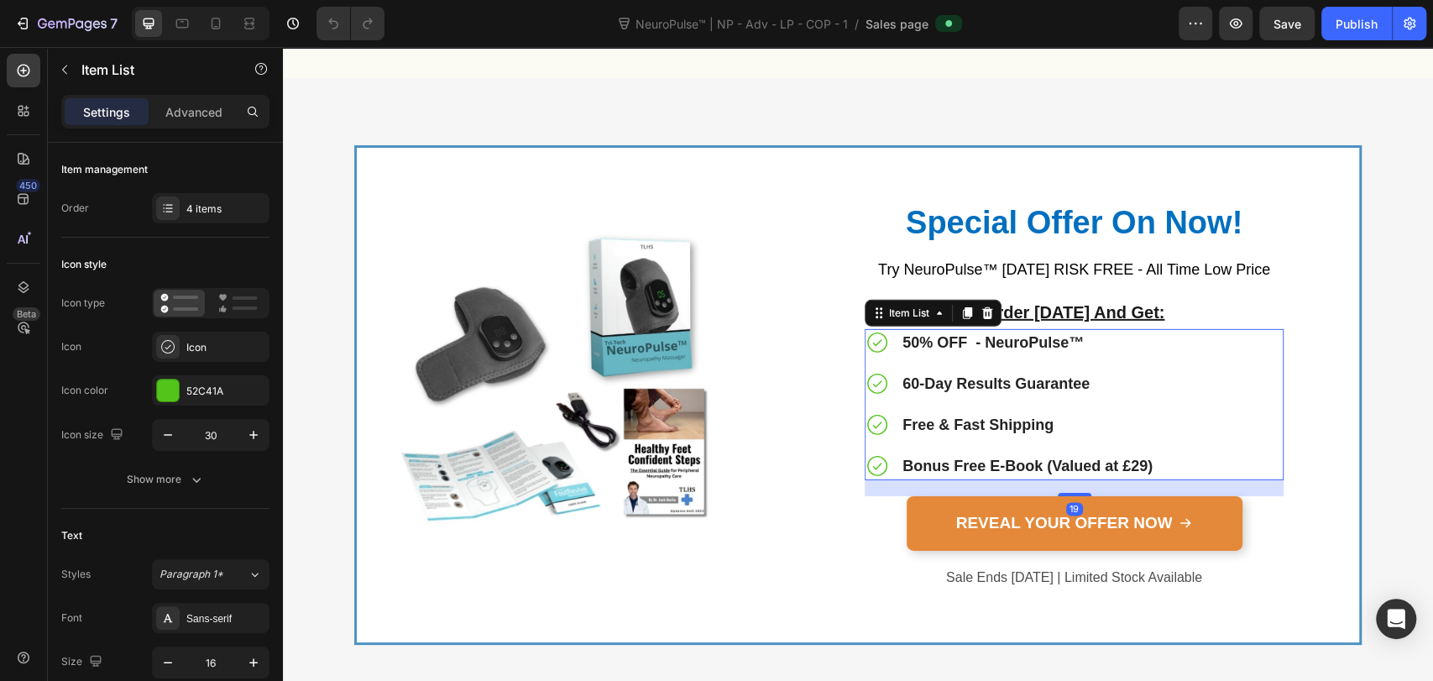
click at [910, 395] on div "50% OFF - NeuroPulse™ 60-Day Results Guarantee Free & Fast Shipping Bonus Free …" at bounding box center [1010, 404] width 290 height 151
click at [974, 458] on strong "Bonus Free E-Book (Valued at £29)" at bounding box center [1027, 465] width 250 height 17
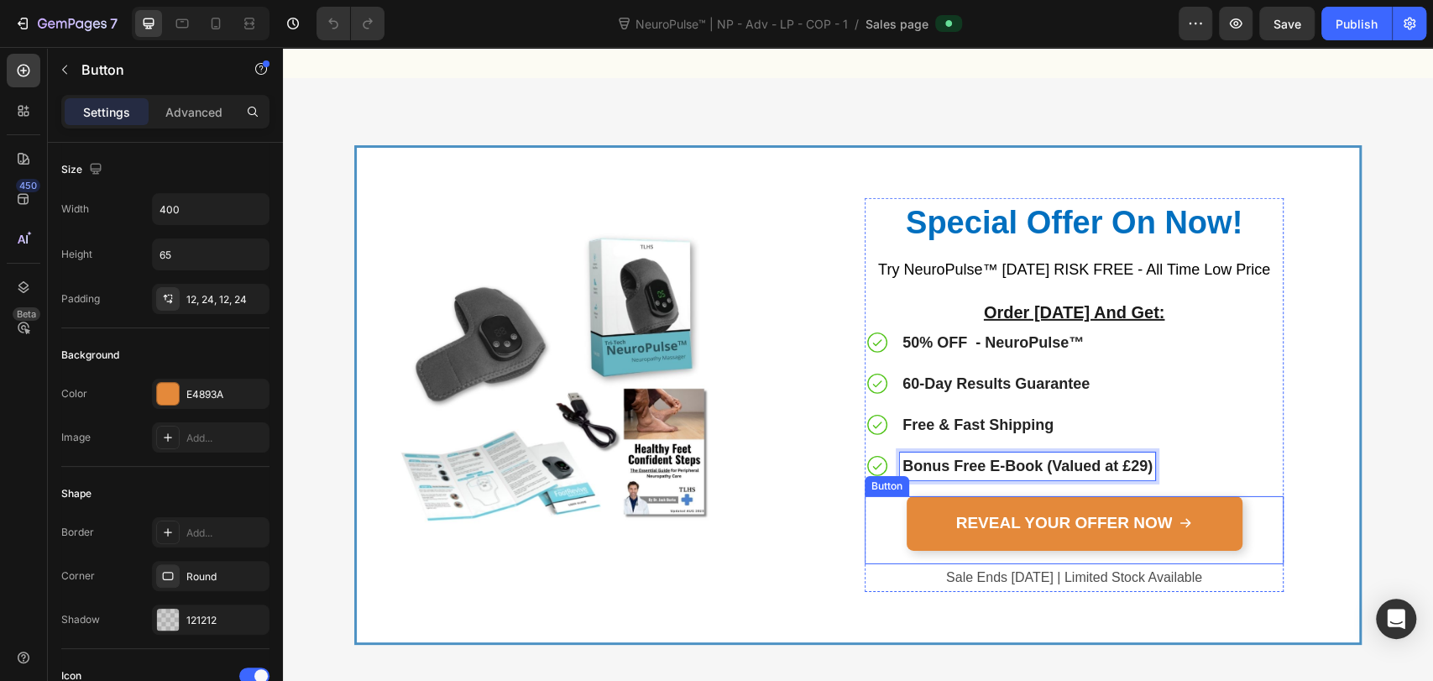
click at [865, 516] on div "REVEAL YOUR OFFER NOW Button" at bounding box center [1074, 530] width 419 height 68
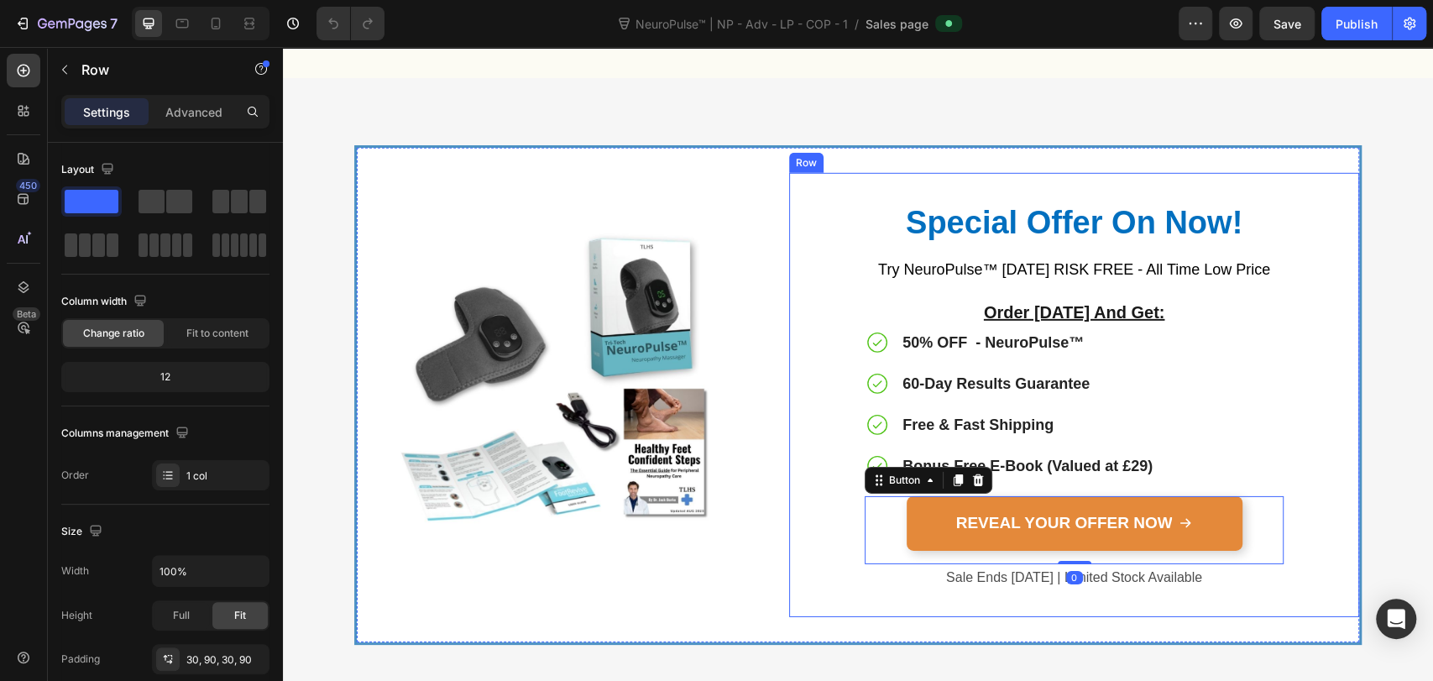
click at [840, 274] on div "Special Offer On Now! Heading Try NeuroPulse™ today RISK FREE - All Time Low Pr…" at bounding box center [1074, 395] width 570 height 444
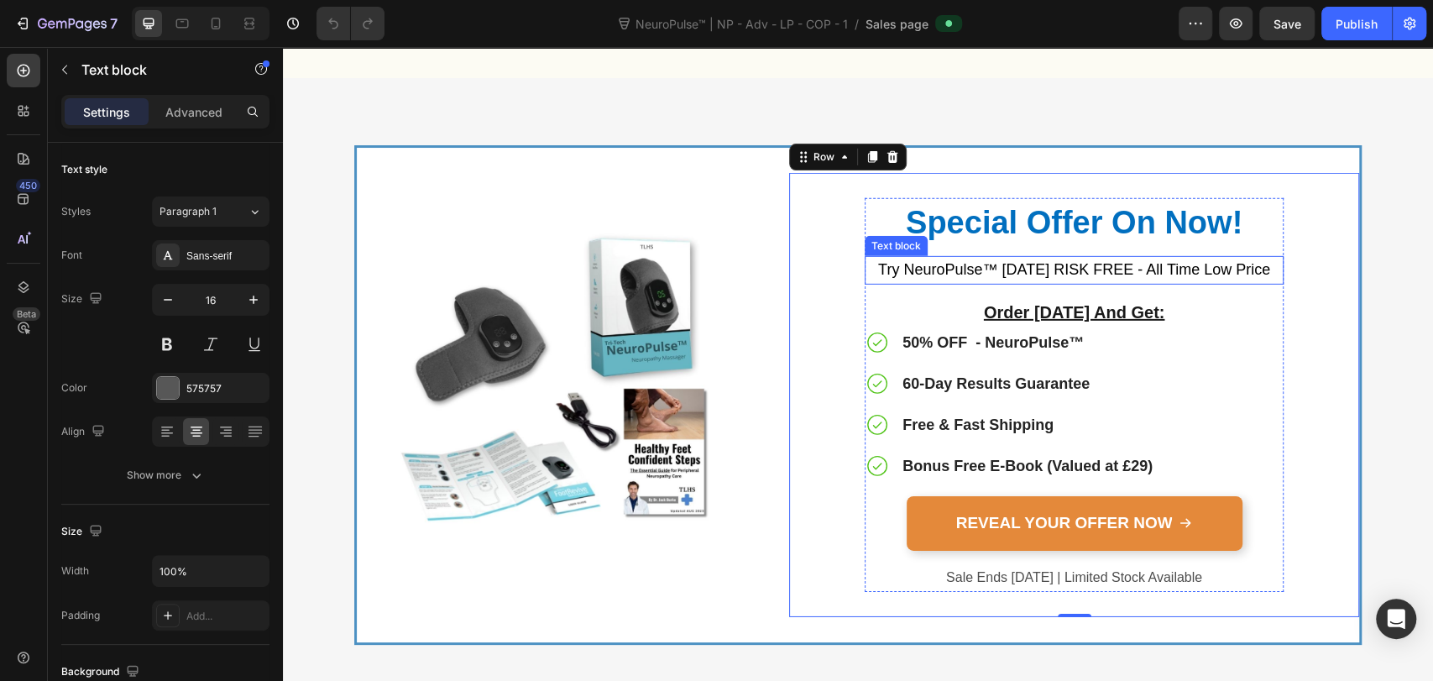
click at [868, 251] on div "Special Offer On Now! Heading Try NeuroPulse™ today RISK FREE - All Time Low Pr…" at bounding box center [1074, 395] width 419 height 394
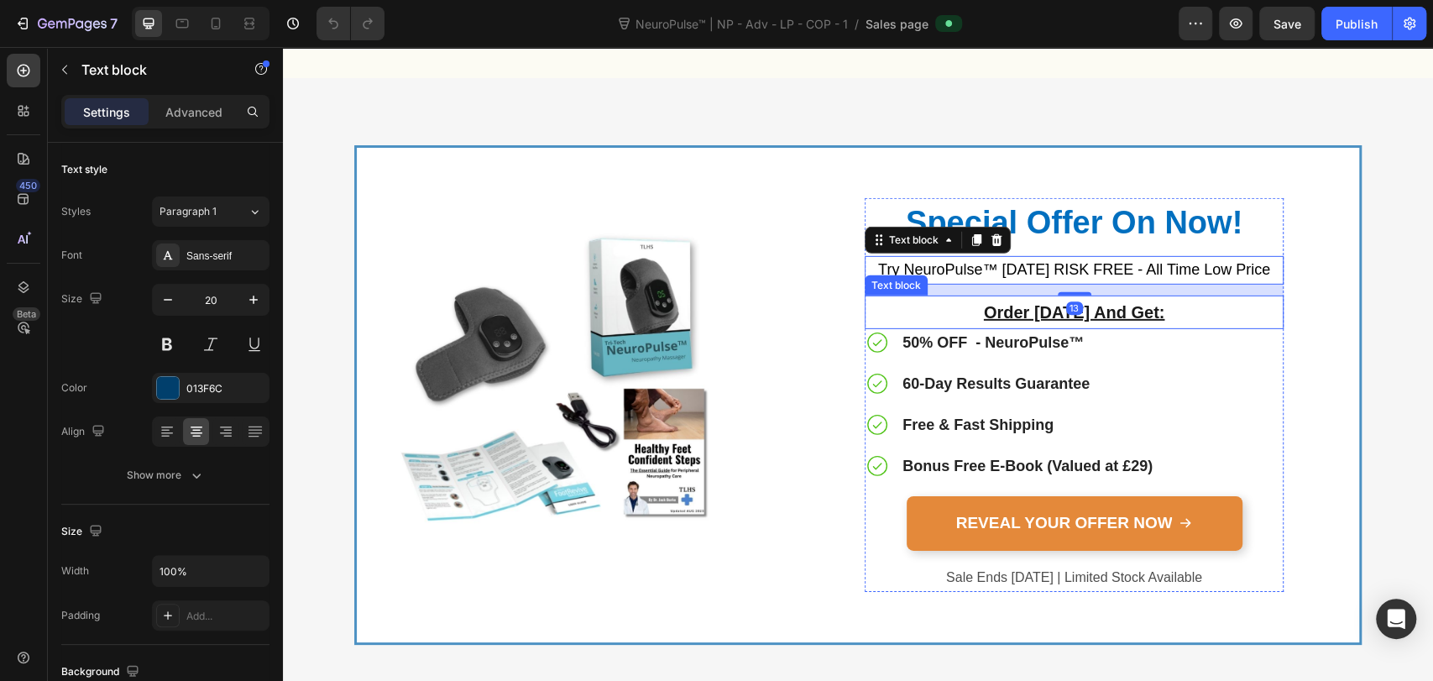
click at [956, 306] on p "Order [DATE] And Get:" at bounding box center [1073, 312] width 415 height 30
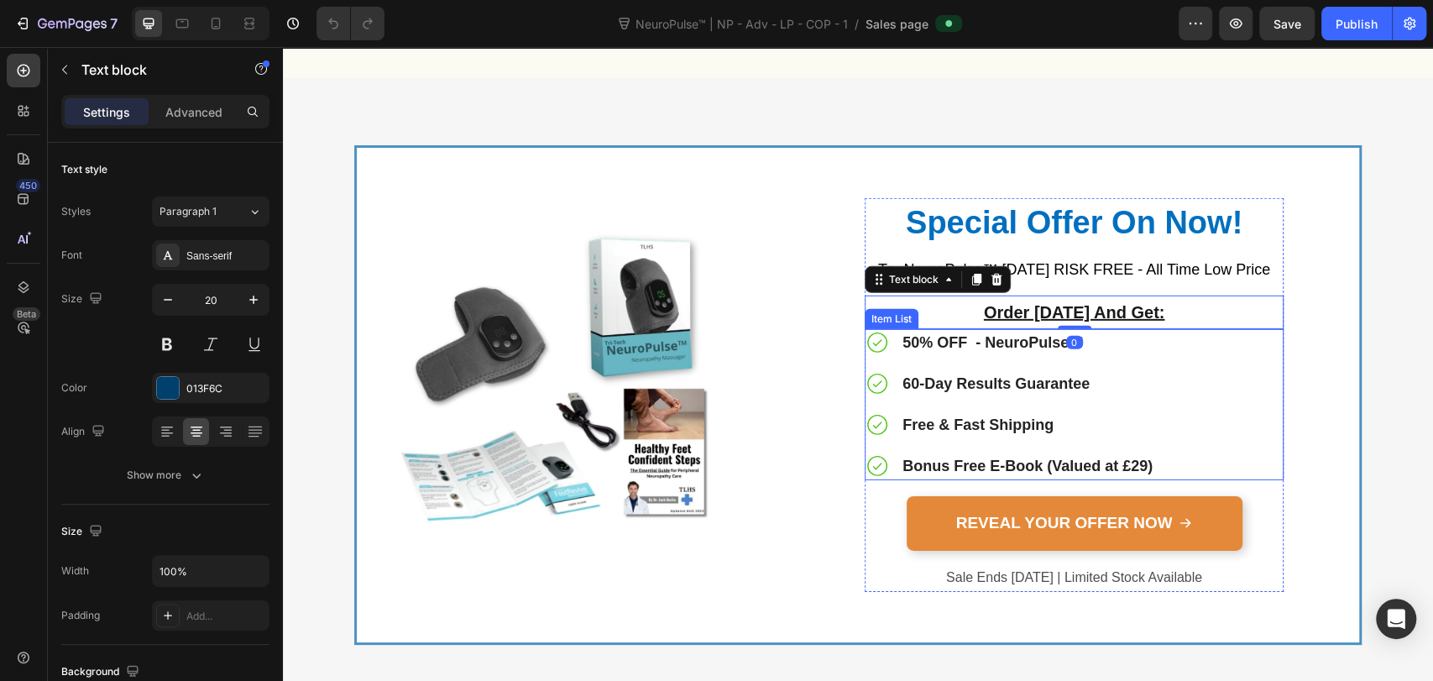
click at [902, 344] on strong "50% OFF - NeuroPulse™" at bounding box center [992, 342] width 181 height 17
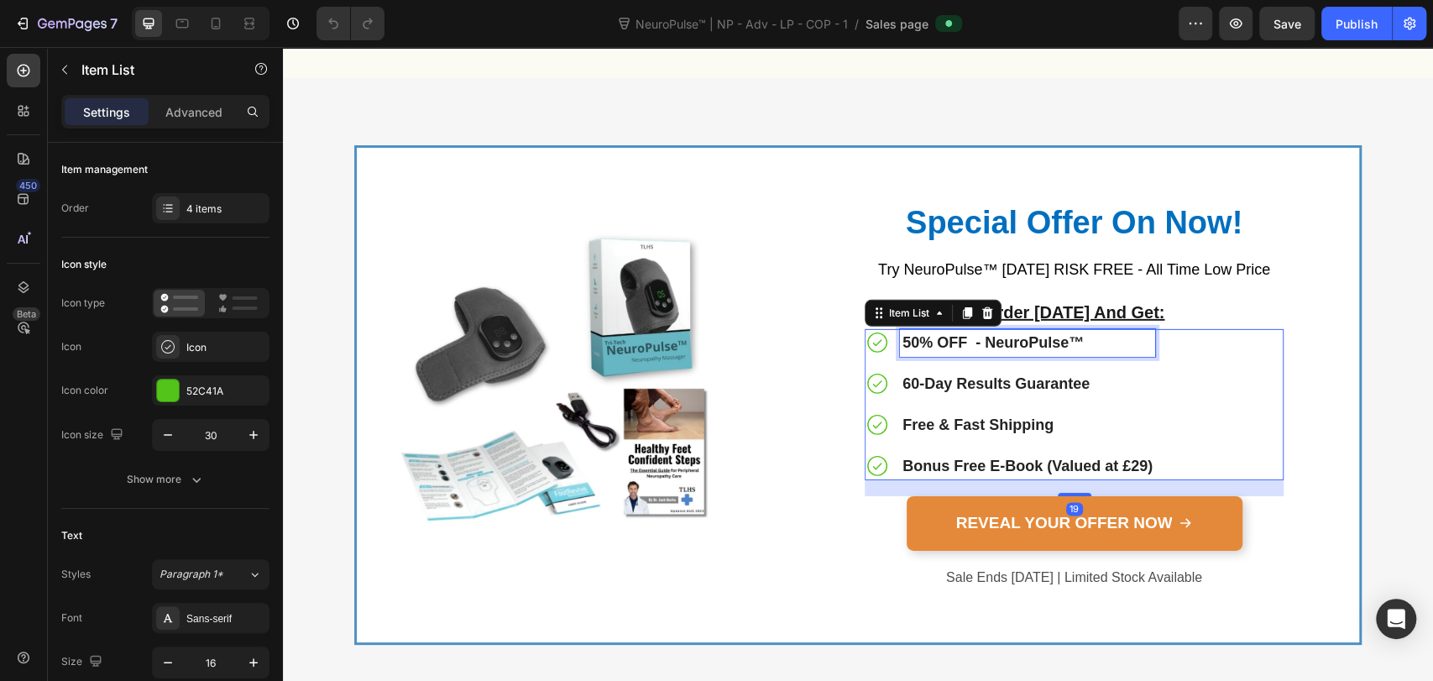
drag, startPoint x: 1093, startPoint y: 345, endPoint x: 1158, endPoint y: 310, distance: 74.4
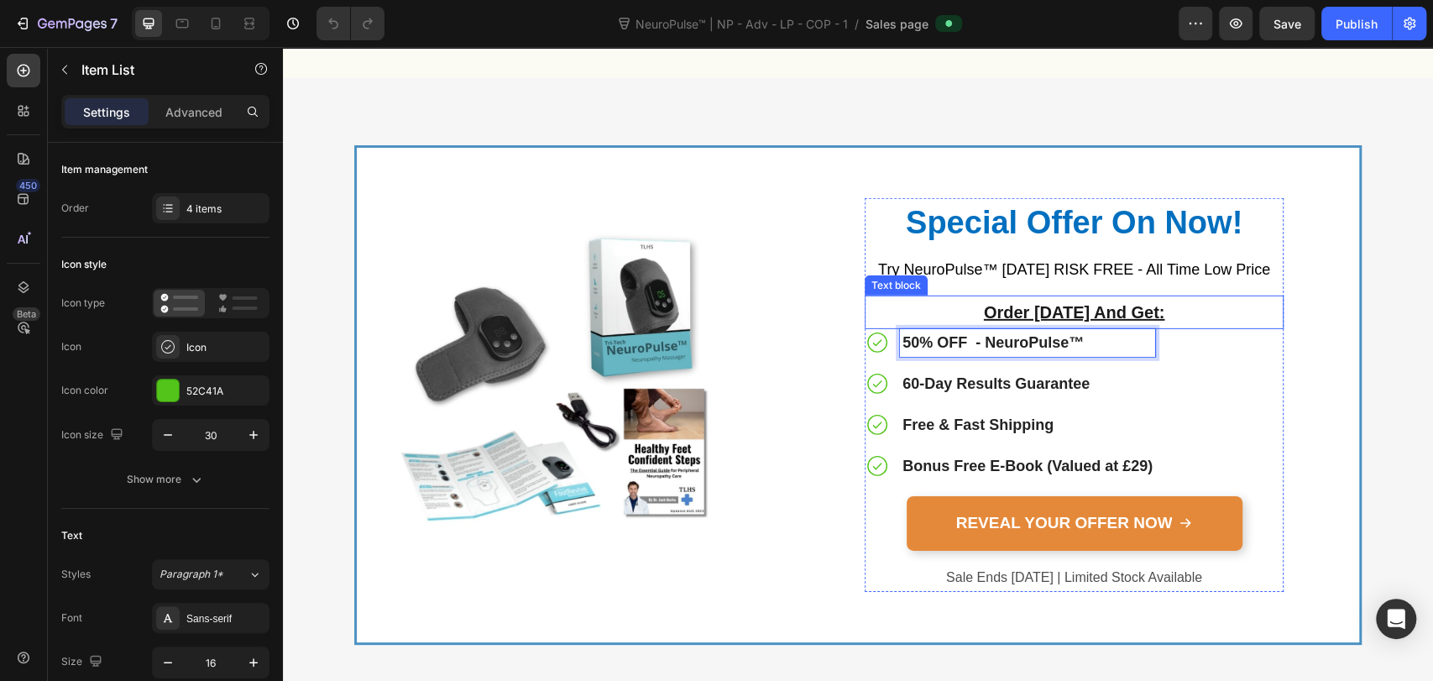
click at [1164, 297] on p "Order [DATE] And Get:" at bounding box center [1073, 312] width 415 height 30
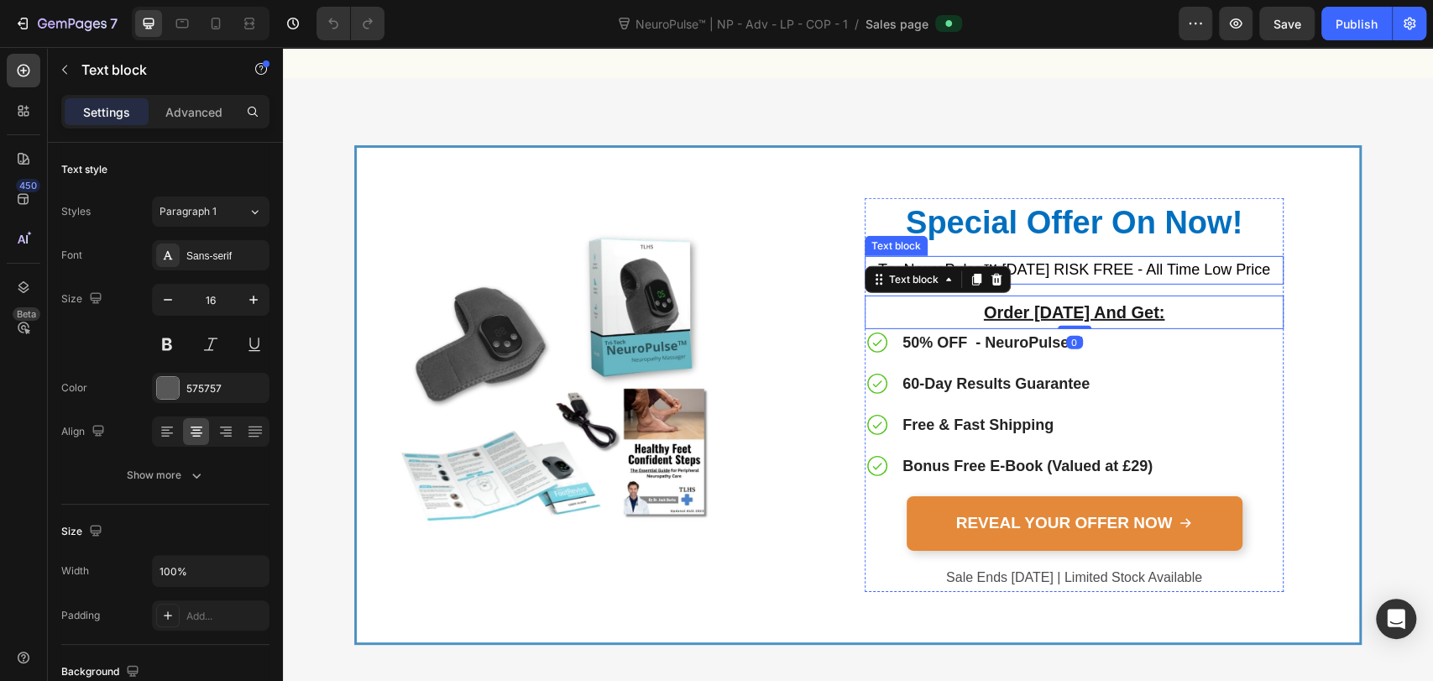
click at [1176, 258] on p "Try NeuroPulse™ [DATE] RISK FREE - All Time Low Price" at bounding box center [1073, 270] width 415 height 25
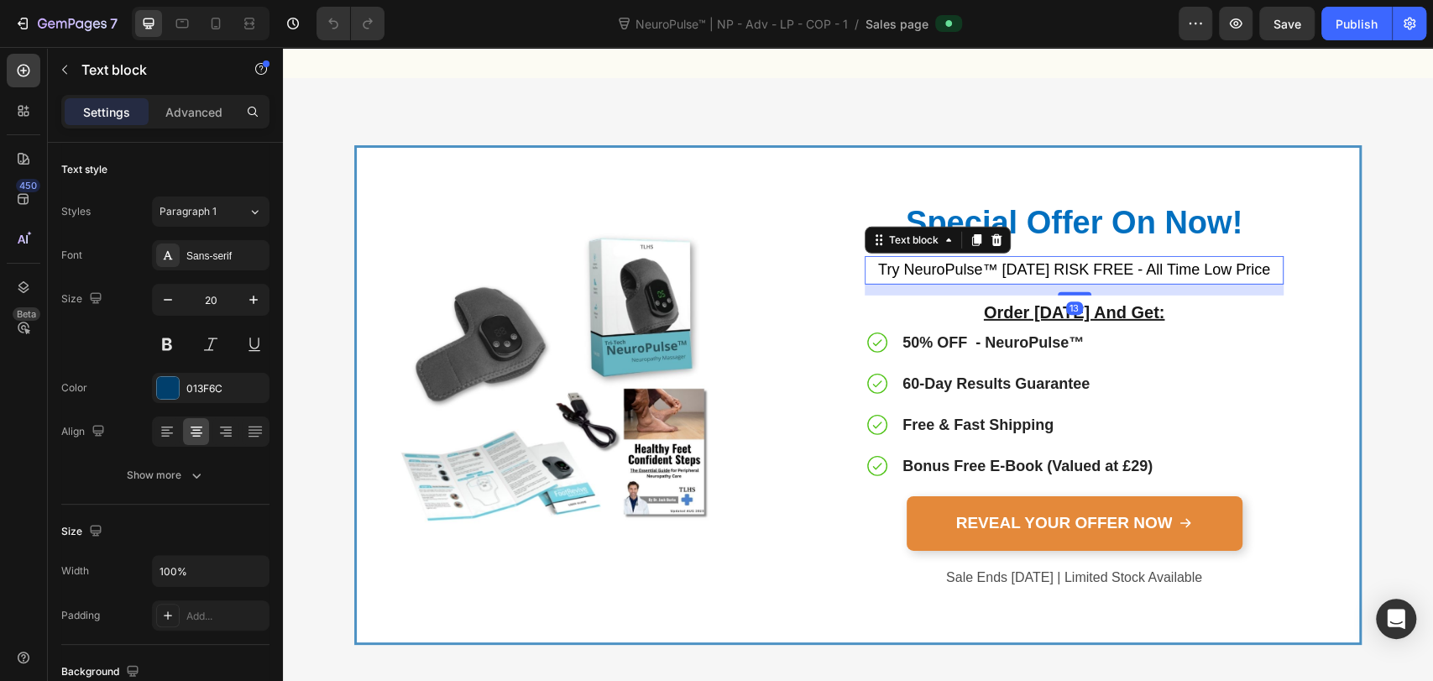
click at [926, 315] on p "Order [DATE] And Get:" at bounding box center [1073, 312] width 415 height 30
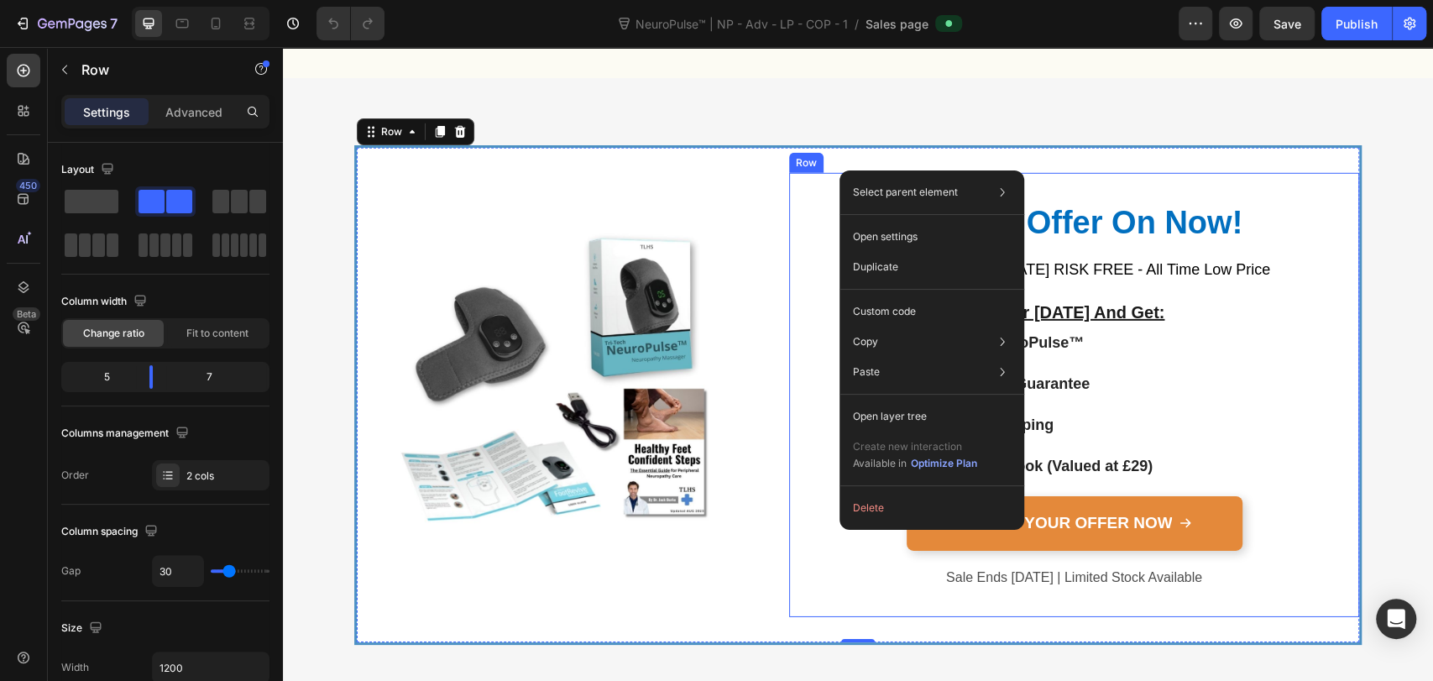
click at [818, 196] on div "Special Offer On Now! Heading Try NeuroPulse™ today RISK FREE - All Time Low Pr…" at bounding box center [1074, 395] width 570 height 444
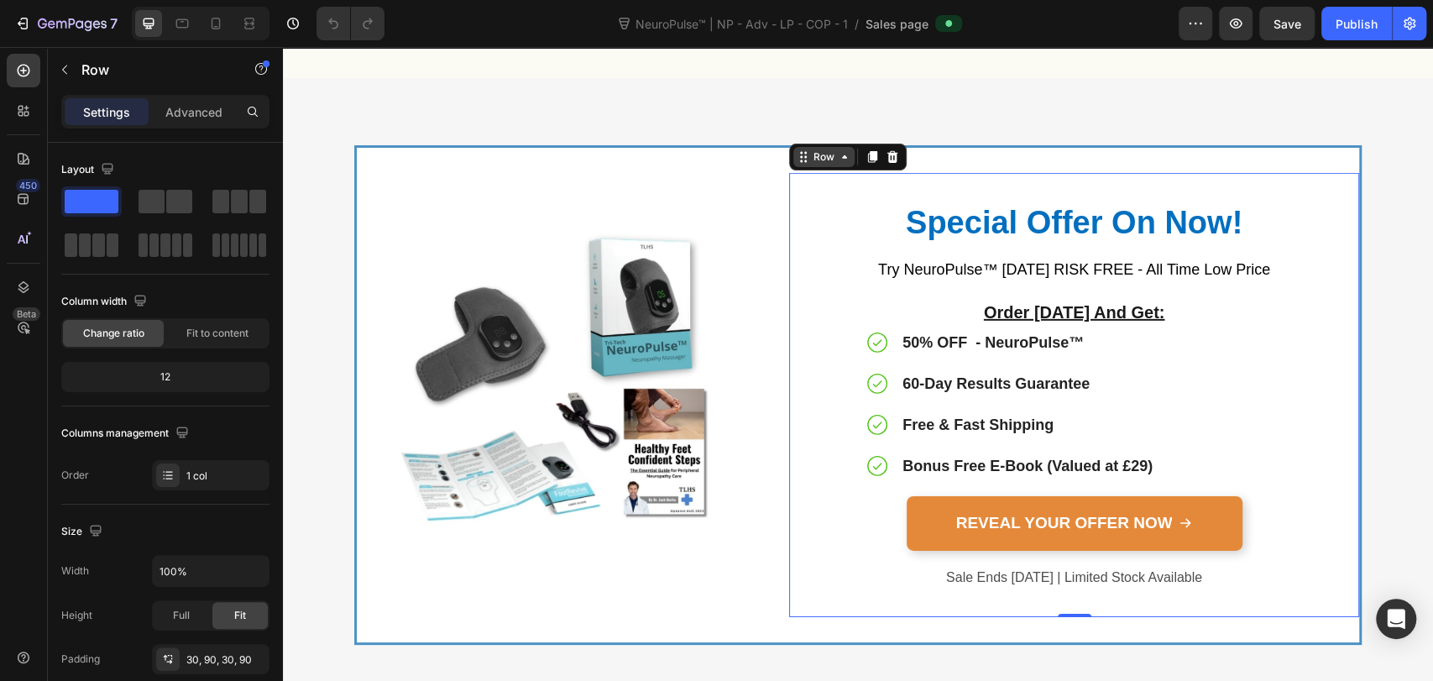
click at [842, 156] on icon at bounding box center [844, 156] width 5 height 3
click at [835, 232] on div "Special Offer On Now! Heading Try NeuroPulse™ today RISK FREE - All Time Low Pr…" at bounding box center [1074, 395] width 570 height 444
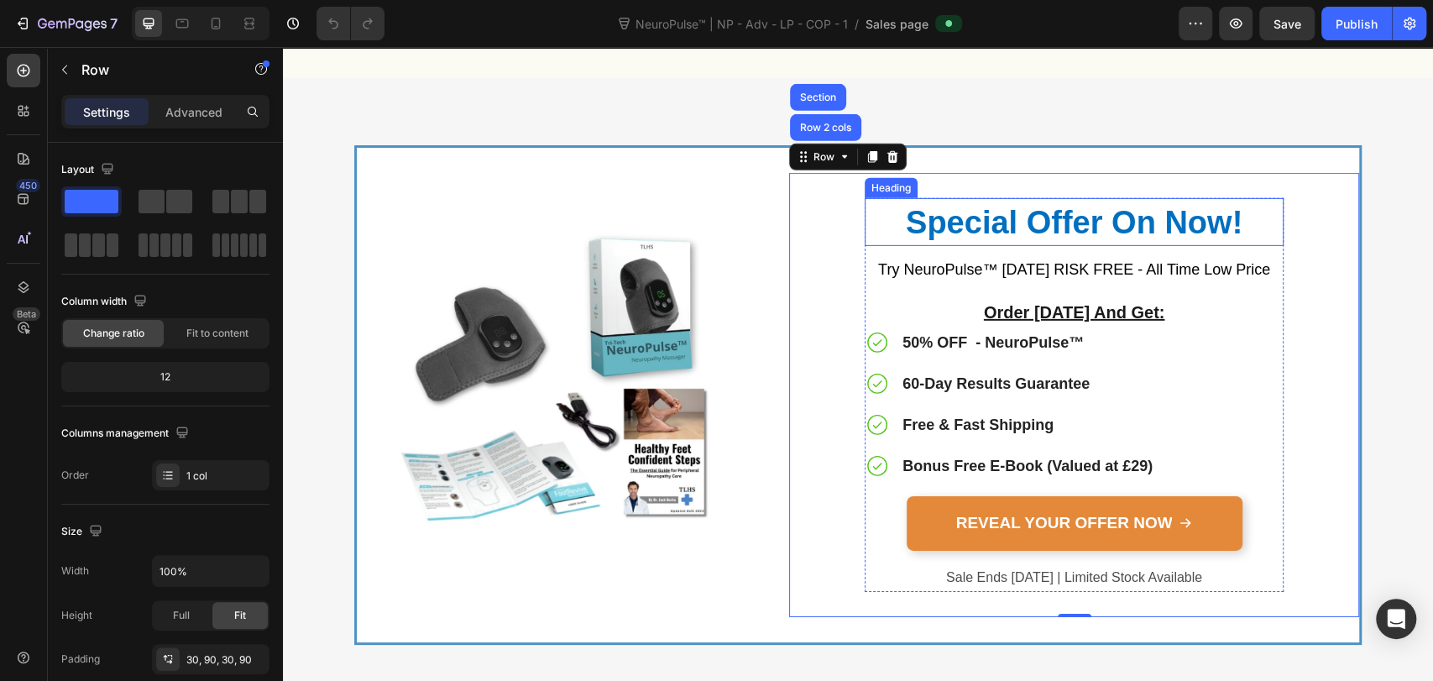
click at [865, 233] on h2 "Special Offer On Now!" at bounding box center [1074, 222] width 419 height 48
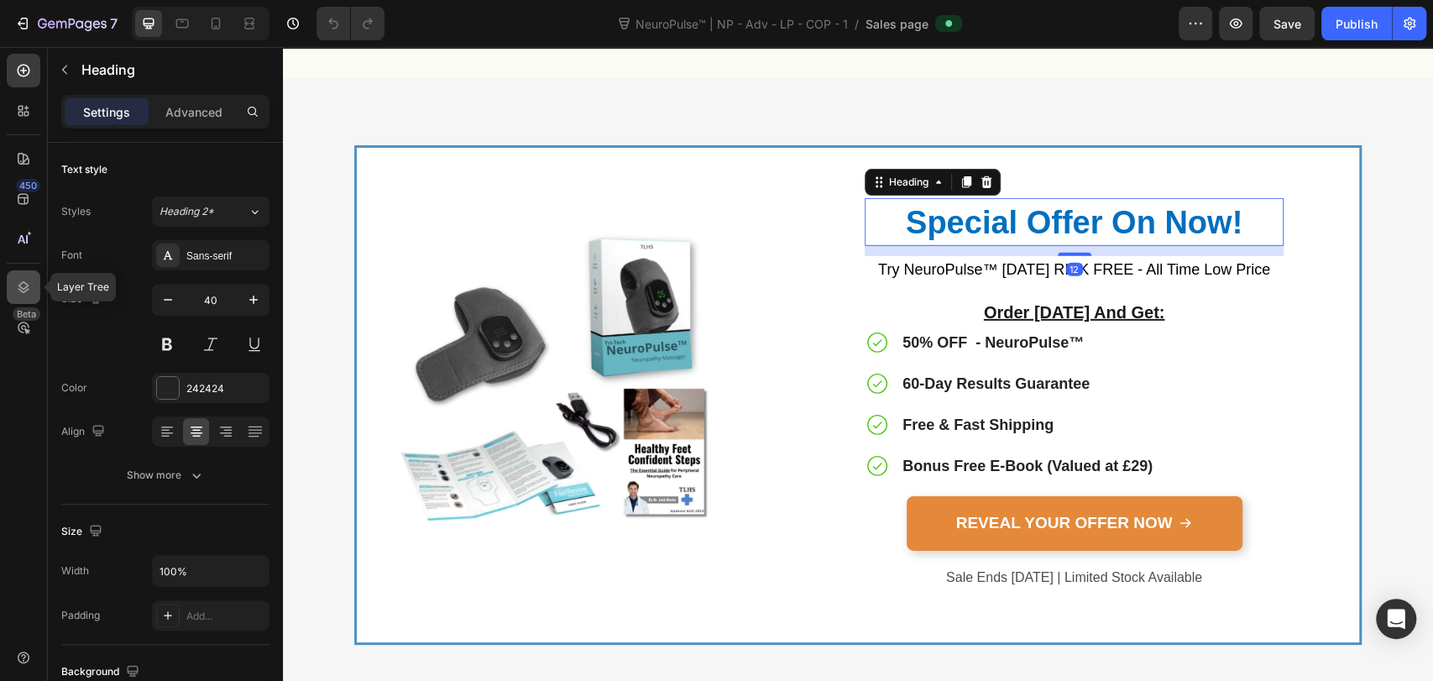
click at [22, 290] on icon at bounding box center [23, 287] width 11 height 12
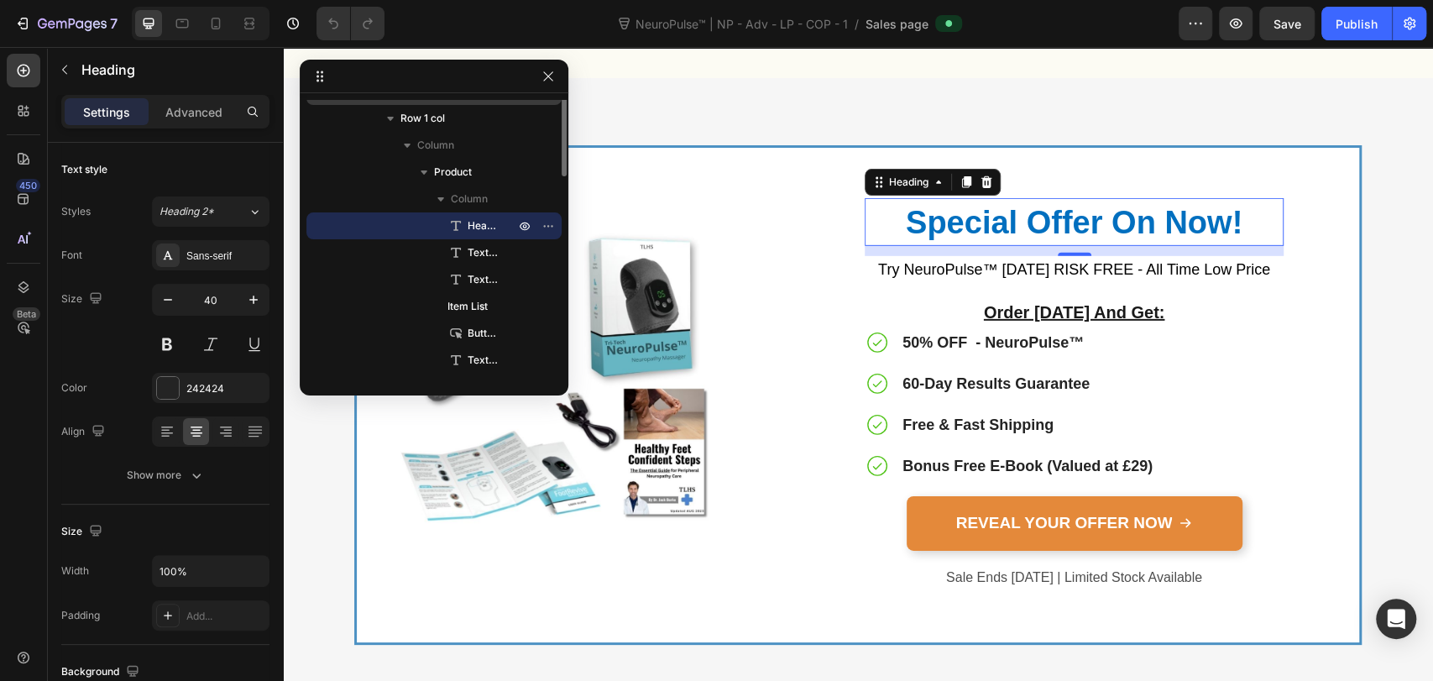
scroll to position [327, 0]
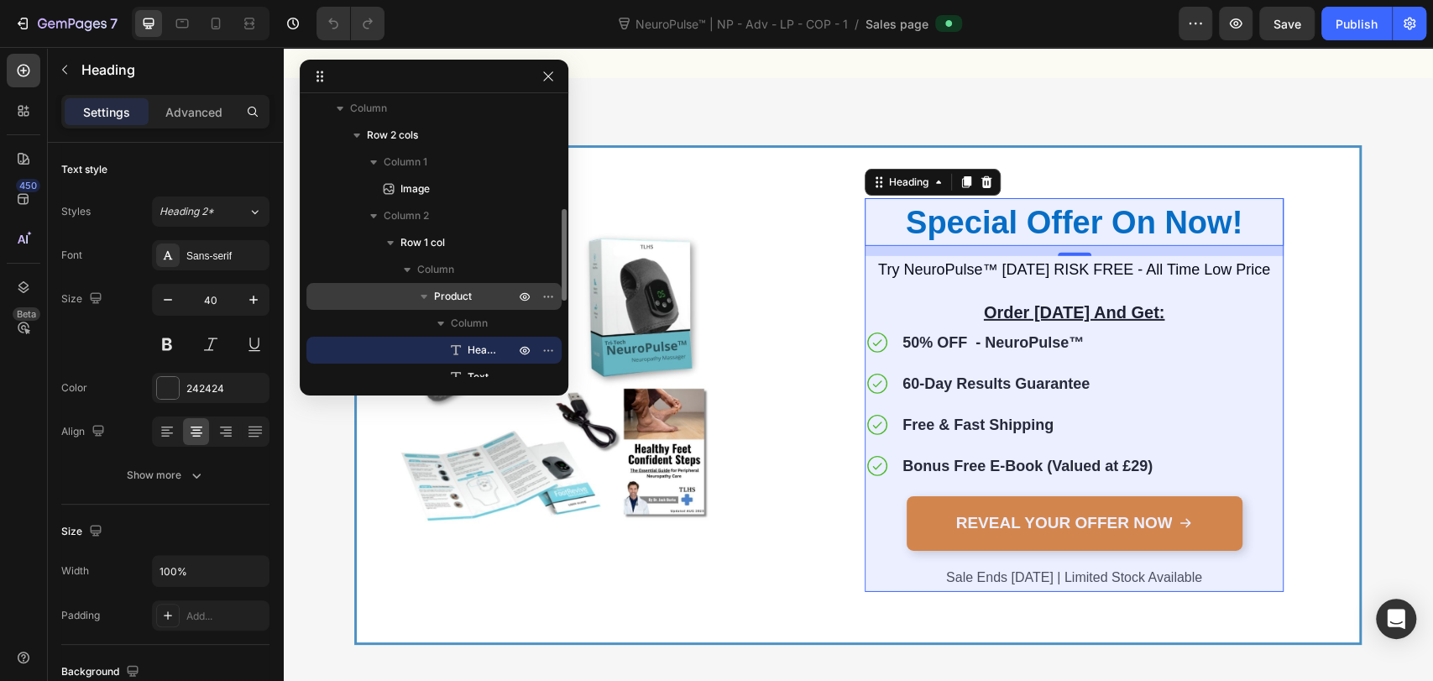
click at [448, 290] on span "Product" at bounding box center [453, 296] width 38 height 17
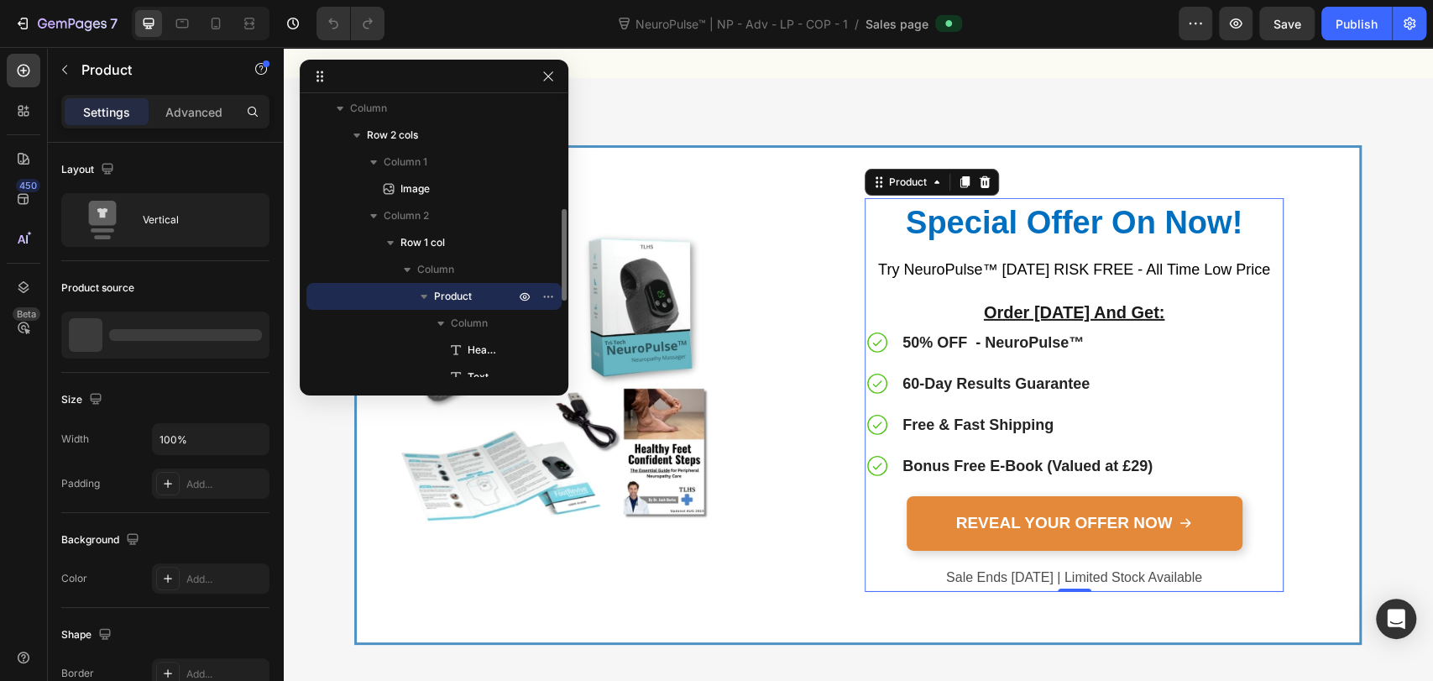
click at [428, 290] on icon "button" at bounding box center [423, 296] width 17 height 17
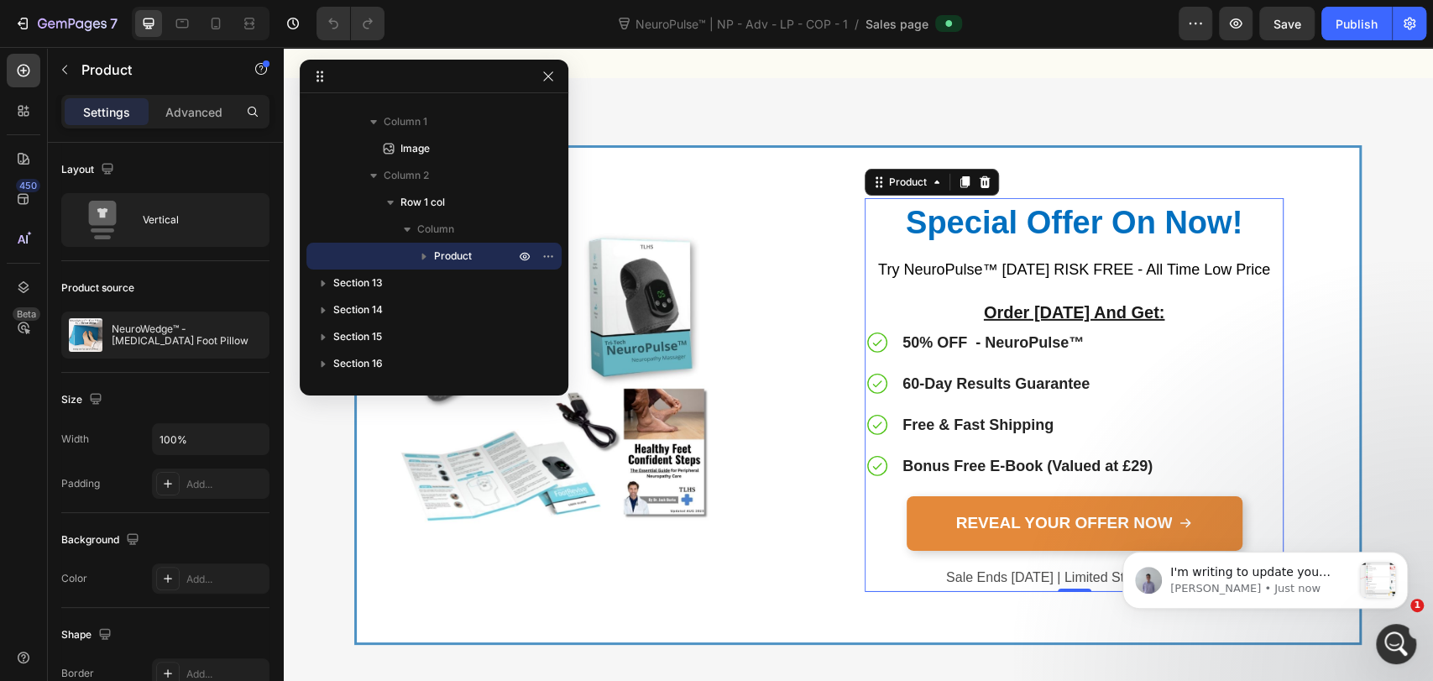
scroll to position [0, 0]
click at [416, 255] on icon "button" at bounding box center [423, 256] width 17 height 17
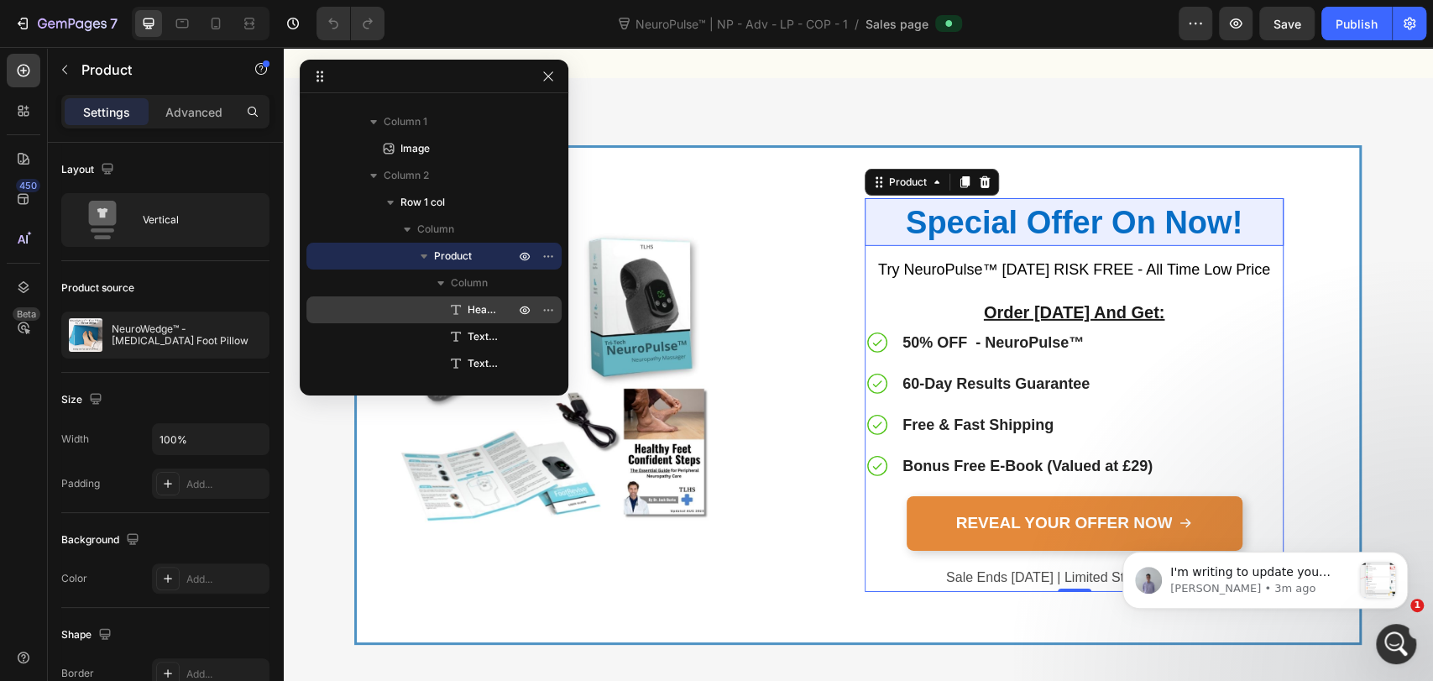
scroll to position [492, 0]
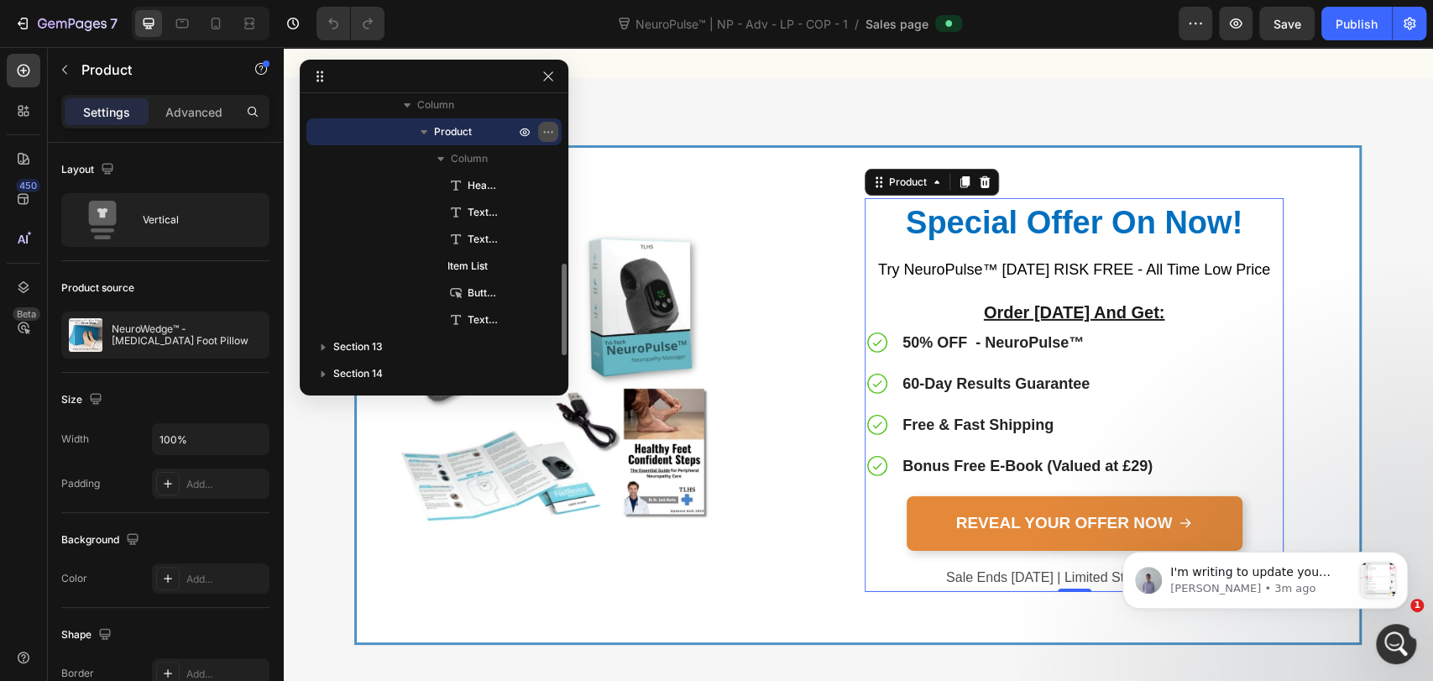
click at [546, 129] on icon "button" at bounding box center [547, 131] width 13 height 13
